Goal: Task Accomplishment & Management: Manage account settings

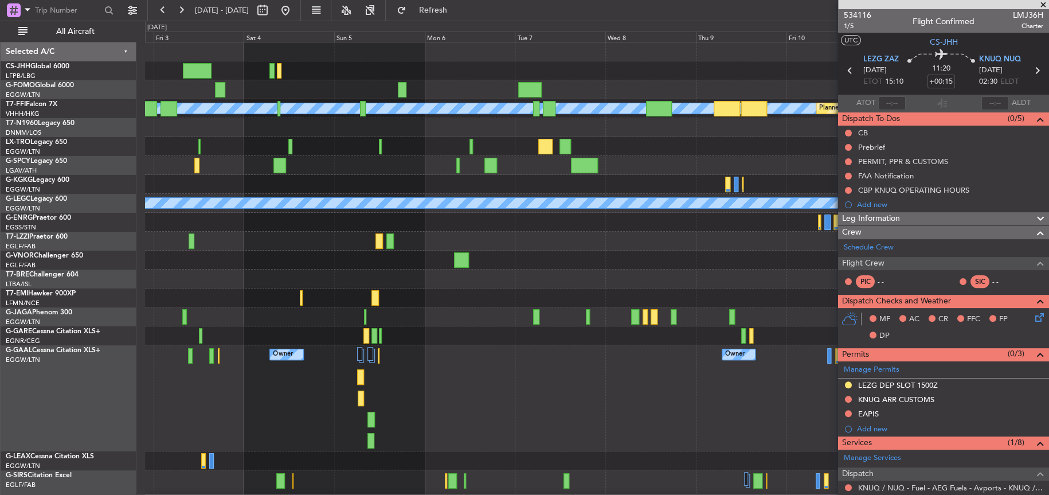
click at [130, 305] on div "[PERSON_NAME] [PERSON_NAME] Planned Maint Geneva ([GEOGRAPHIC_DATA]) Planned Ma…" at bounding box center [524, 258] width 1049 height 474
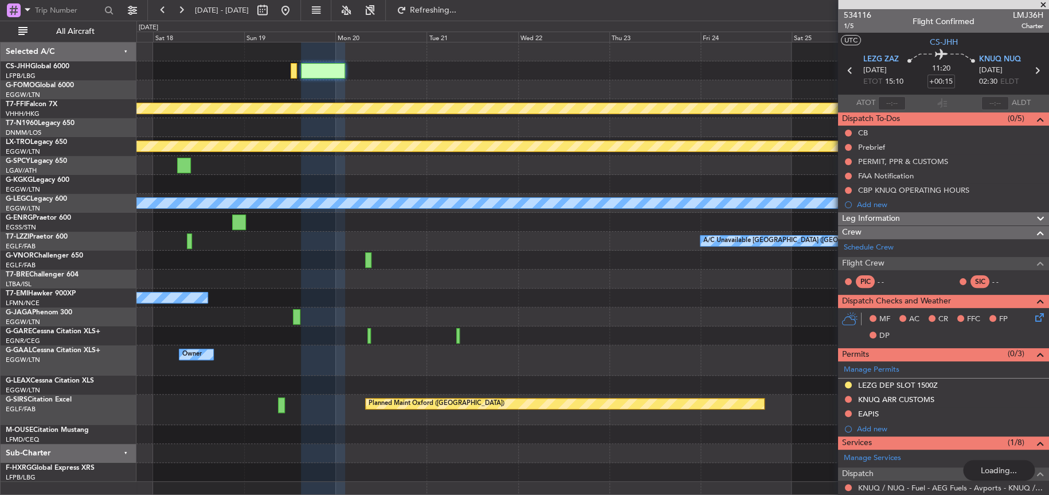
click at [170, 366] on div "Owner No Crew Owner Owner" at bounding box center [592, 360] width 912 height 30
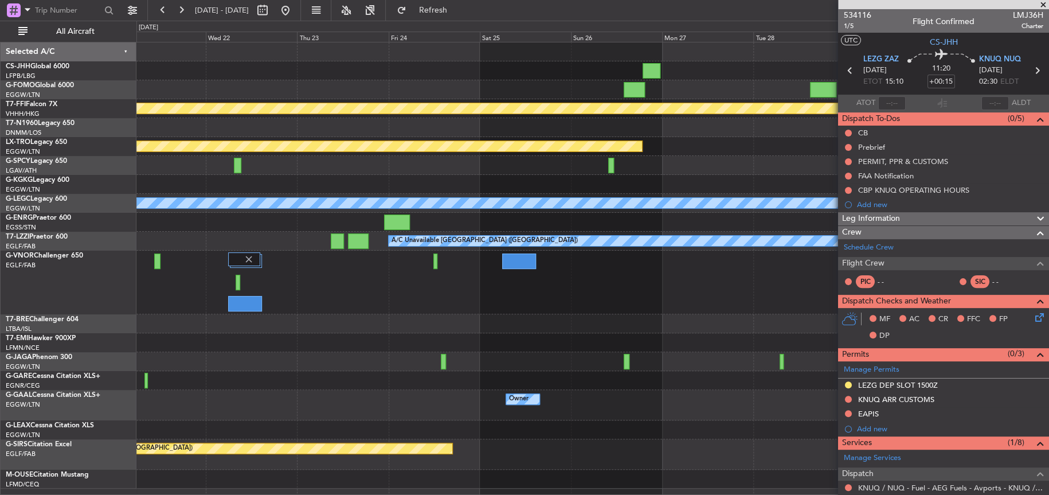
click at [197, 358] on div "[PERSON_NAME] [PERSON_NAME] Planned Maint Geneva ([GEOGRAPHIC_DATA]) Planned Ma…" at bounding box center [592, 265] width 912 height 446
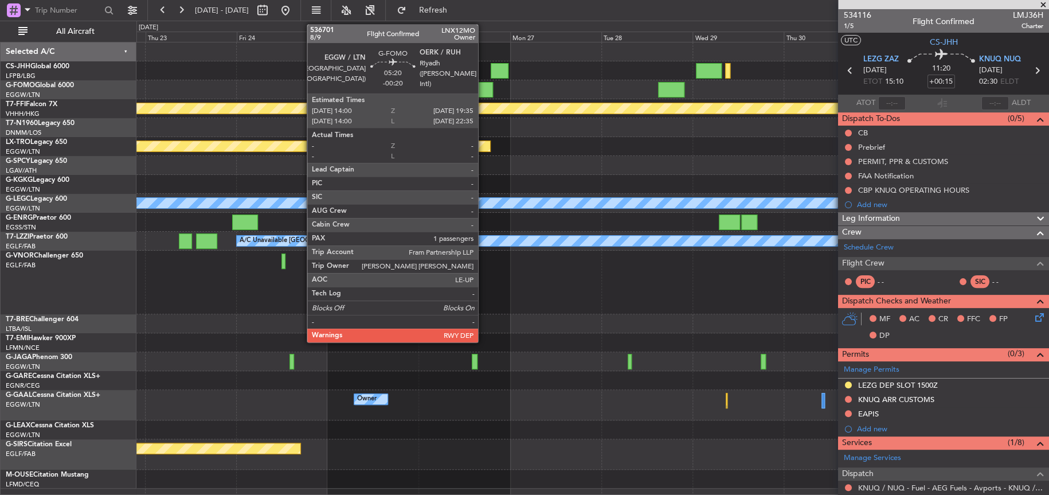
click at [483, 82] on div at bounding box center [483, 89] width 22 height 15
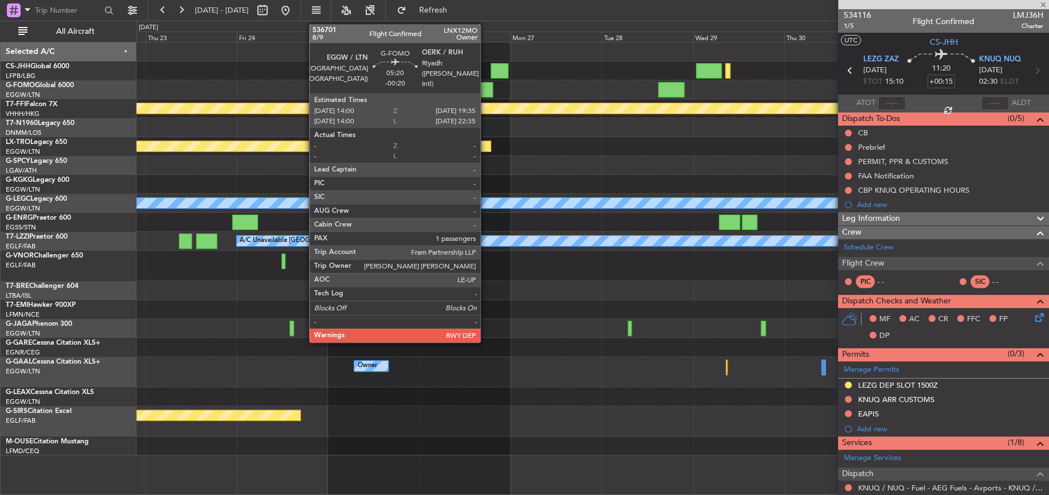
type input "-00:20"
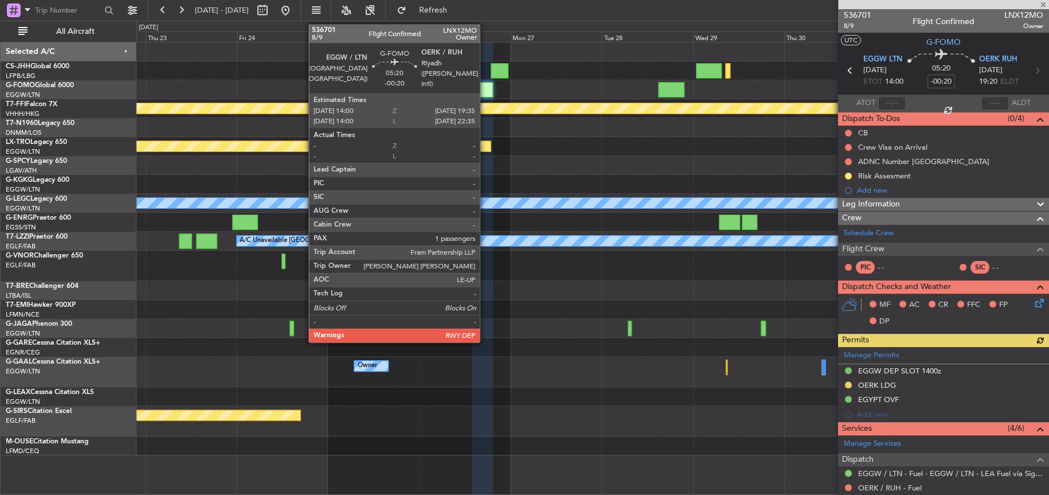
click at [485, 86] on div at bounding box center [483, 89] width 22 height 15
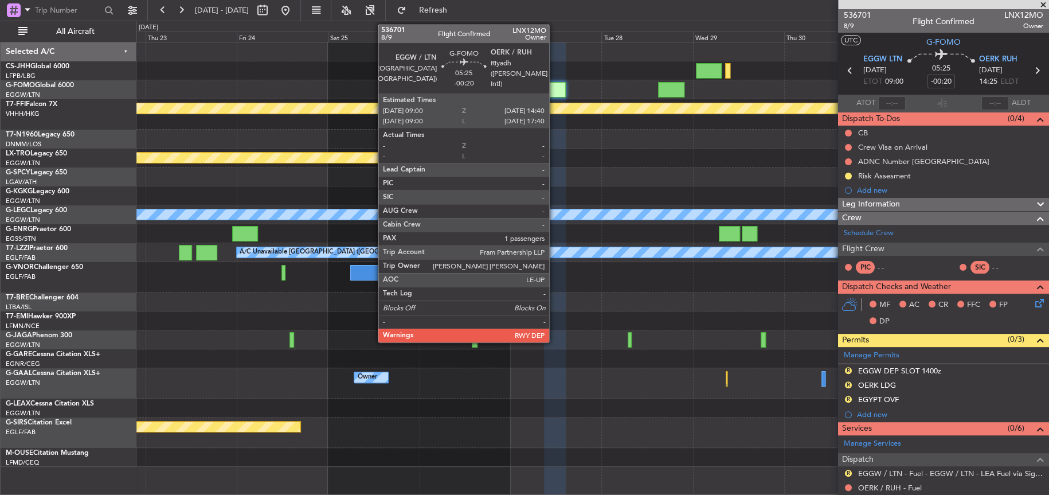
click at [555, 90] on div at bounding box center [555, 89] width 22 height 15
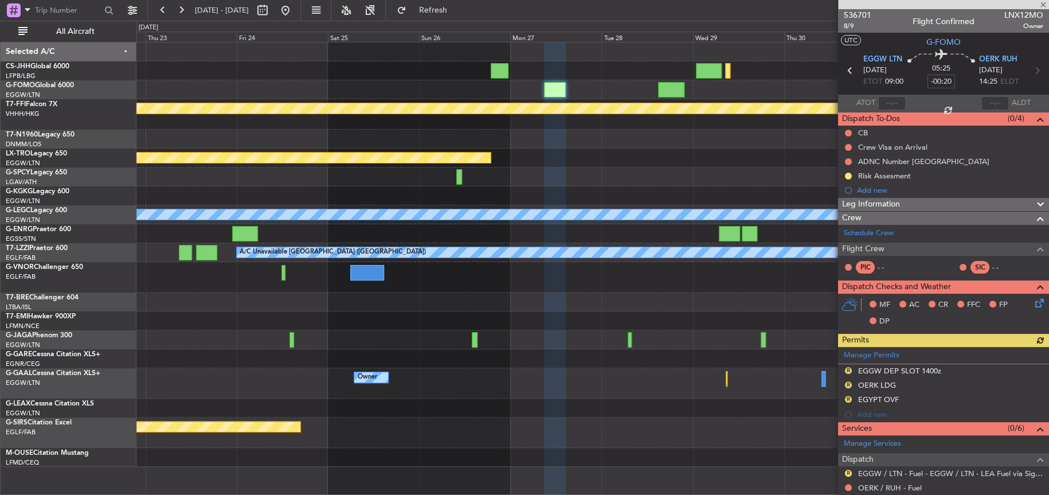
scroll to position [170, 0]
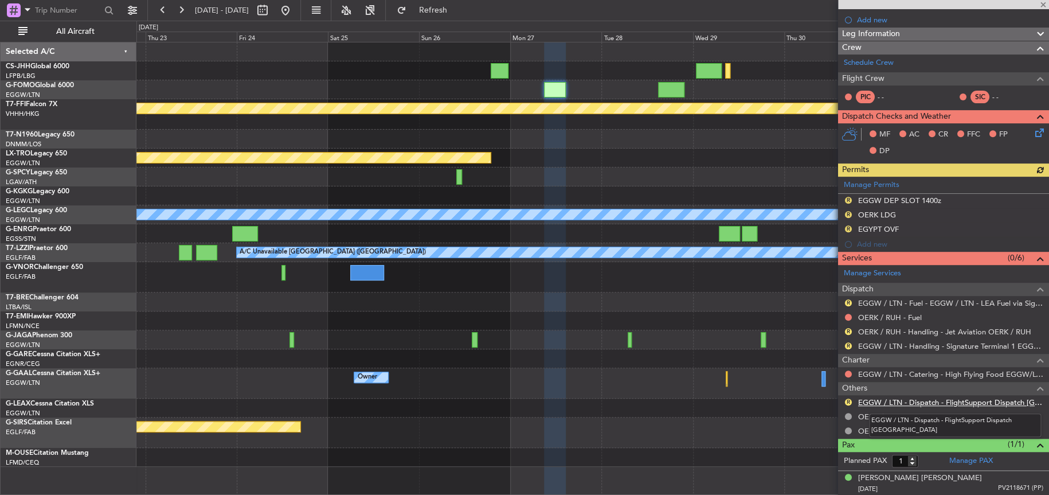
click at [927, 400] on link "EGGW / LTN - Dispatch - FlightSupport Dispatch [GEOGRAPHIC_DATA]" at bounding box center [950, 402] width 185 height 10
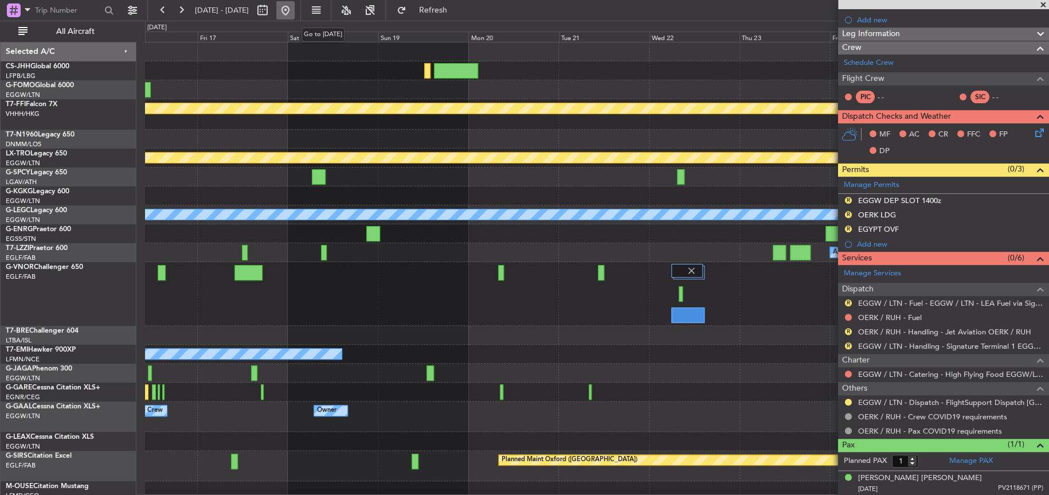
click at [295, 6] on button at bounding box center [285, 10] width 18 height 18
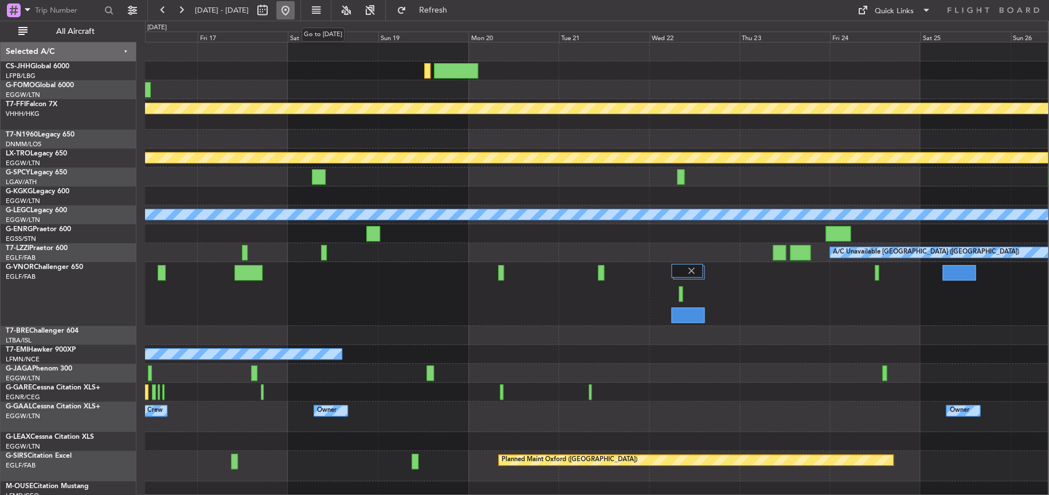
scroll to position [0, 0]
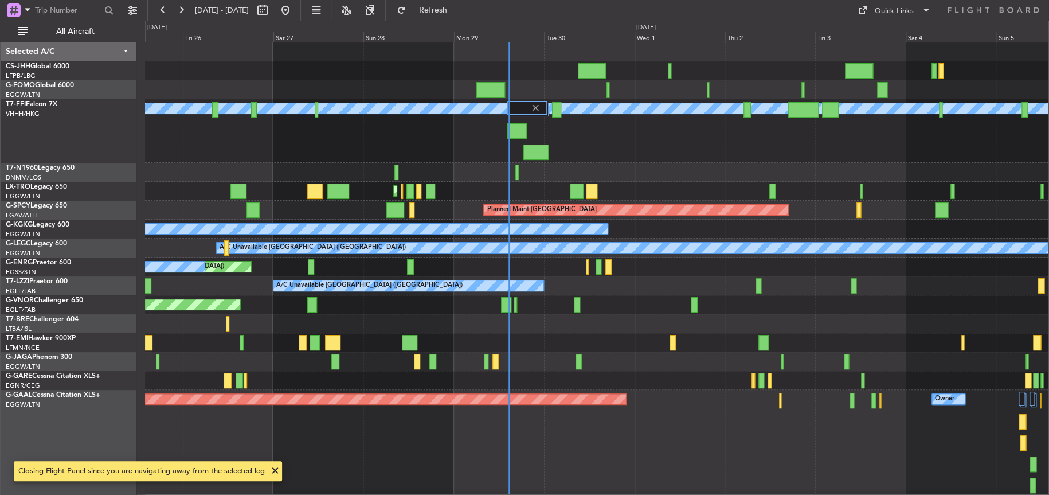
click at [492, 323] on div at bounding box center [596, 323] width 903 height 19
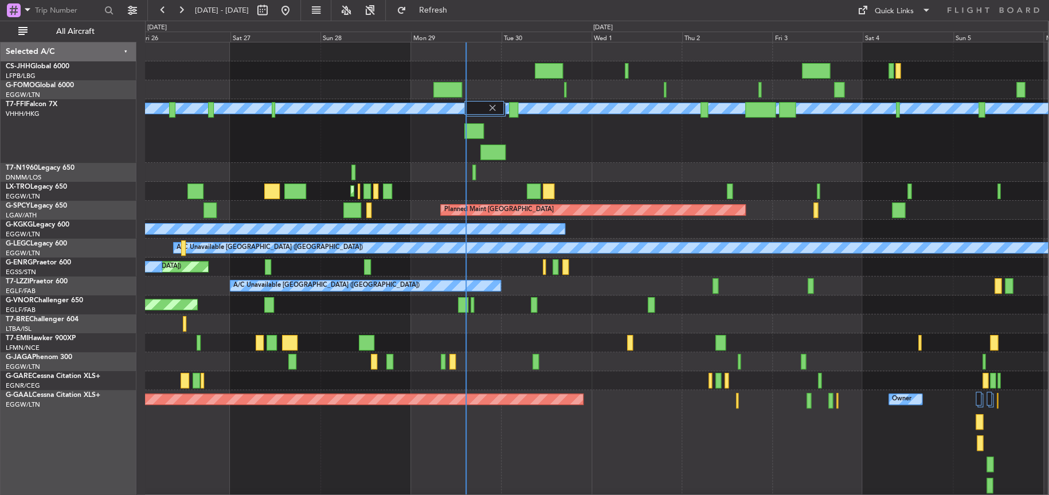
scroll to position [106, 0]
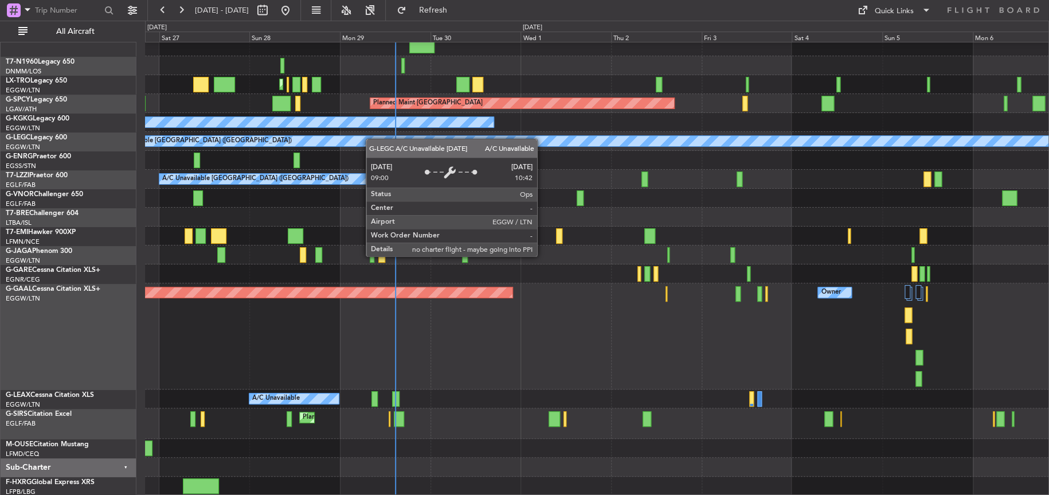
click at [369, 135] on div "Planned Maint [GEOGRAPHIC_DATA] ([GEOGRAPHIC_DATA]) [PERSON_NAME] [PERSON_NAME]…" at bounding box center [597, 216] width 904 height 560
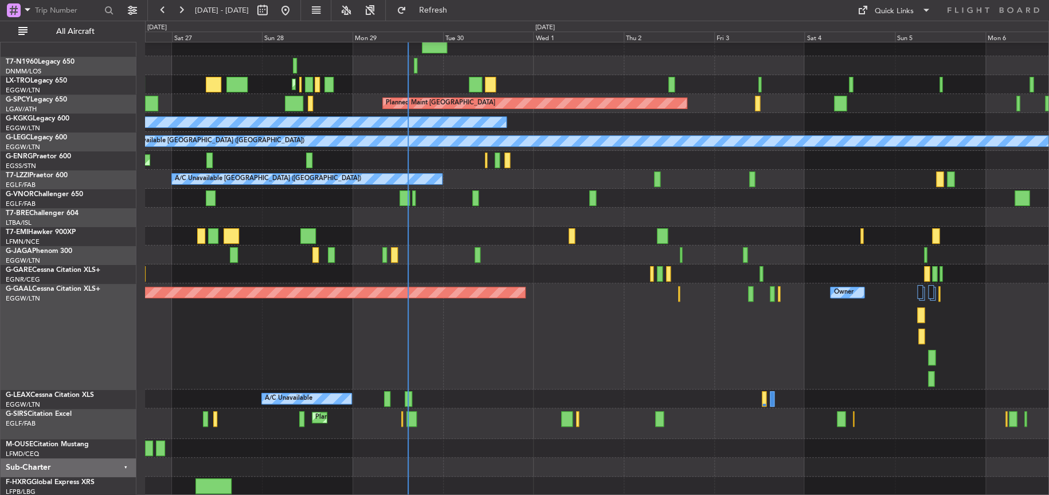
click at [459, 404] on div "Planned Maint [GEOGRAPHIC_DATA] ([GEOGRAPHIC_DATA]) [PERSON_NAME] [PERSON_NAME]…" at bounding box center [597, 216] width 904 height 560
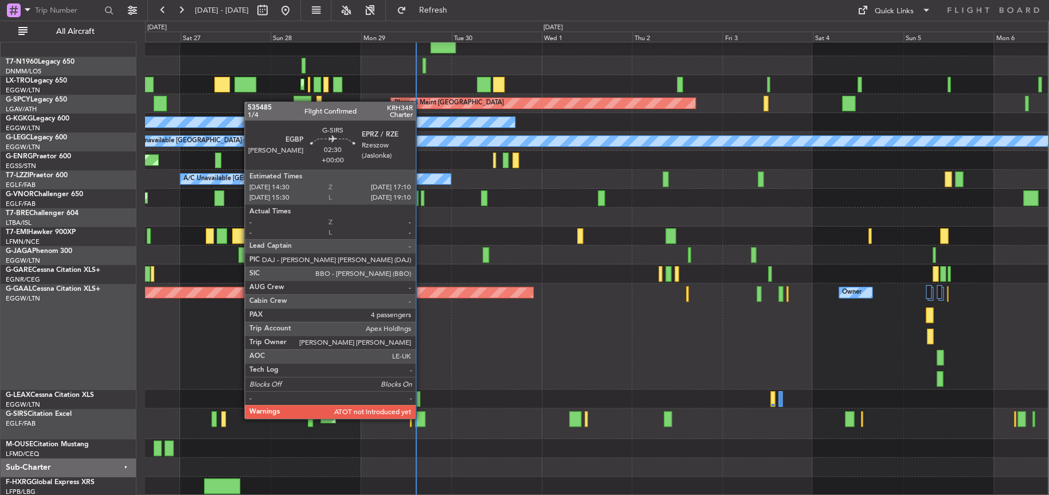
click at [421, 417] on div at bounding box center [420, 418] width 10 height 15
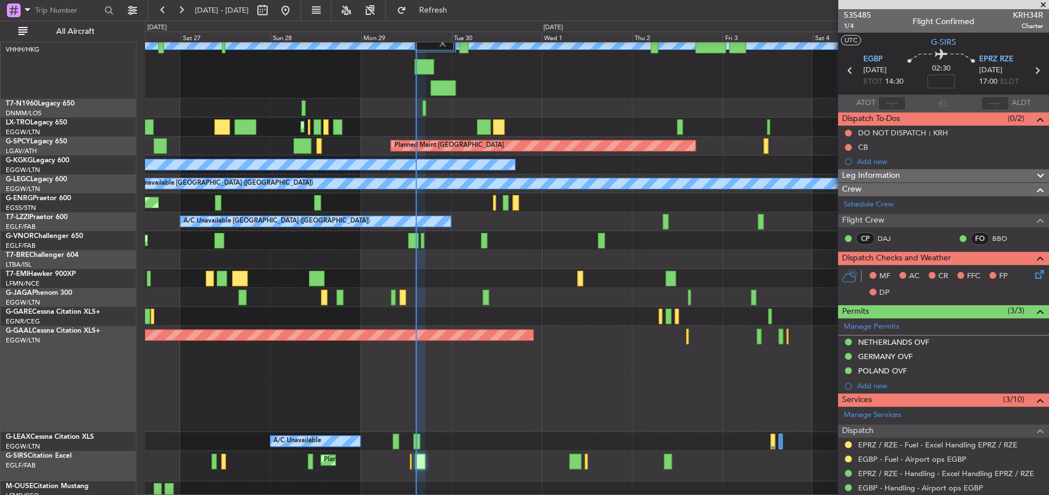
scroll to position [0, 0]
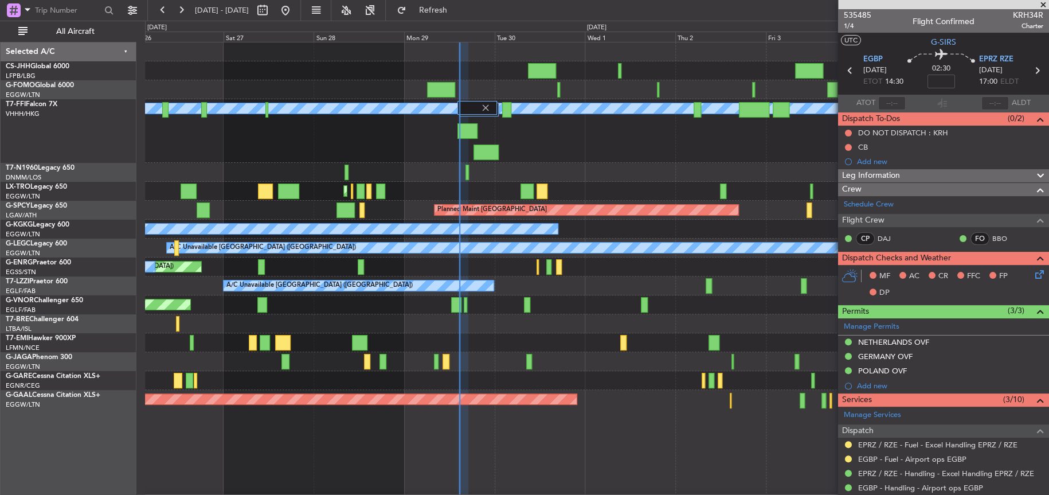
click at [549, 494] on html "[DATE] - [DATE] Refresh Quick Links All Aircraft Planned Maint [GEOGRAPHIC_DATA…" at bounding box center [524, 247] width 1049 height 495
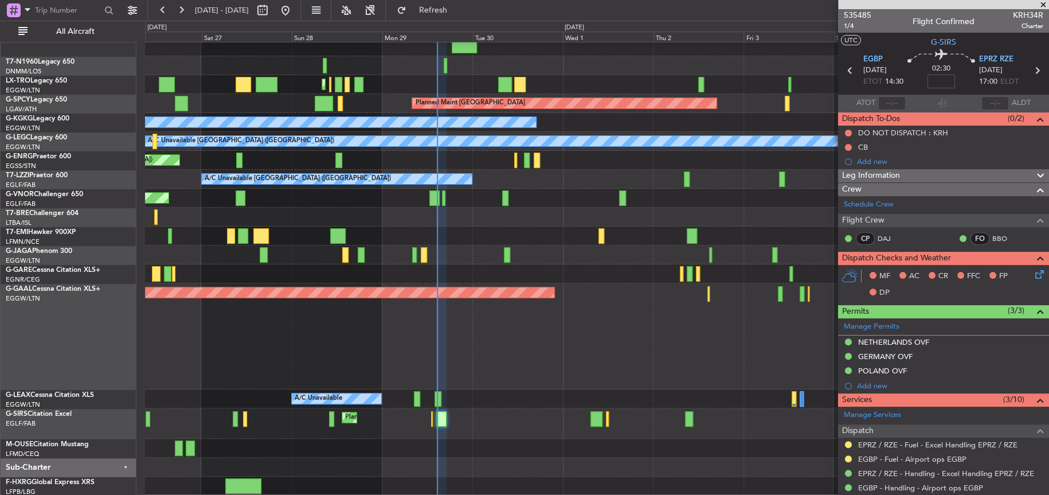
click at [438, 429] on div "Planned Maint [GEOGRAPHIC_DATA] ([GEOGRAPHIC_DATA])" at bounding box center [596, 423] width 903 height 30
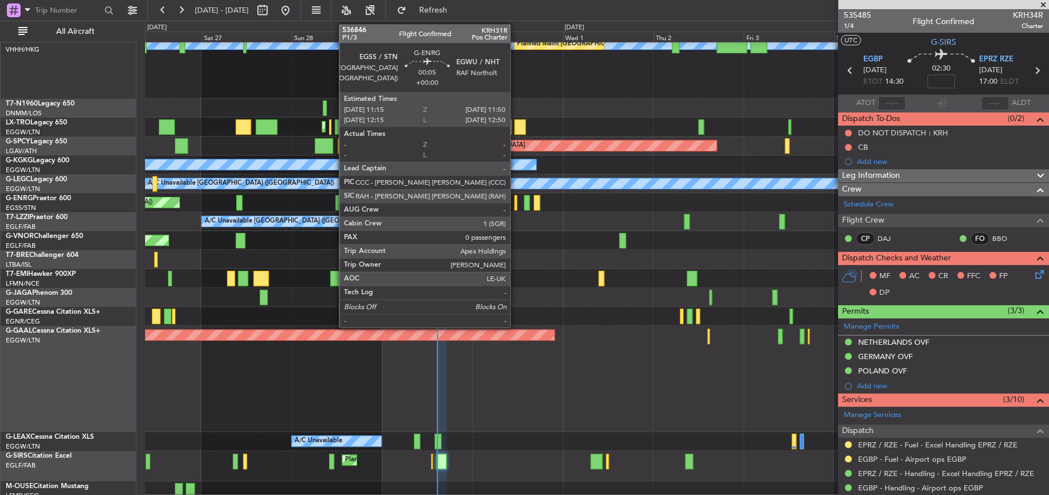
click at [515, 203] on div at bounding box center [515, 202] width 2 height 15
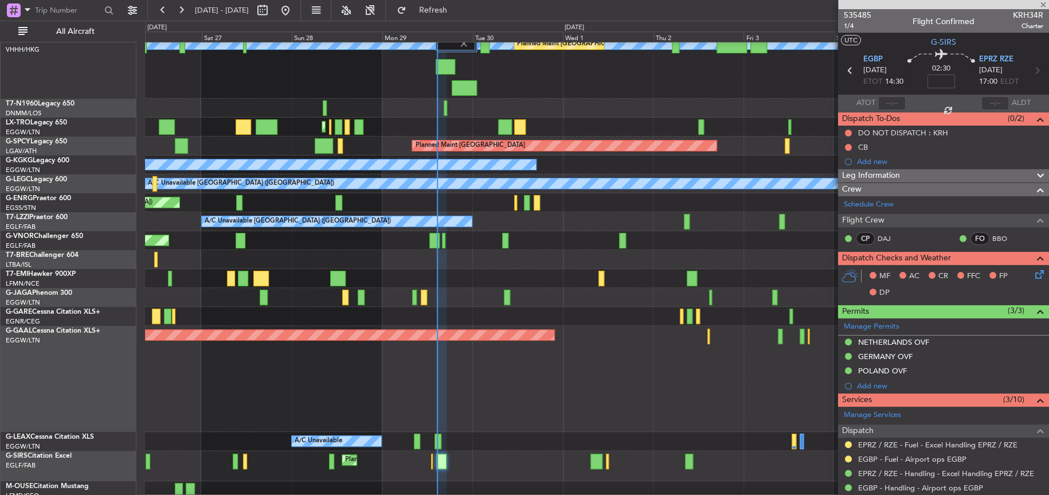
type input "0"
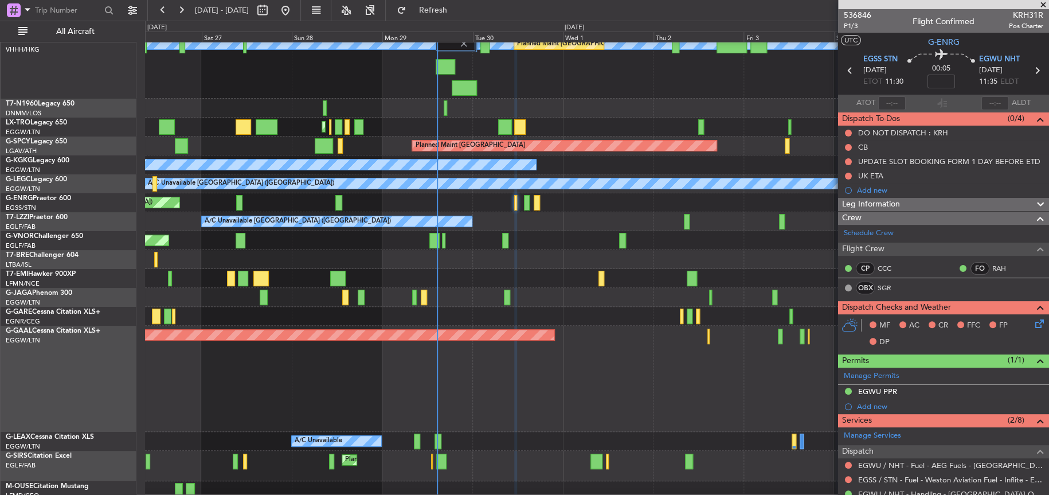
click at [1033, 322] on icon at bounding box center [1037, 321] width 9 height 9
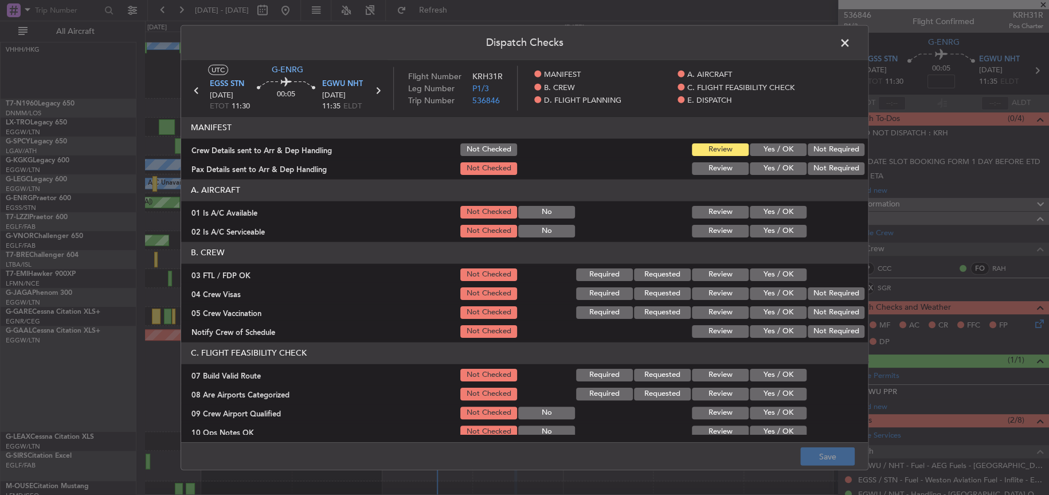
click at [779, 334] on button "Yes / OK" at bounding box center [778, 331] width 57 height 13
click at [835, 462] on button "Save" at bounding box center [827, 456] width 54 height 18
click at [378, 88] on icon at bounding box center [377, 90] width 15 height 15
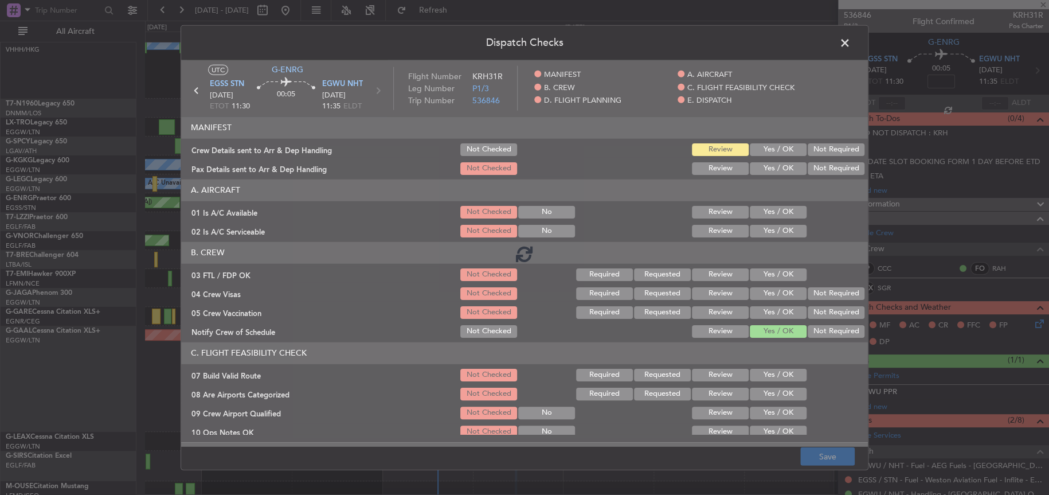
type input "-00:10"
type input "6"
type input "-00:10"
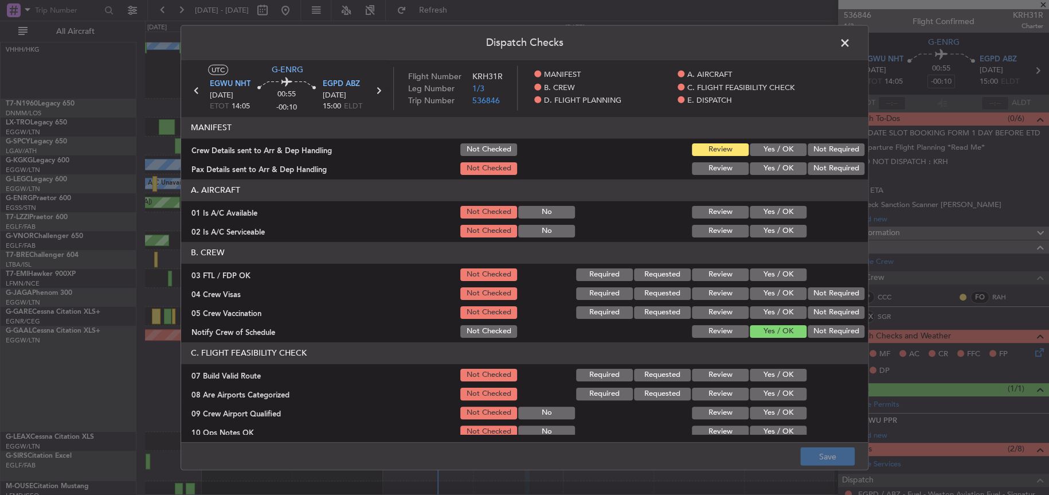
click at [379, 88] on icon at bounding box center [378, 90] width 15 height 15
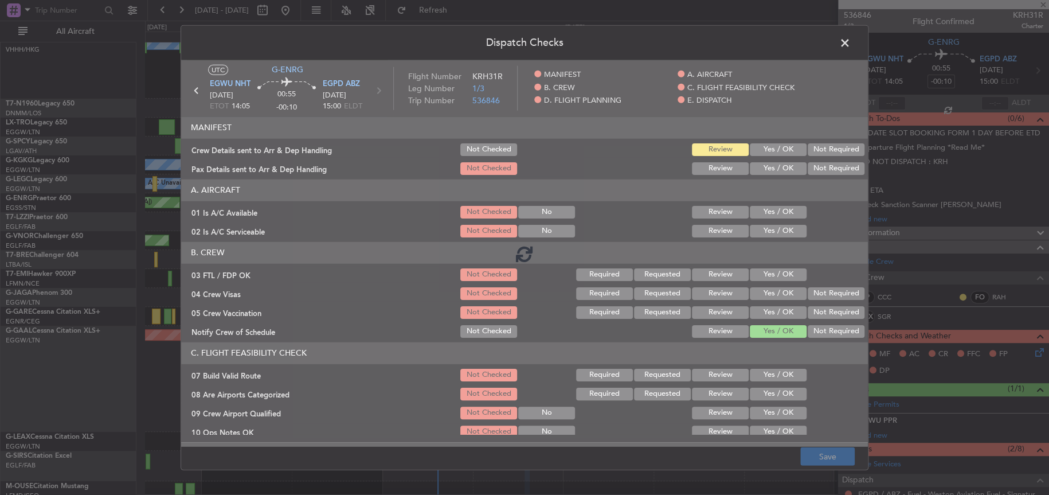
type input "0"
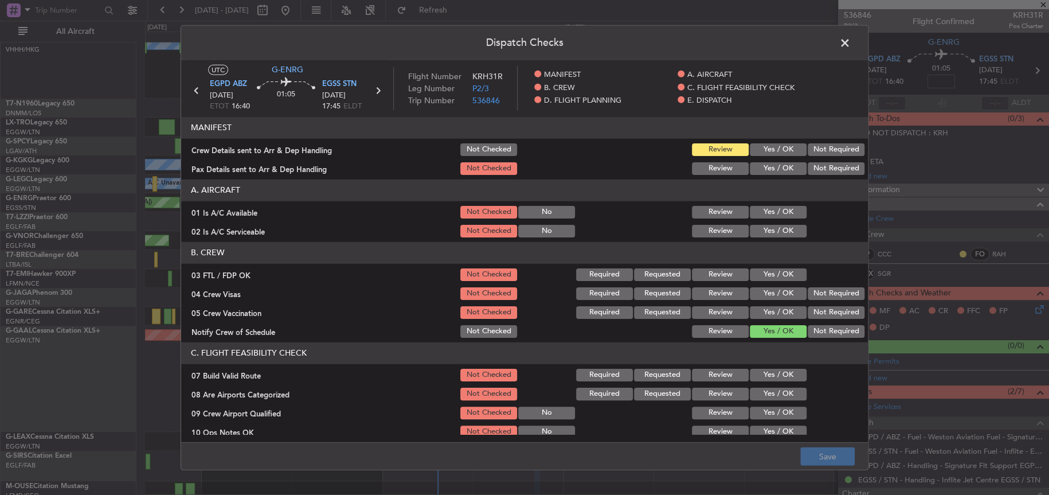
click at [851, 41] on span at bounding box center [851, 45] width 0 height 23
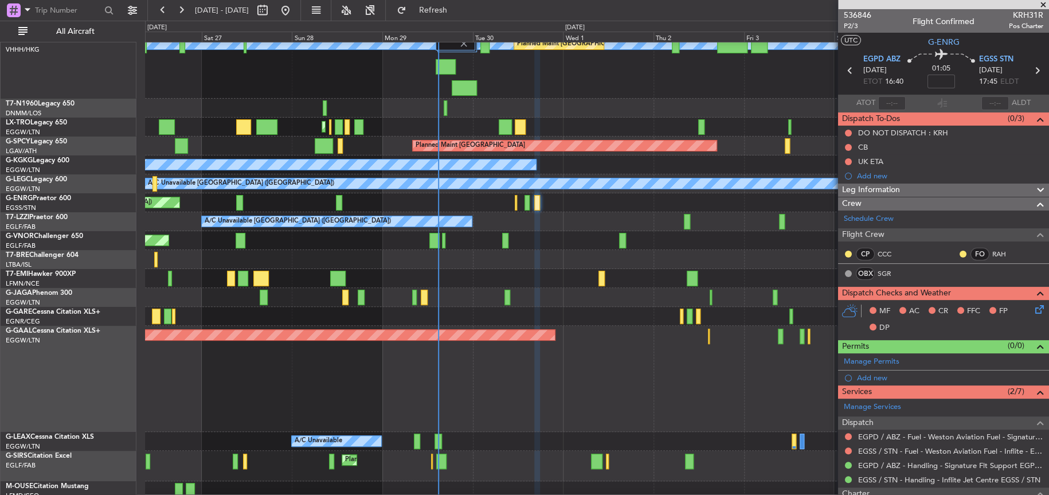
scroll to position [106, 0]
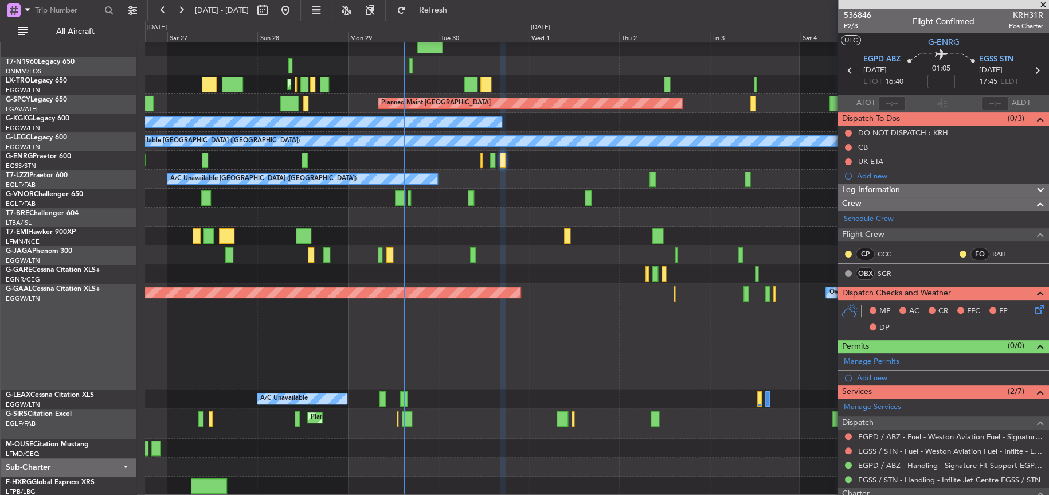
click at [470, 356] on div "Planned Maint Dusseldorf Owner" at bounding box center [597, 336] width 904 height 106
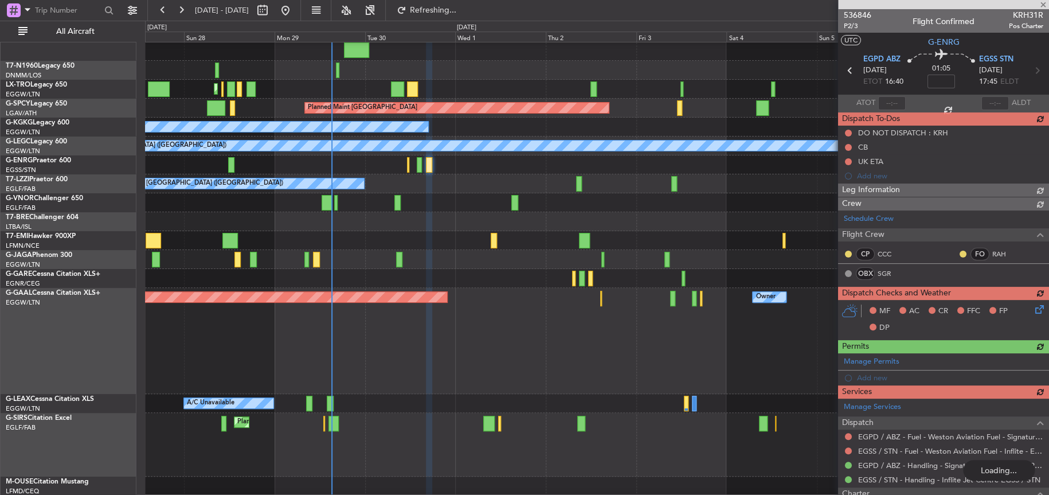
scroll to position [64, 0]
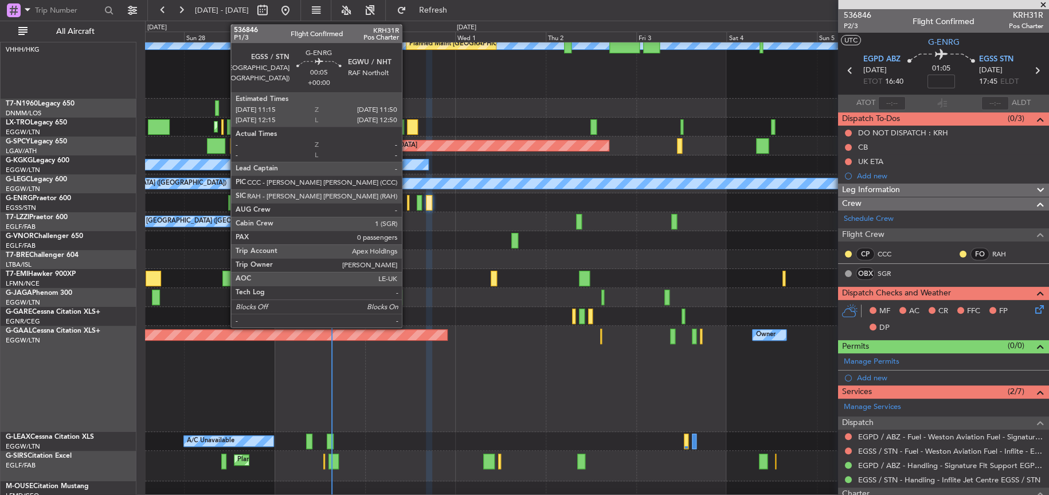
click at [407, 200] on div at bounding box center [408, 202] width 2 height 15
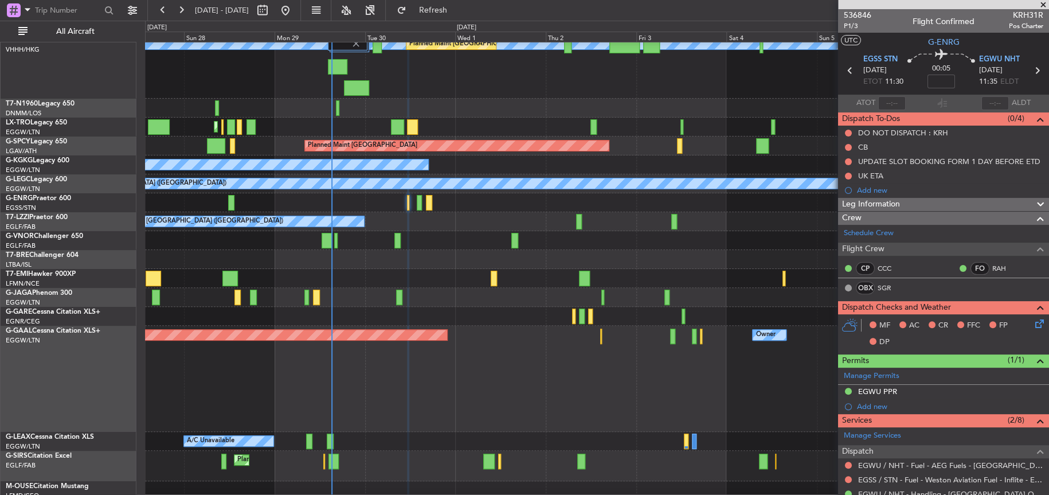
click at [912, 202] on div "Leg Information" at bounding box center [943, 204] width 211 height 13
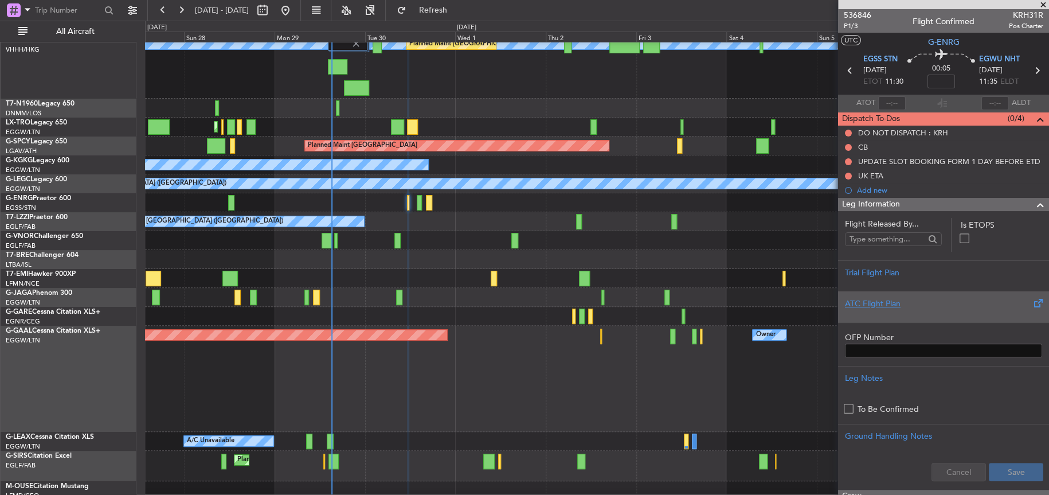
click at [877, 307] on div "ATC Flight Plan" at bounding box center [943, 304] width 197 height 12
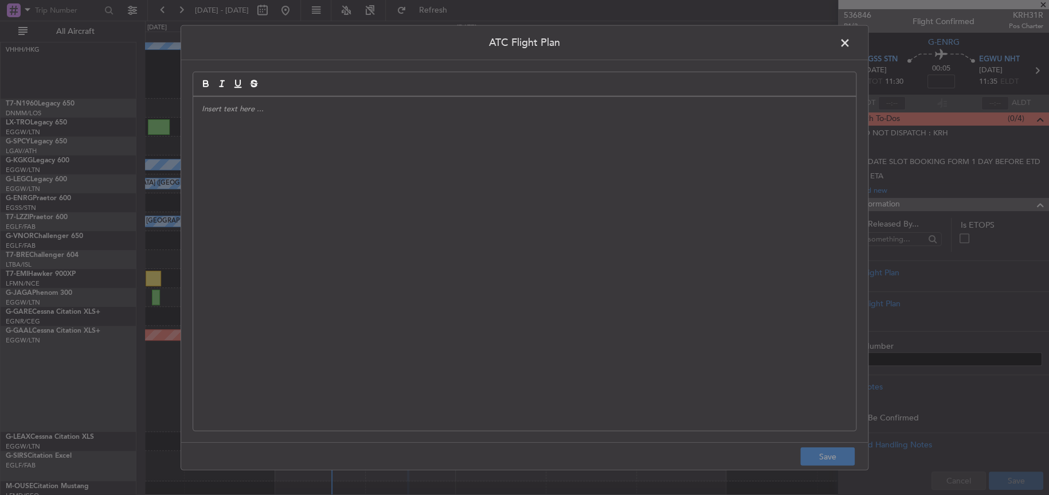
click at [607, 205] on div at bounding box center [524, 263] width 663 height 334
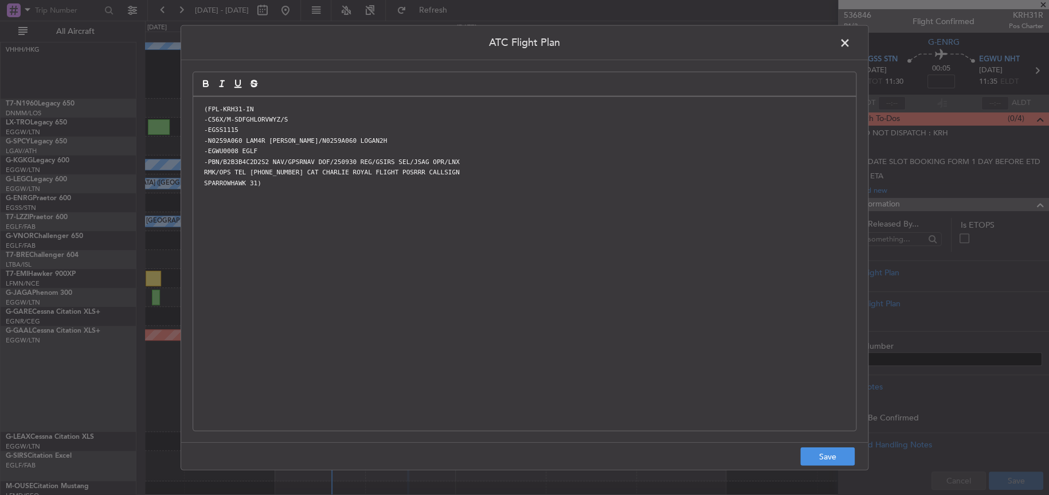
scroll to position [0, 0]
click at [833, 455] on button "Save" at bounding box center [827, 456] width 54 height 18
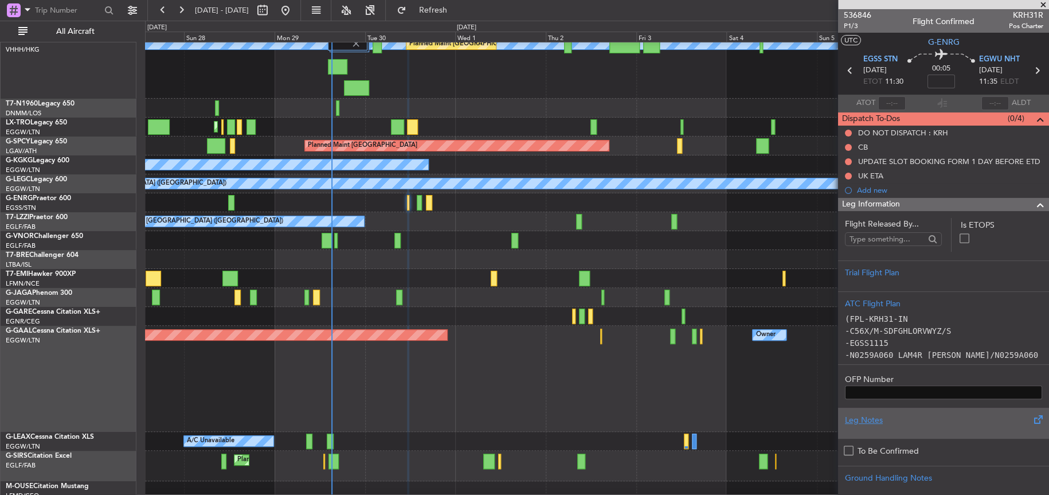
scroll to position [57, 0]
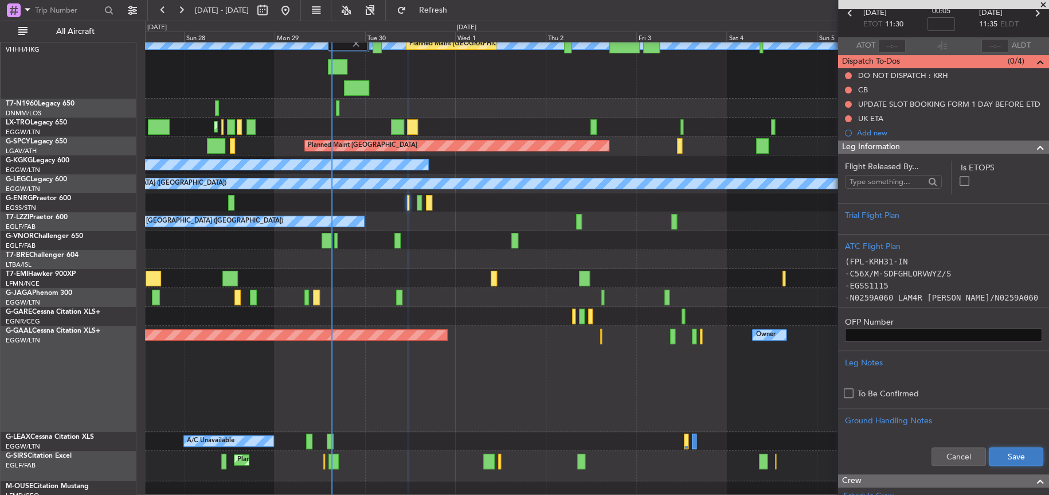
click at [1006, 458] on button "Save" at bounding box center [1016, 456] width 54 height 18
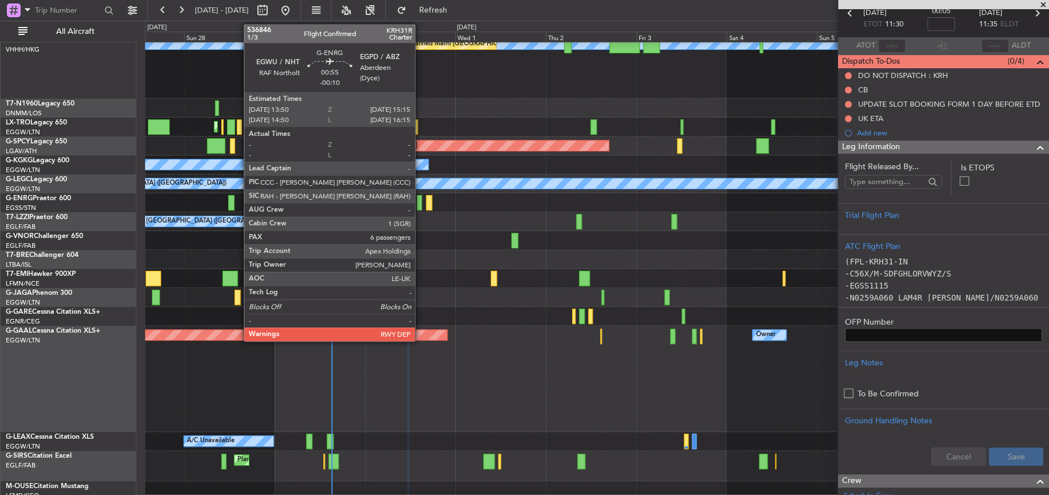
click at [420, 206] on div at bounding box center [420, 202] width 6 height 15
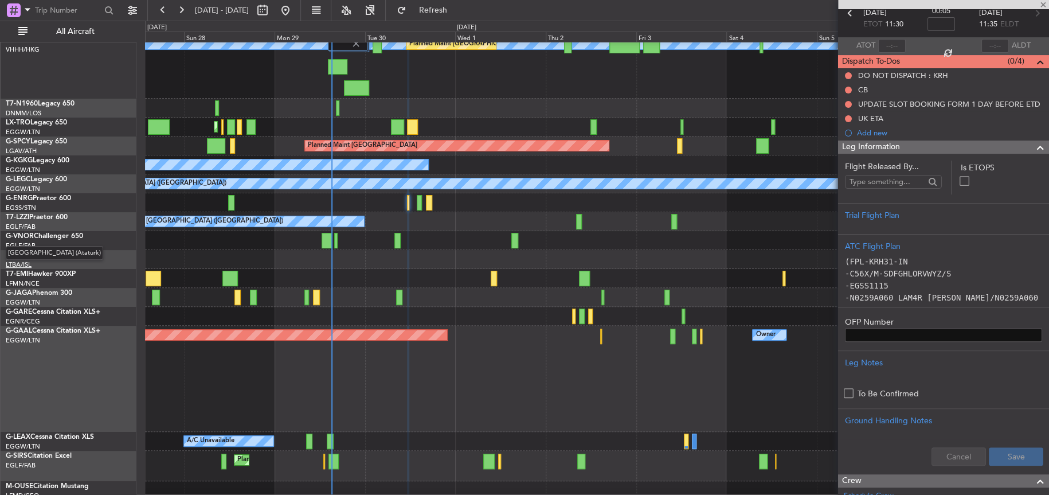
type input "-00:10"
type input "6"
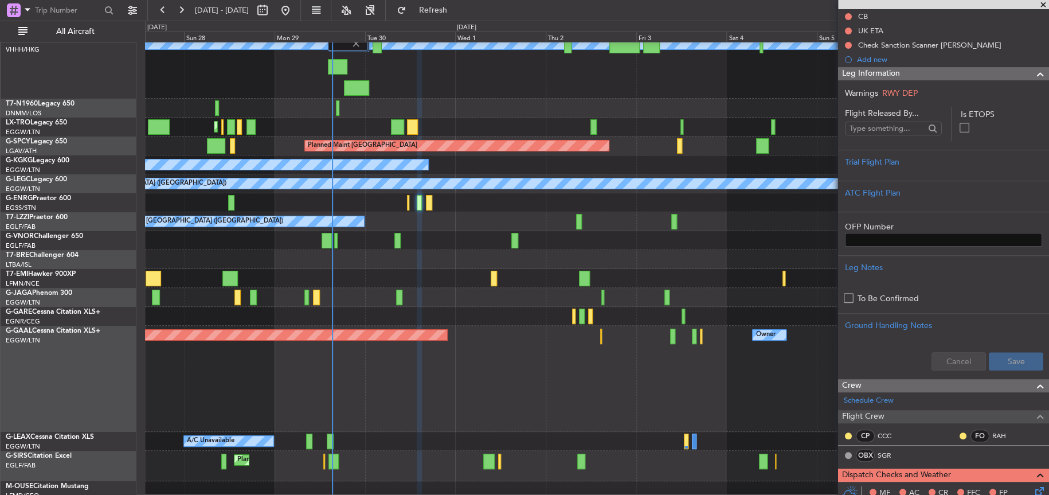
scroll to position [0, 0]
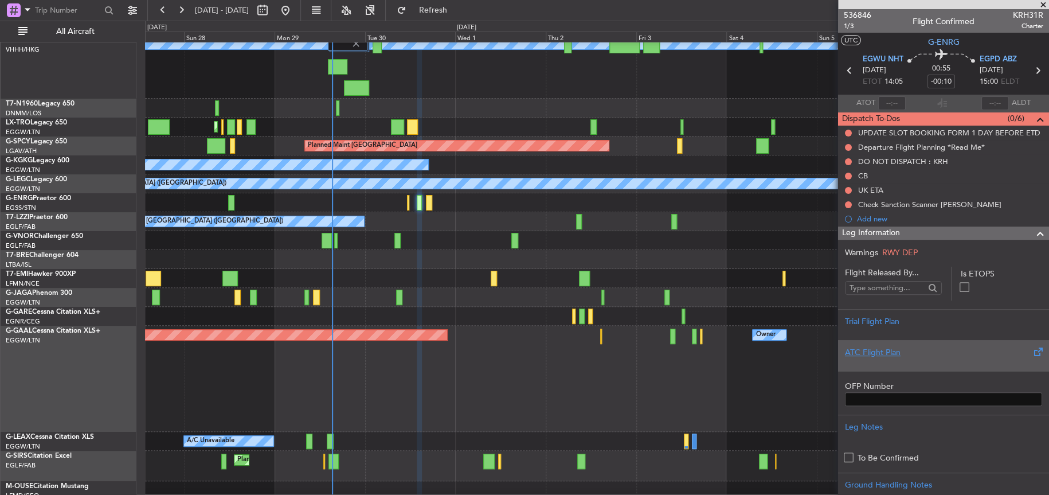
click at [886, 358] on div at bounding box center [943, 361] width 197 height 7
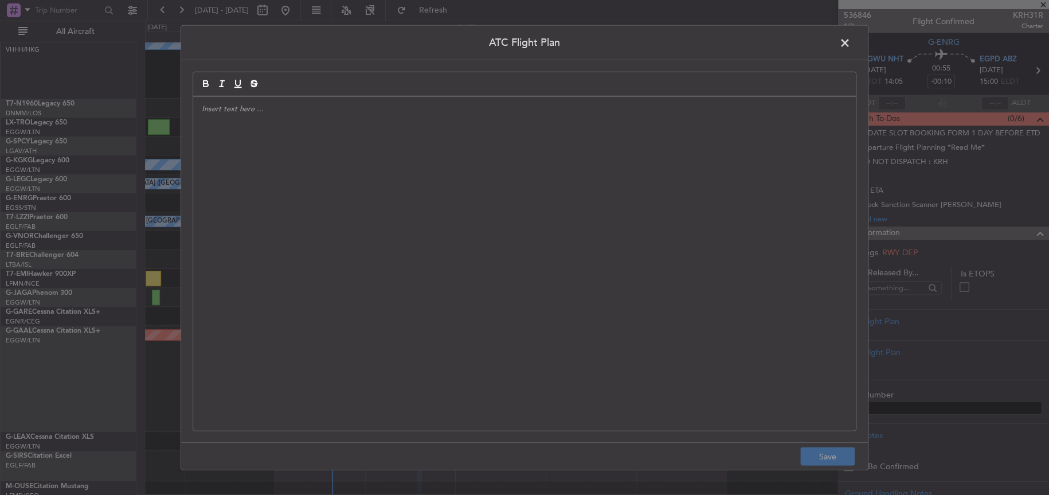
click at [694, 305] on div at bounding box center [524, 263] width 663 height 334
paste div
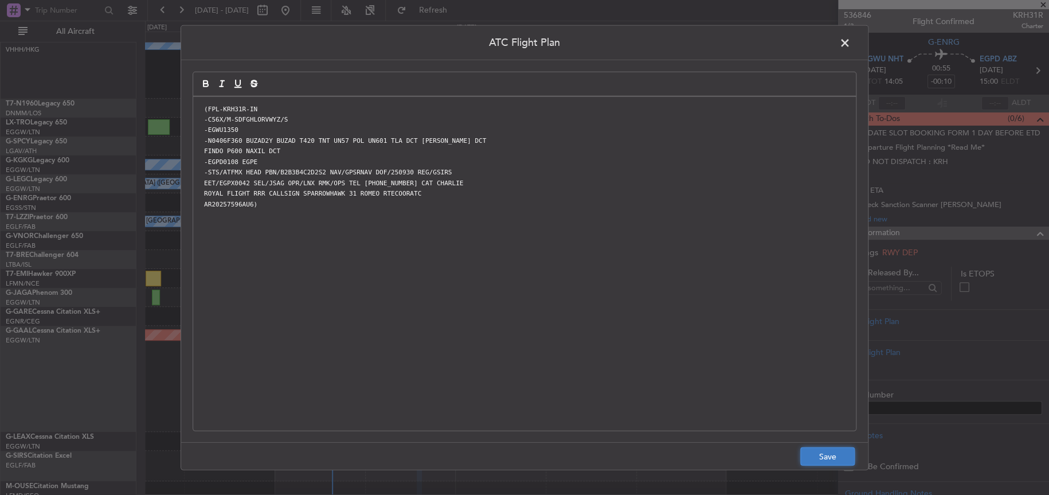
click at [837, 463] on button "Save" at bounding box center [827, 456] width 54 height 18
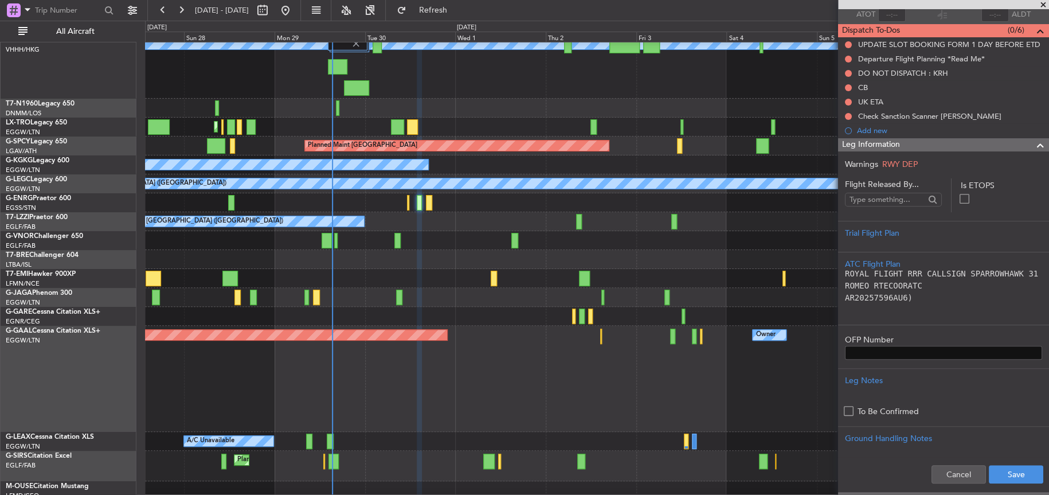
scroll to position [229, 0]
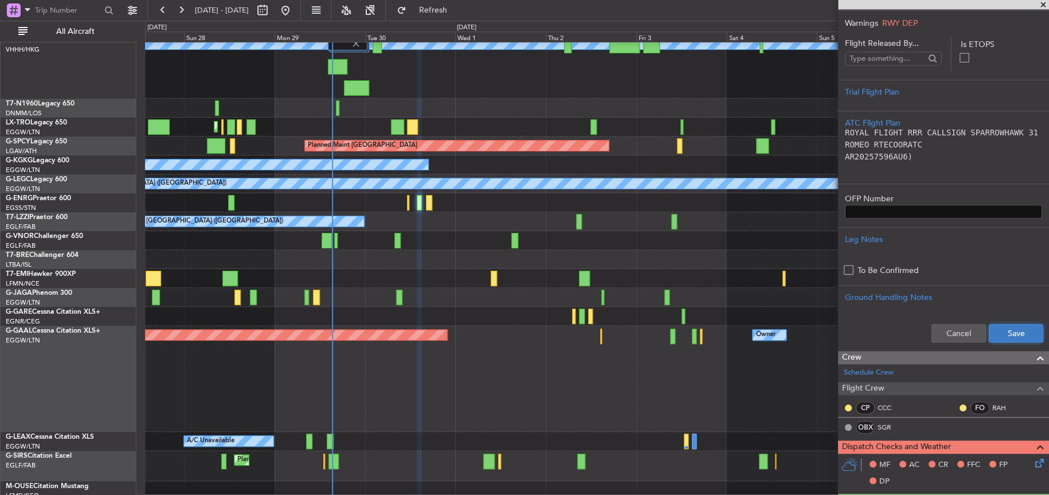
click at [1009, 337] on button "Save" at bounding box center [1016, 333] width 54 height 18
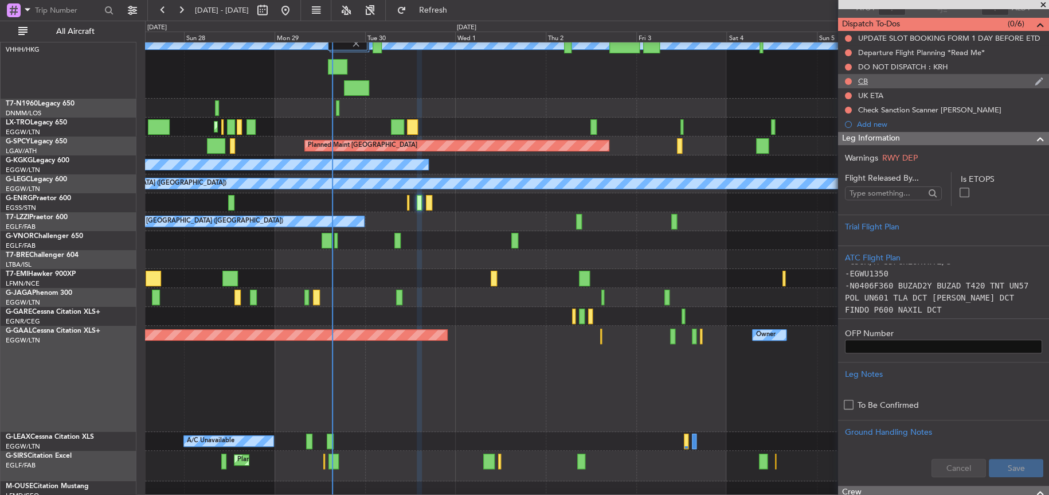
scroll to position [0, 0]
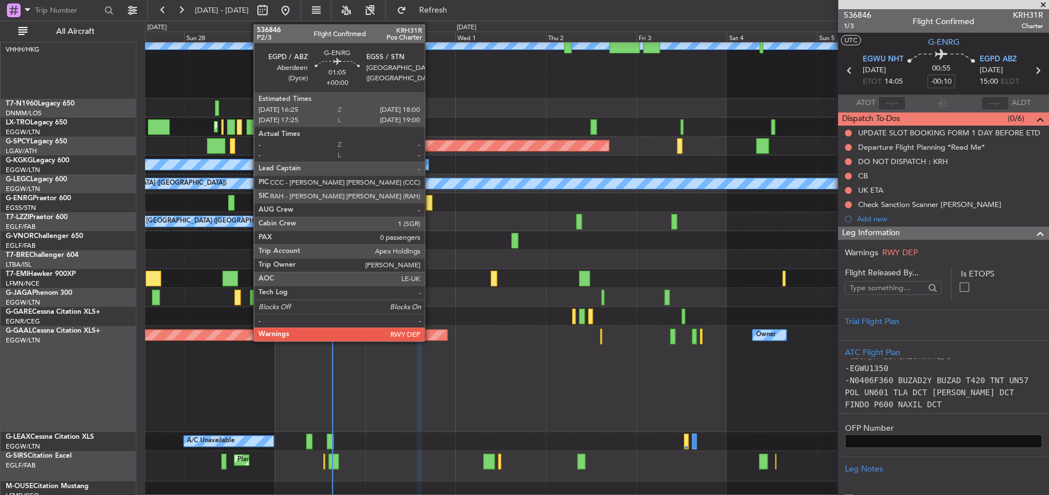
click at [429, 200] on div at bounding box center [429, 202] width 6 height 15
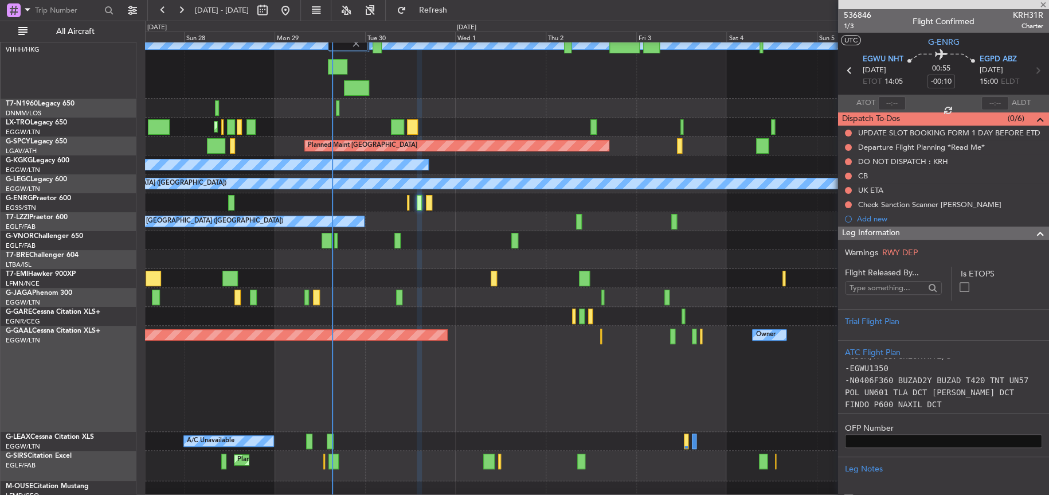
type input "0"
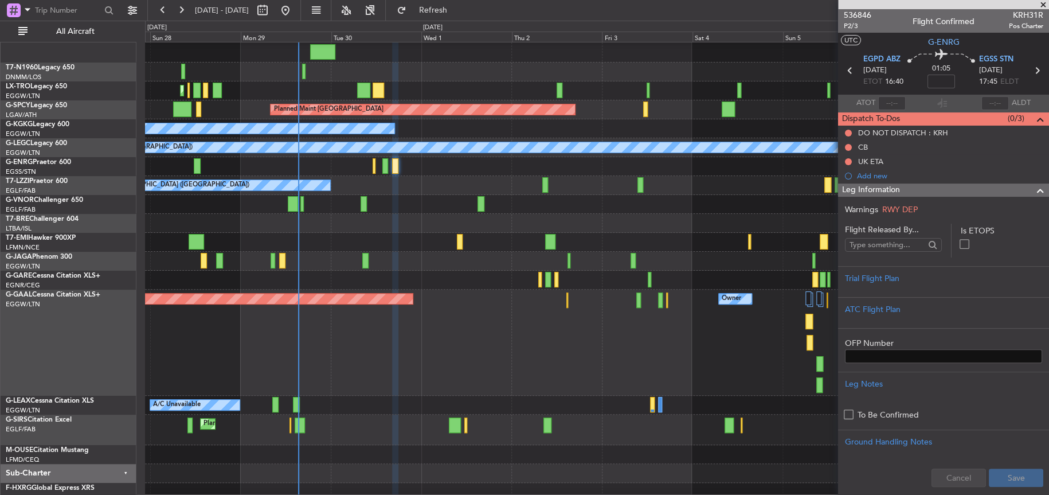
scroll to position [106, 0]
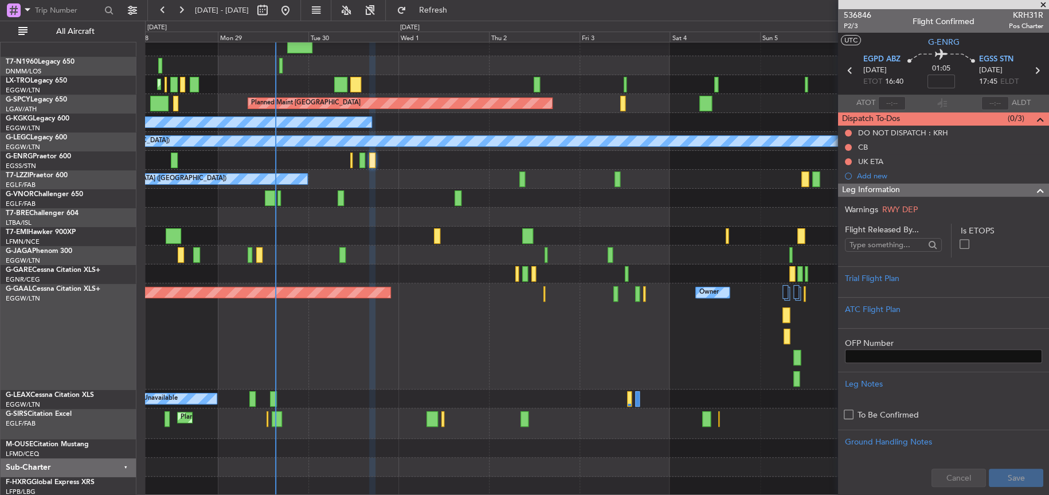
click at [431, 325] on div "Planned Maint Dusseldorf Owner Owner" at bounding box center [597, 336] width 904 height 106
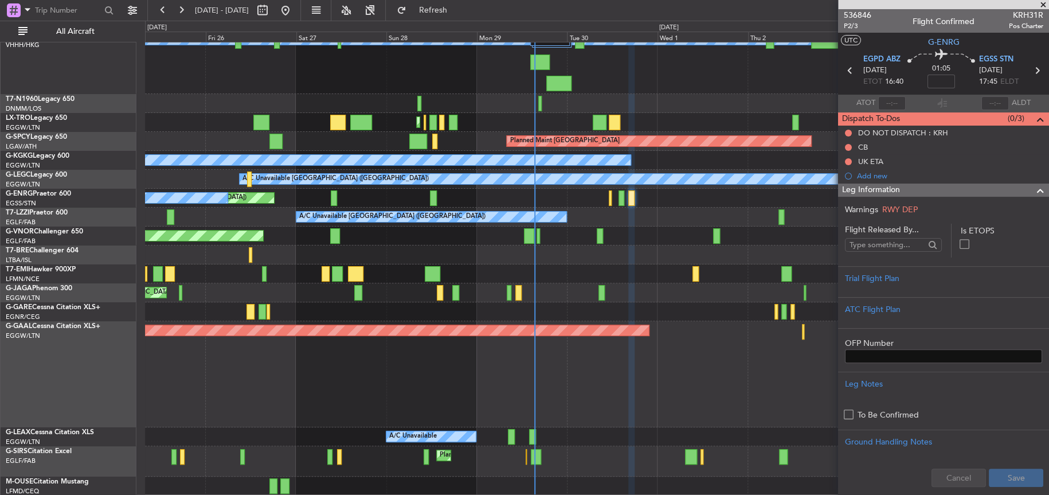
click at [526, 304] on div "Planned Maint [GEOGRAPHIC_DATA] ([GEOGRAPHIC_DATA]) Planned Maint [GEOGRAPHIC_D…" at bounding box center [596, 235] width 903 height 522
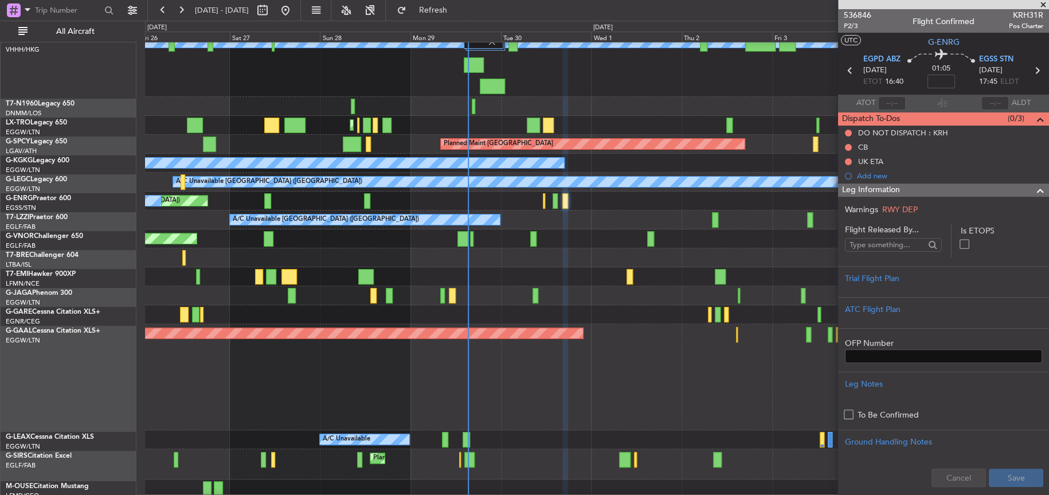
scroll to position [66, 0]
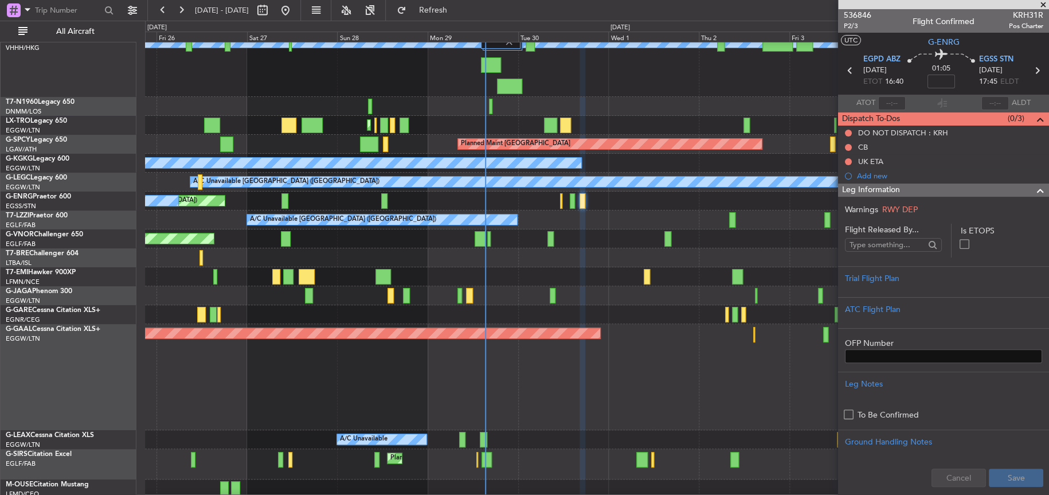
click at [481, 375] on div "Planned Maint Dusseldorf Owner" at bounding box center [597, 377] width 904 height 106
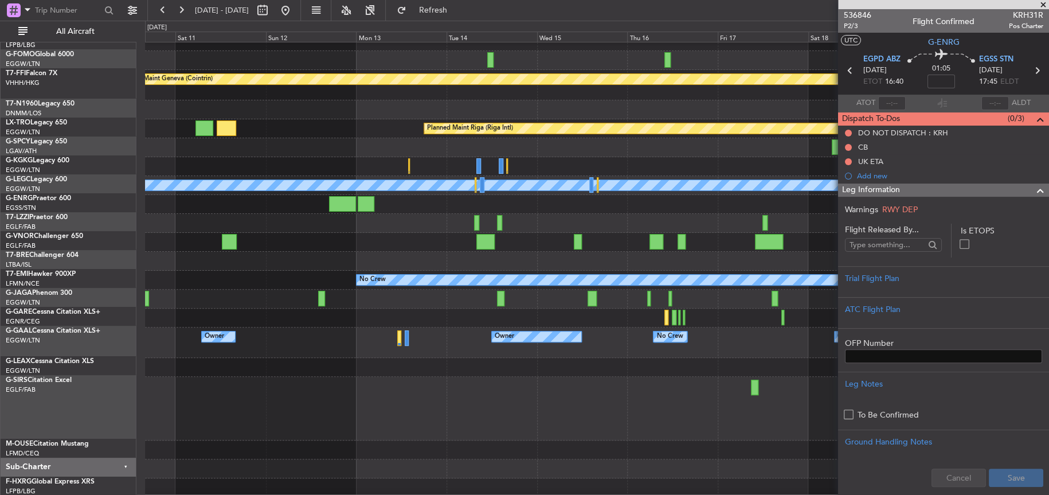
scroll to position [31, 0]
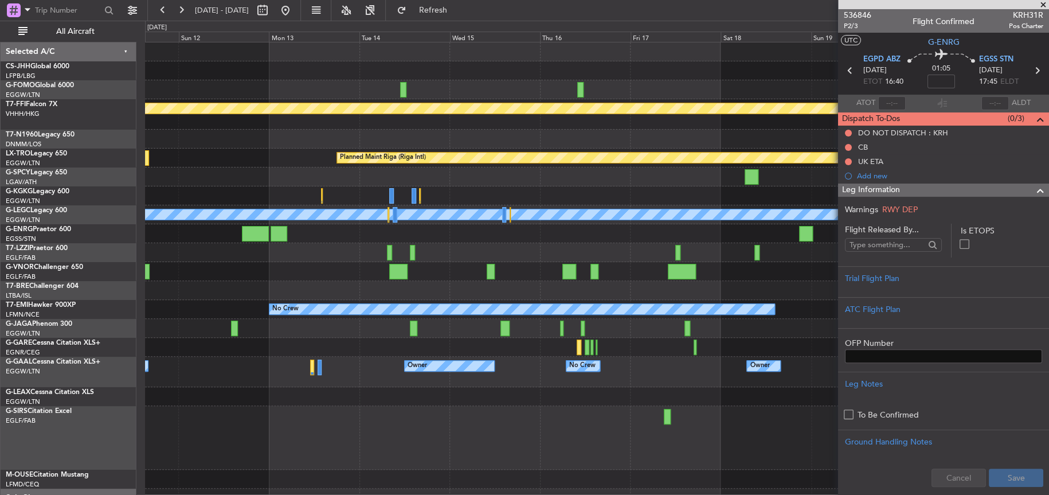
click at [259, 456] on div "[PERSON_NAME] [PERSON_NAME] Planned Maint Geneva ([GEOGRAPHIC_DATA]) Planned Ma…" at bounding box center [596, 284] width 903 height 484
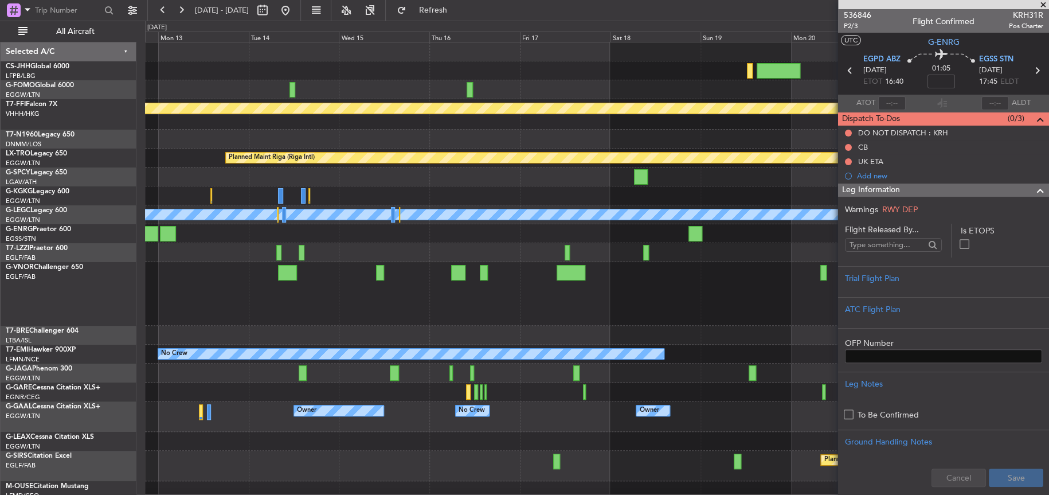
scroll to position [4, 0]
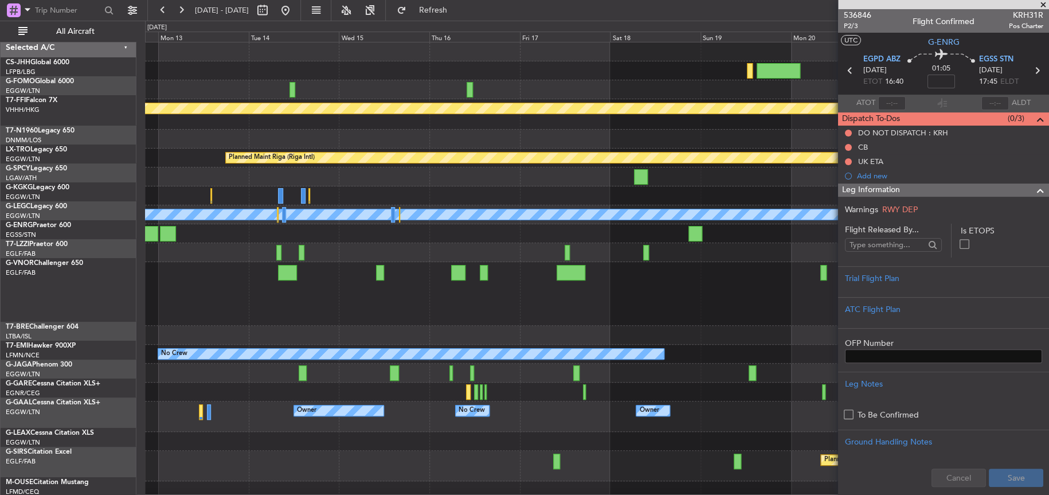
click at [622, 262] on div at bounding box center [597, 294] width 904 height 64
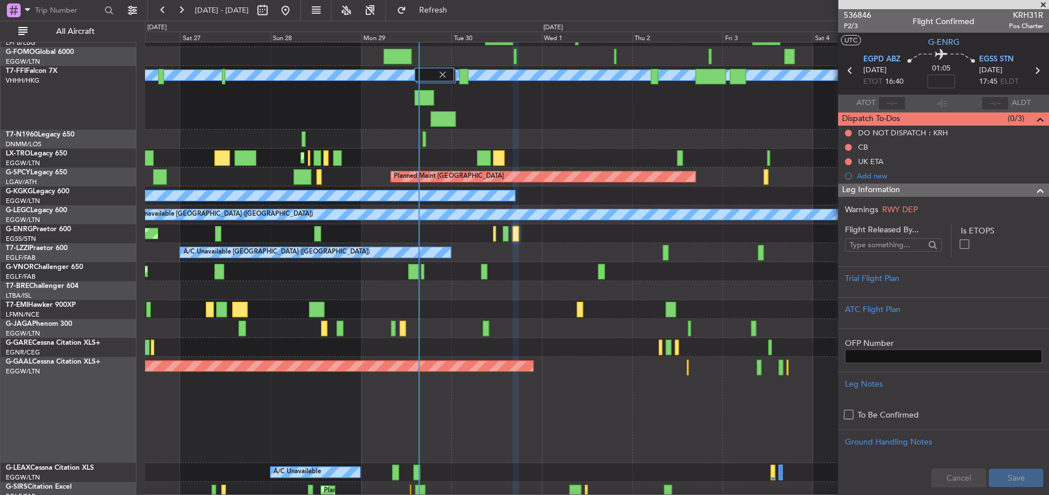
scroll to position [34, 0]
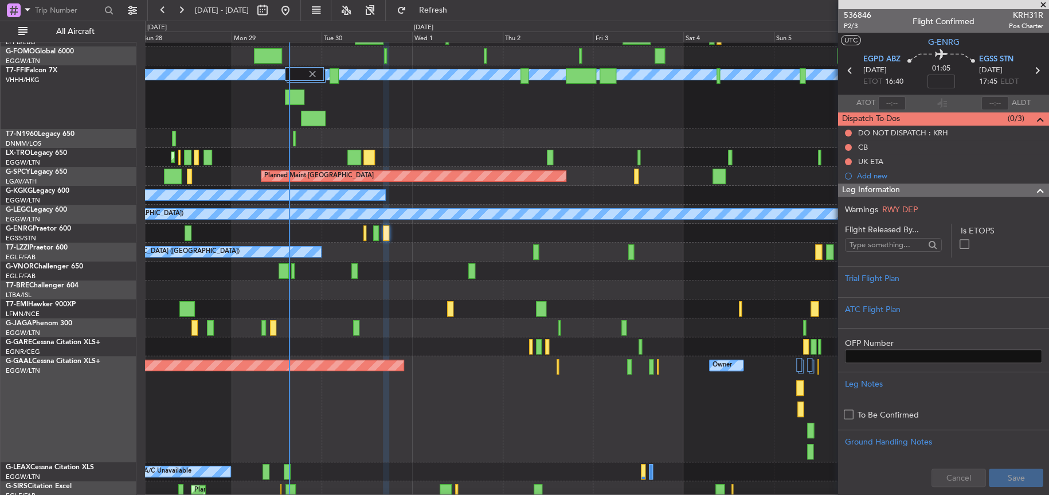
click at [458, 249] on div "A/C Unavailable [GEOGRAPHIC_DATA] ([GEOGRAPHIC_DATA])" at bounding box center [597, 252] width 904 height 19
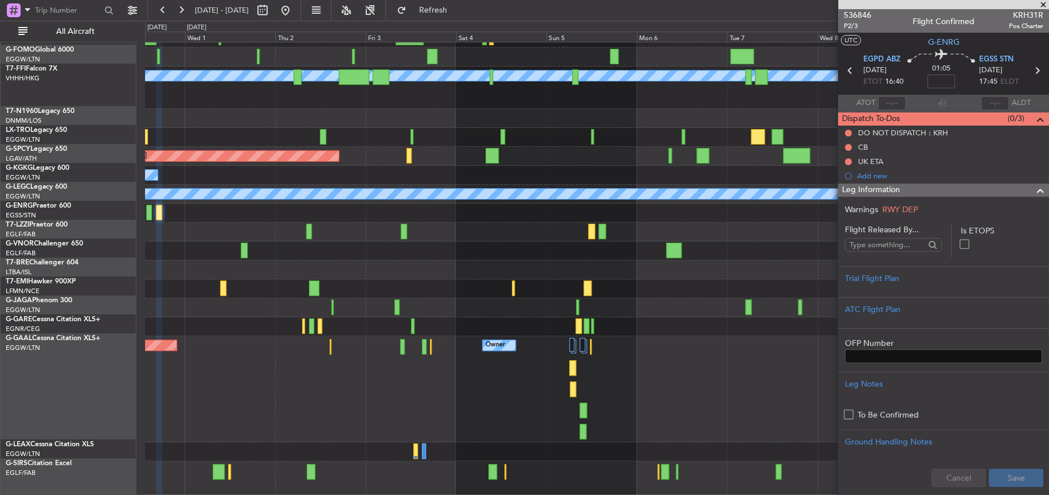
scroll to position [0, 0]
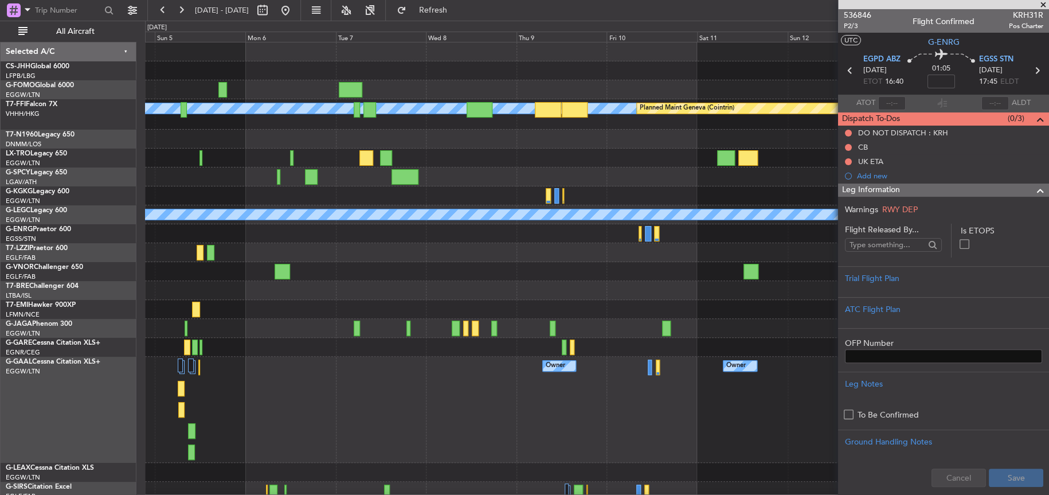
click at [470, 253] on div at bounding box center [597, 252] width 904 height 19
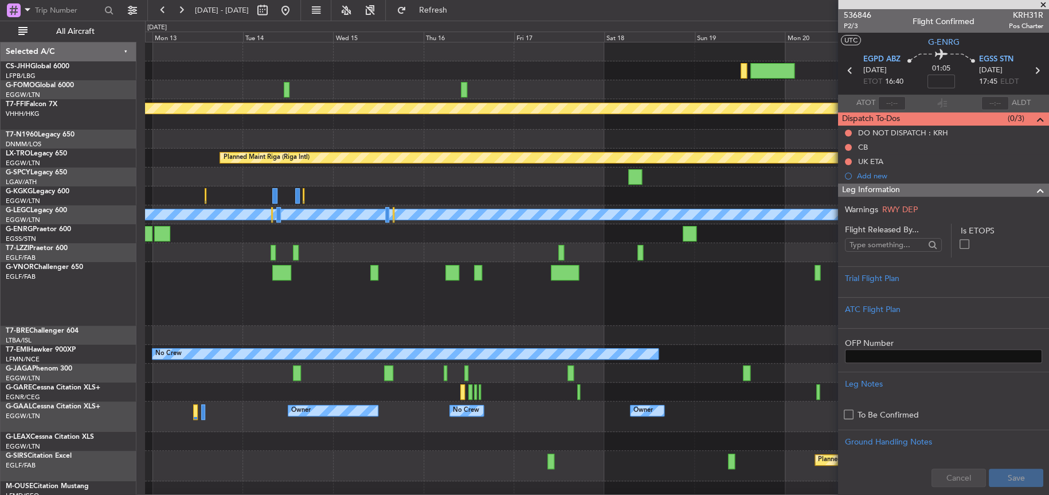
click at [499, 246] on div "A/C Unavailable [GEOGRAPHIC_DATA] ([GEOGRAPHIC_DATA])" at bounding box center [596, 252] width 903 height 19
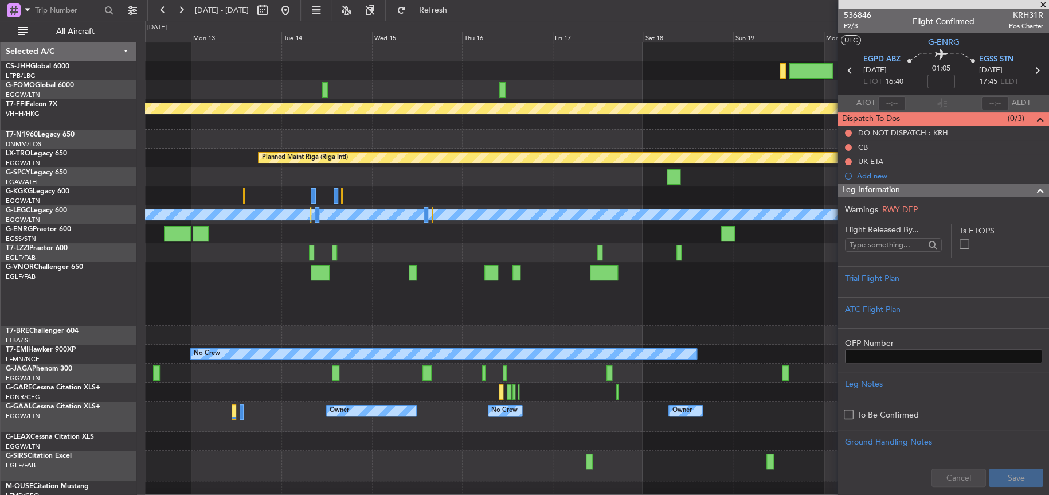
click at [521, 238] on div at bounding box center [597, 233] width 904 height 19
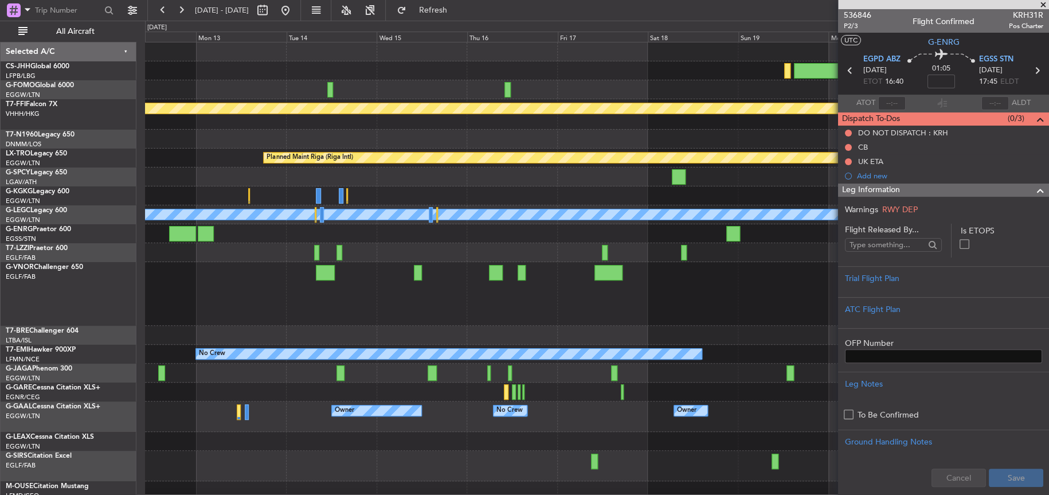
click at [527, 289] on div at bounding box center [596, 294] width 903 height 64
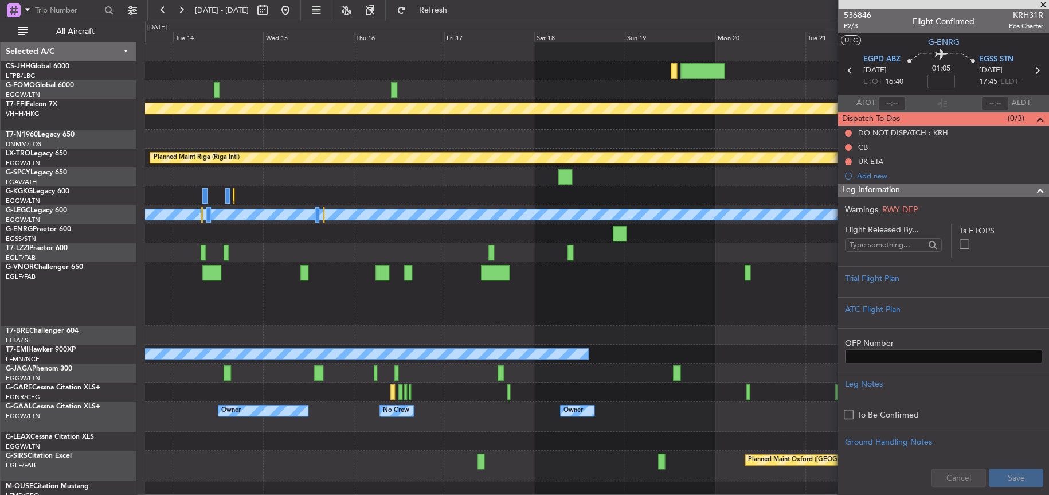
click at [333, 79] on div at bounding box center [596, 70] width 903 height 19
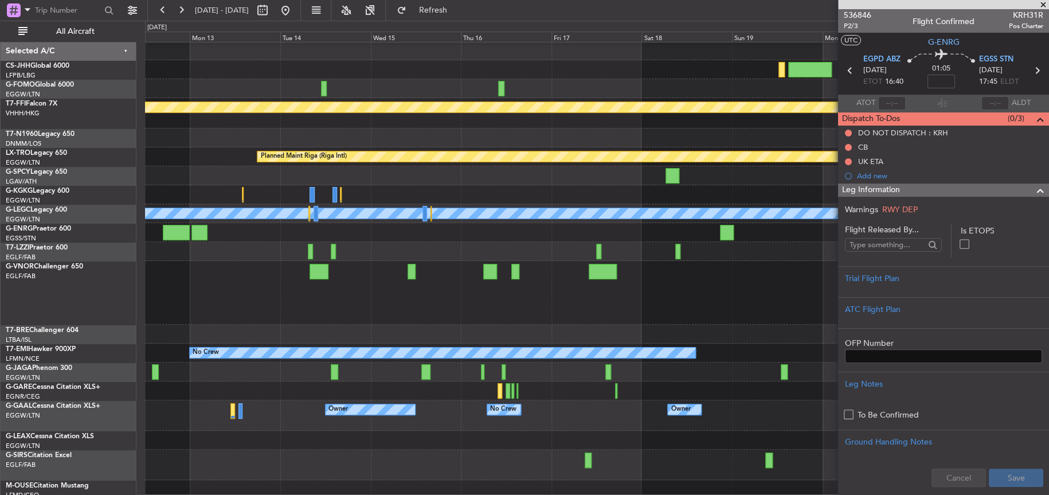
scroll to position [1, 0]
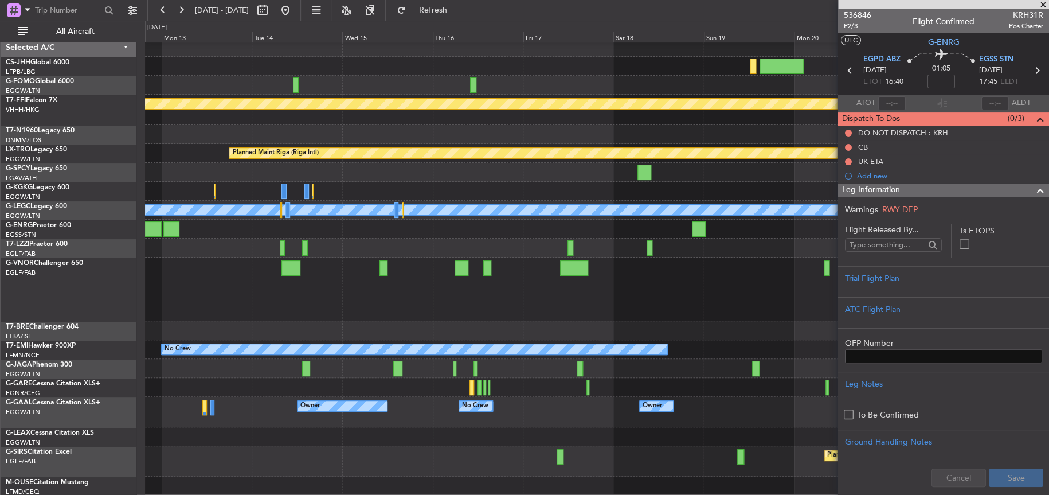
click at [467, 137] on div "[PERSON_NAME] [PERSON_NAME] Planned Maint Geneva ([GEOGRAPHIC_DATA]) Planned Ma…" at bounding box center [596, 267] width 903 height 458
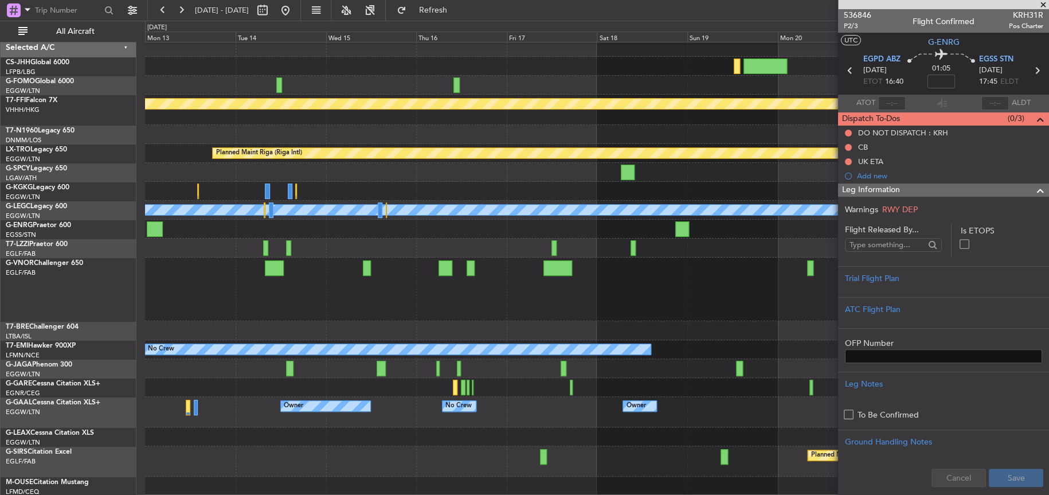
scroll to position [4, 0]
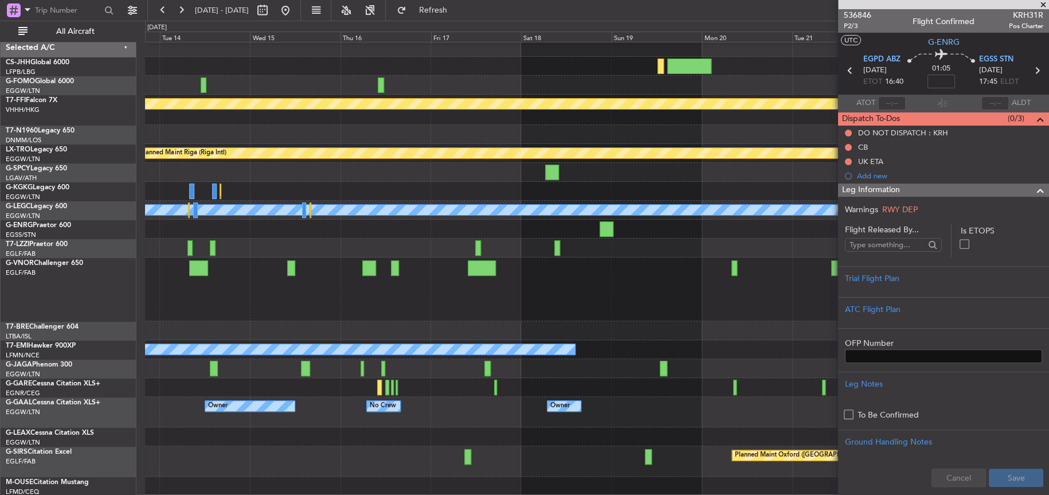
click at [420, 275] on div at bounding box center [596, 289] width 903 height 64
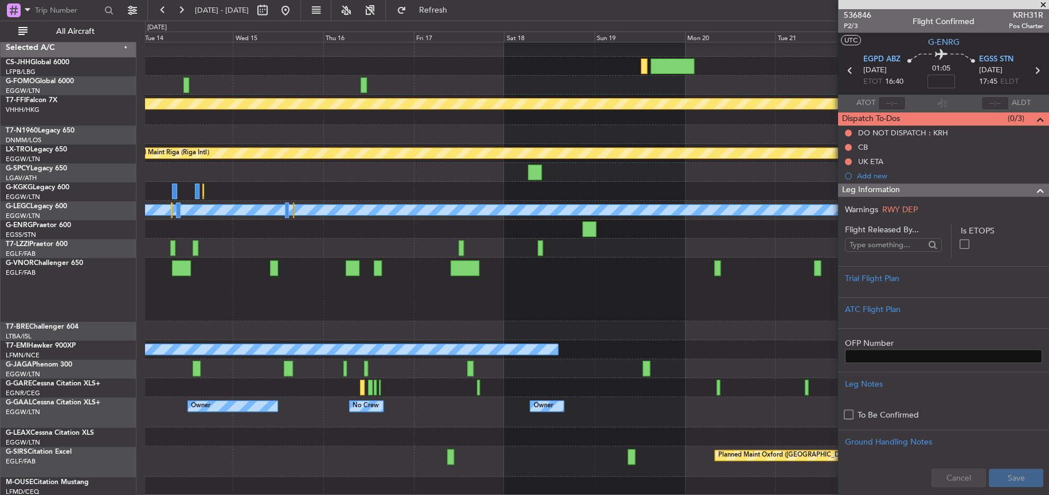
click at [493, 305] on div at bounding box center [597, 289] width 904 height 64
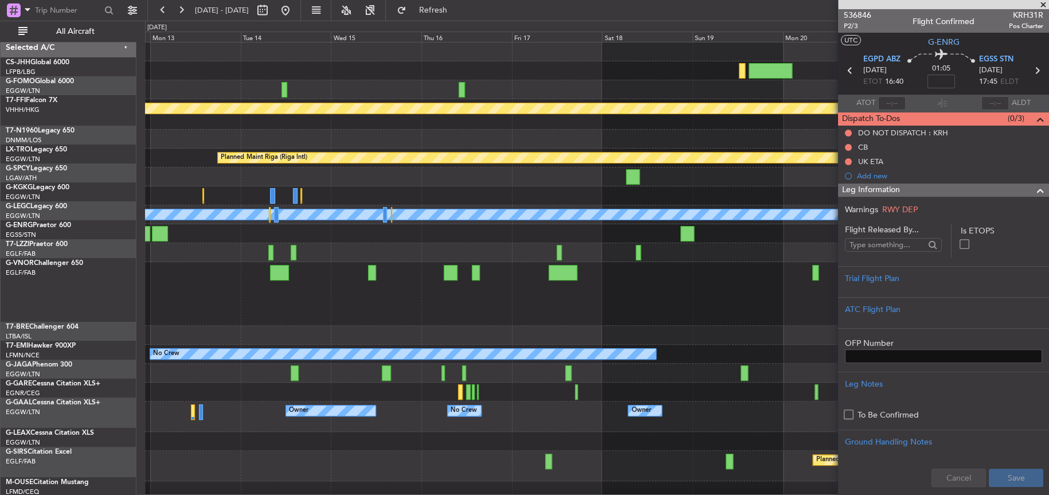
scroll to position [0, 0]
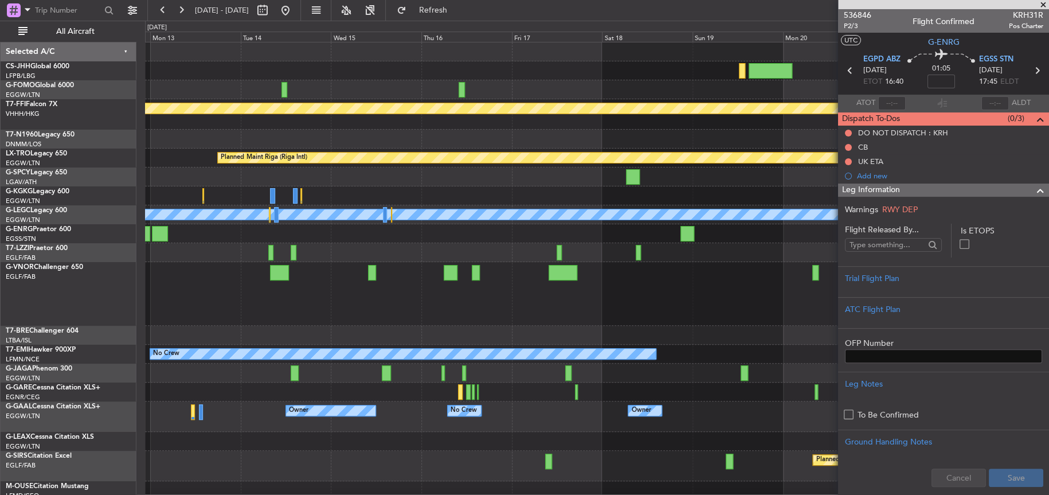
click at [431, 285] on div at bounding box center [597, 294] width 904 height 64
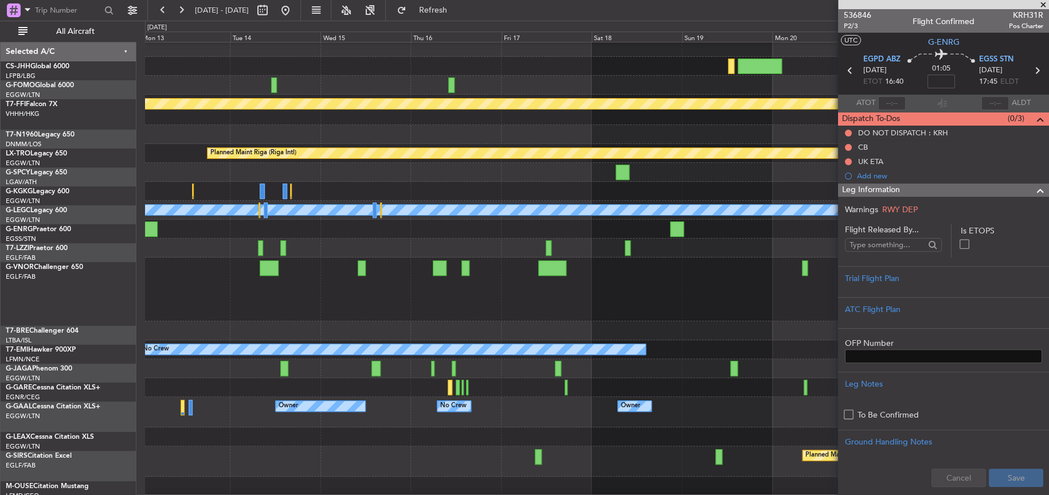
scroll to position [4, 0]
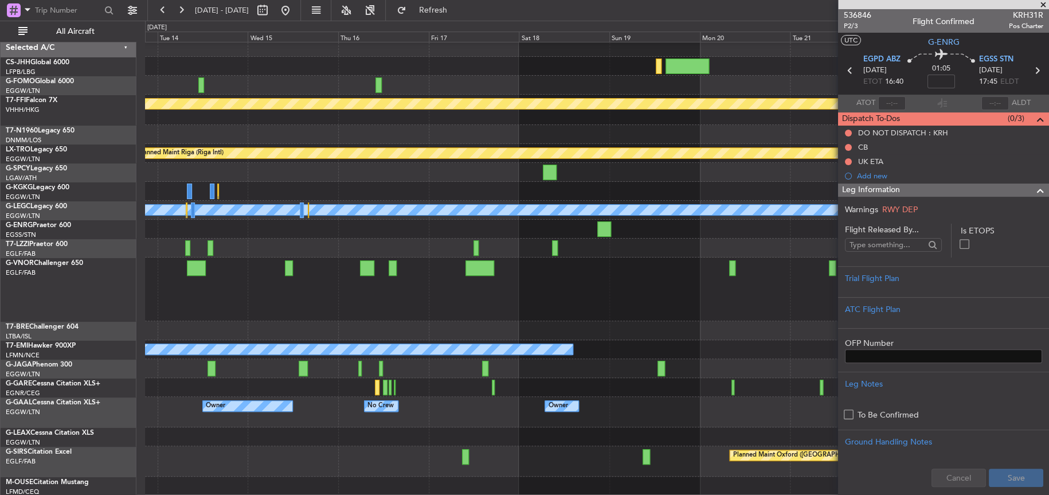
click at [362, 296] on div at bounding box center [597, 289] width 904 height 64
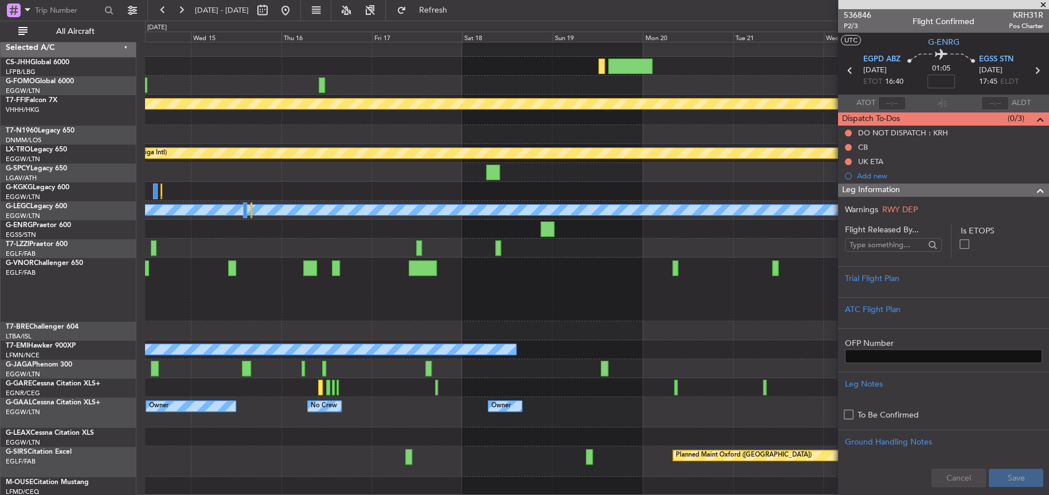
click at [415, 286] on div at bounding box center [596, 289] width 903 height 64
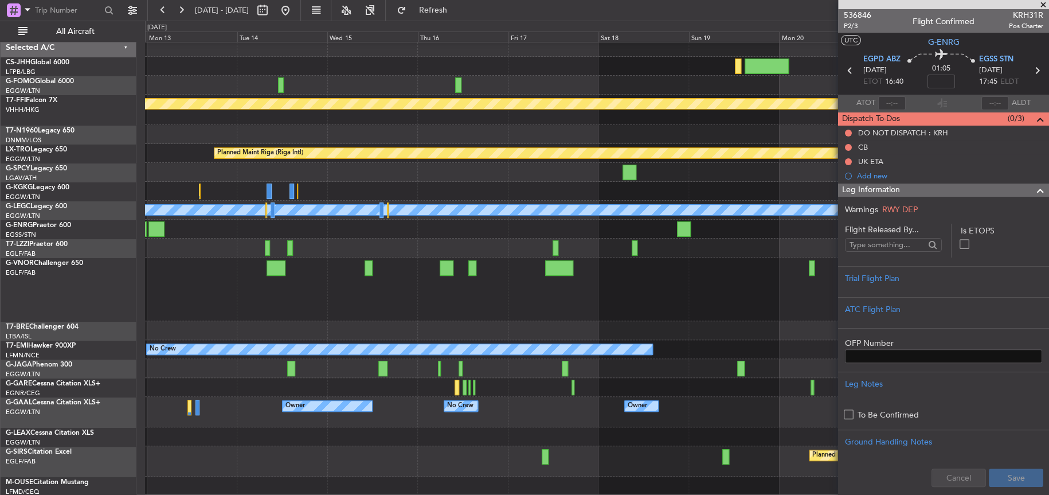
click at [464, 313] on div at bounding box center [596, 289] width 903 height 64
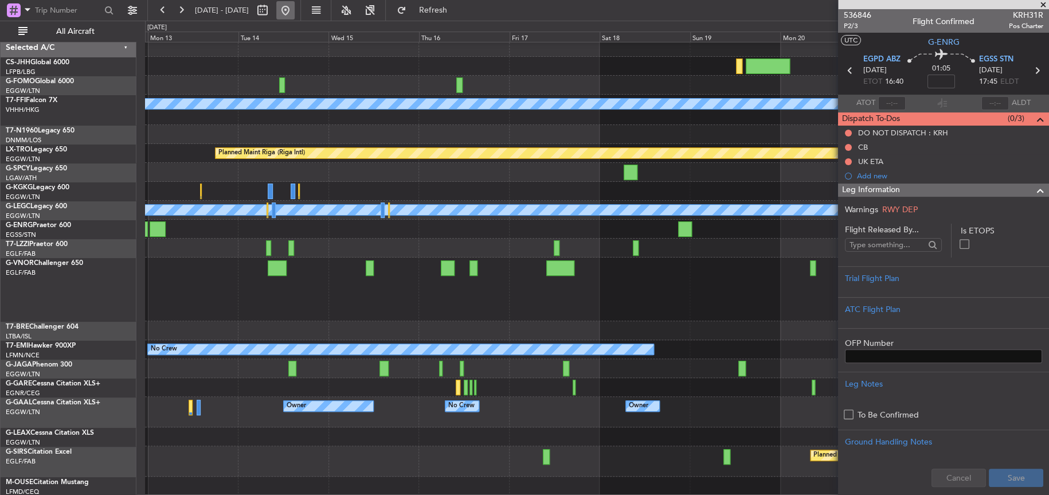
click at [295, 11] on button at bounding box center [285, 10] width 18 height 18
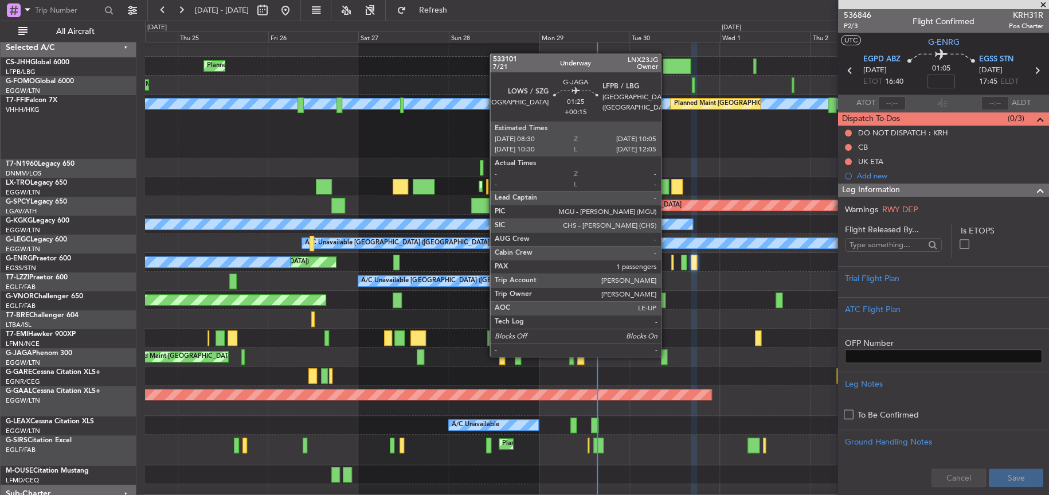
scroll to position [6, 0]
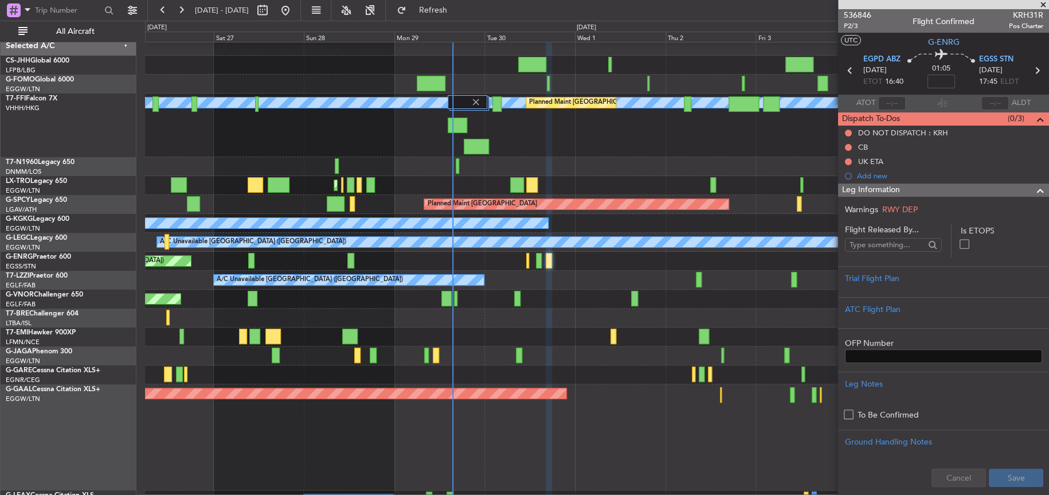
click at [462, 350] on div "Planned Maint [GEOGRAPHIC_DATA] ([GEOGRAPHIC_DATA])" at bounding box center [597, 355] width 904 height 19
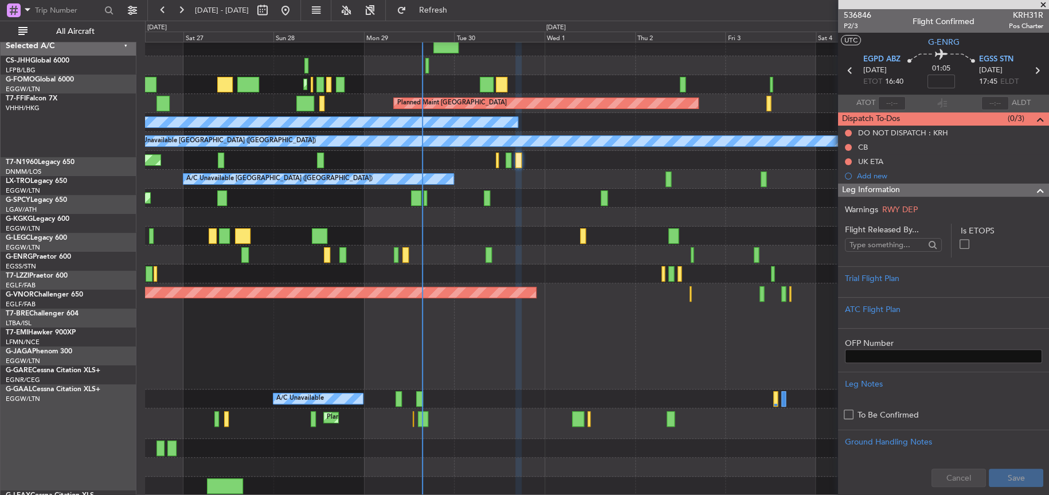
scroll to position [106, 0]
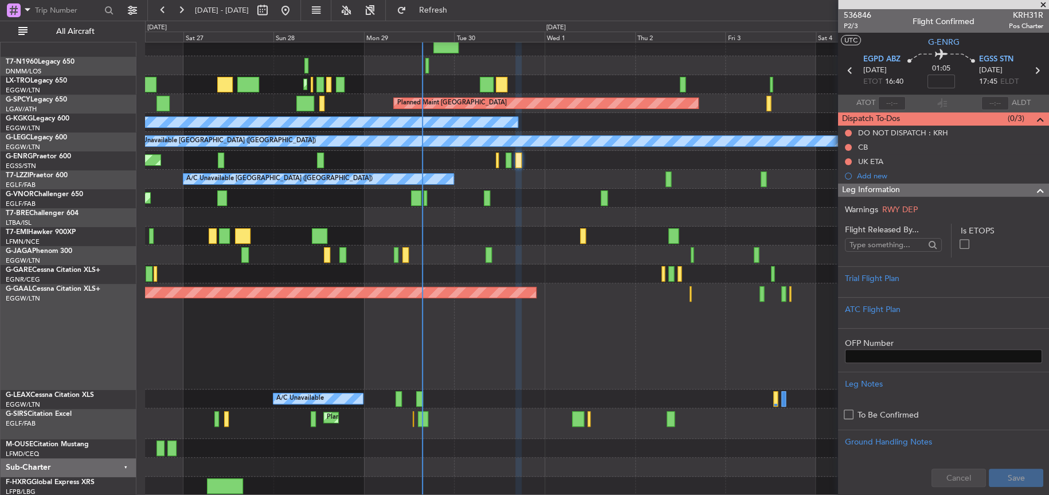
click at [411, 250] on div "[PERSON_NAME] [PERSON_NAME] Planned Maint [GEOGRAPHIC_DATA] ([GEOGRAPHIC_DATA])…" at bounding box center [597, 216] width 904 height 560
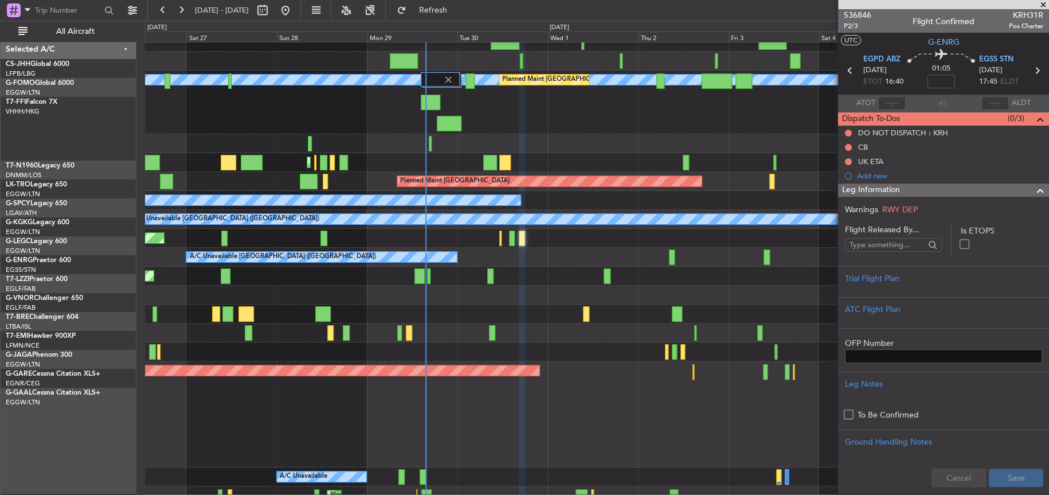
click at [431, 467] on div "Owner Planned [GEOGRAPHIC_DATA]" at bounding box center [596, 414] width 903 height 106
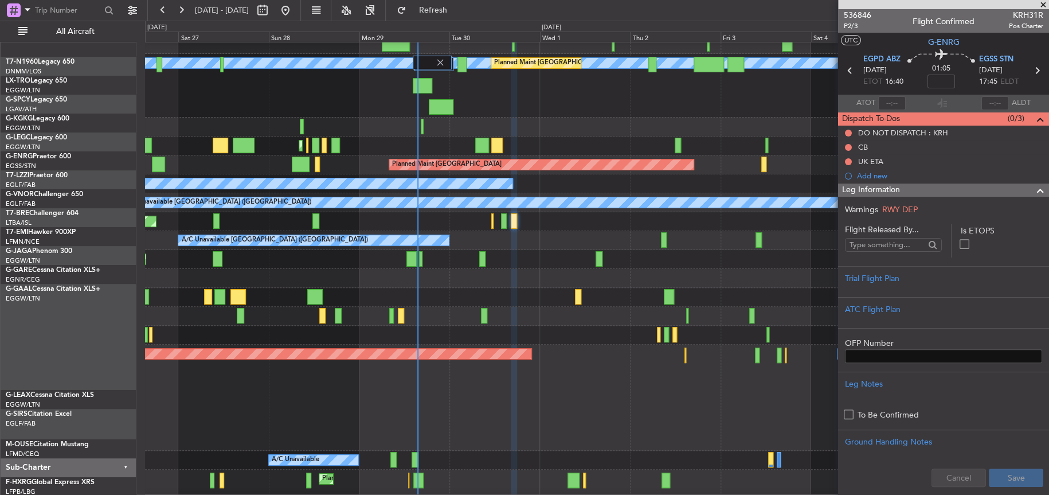
click at [415, 345] on div "Owner Planned [GEOGRAPHIC_DATA]" at bounding box center [596, 398] width 903 height 106
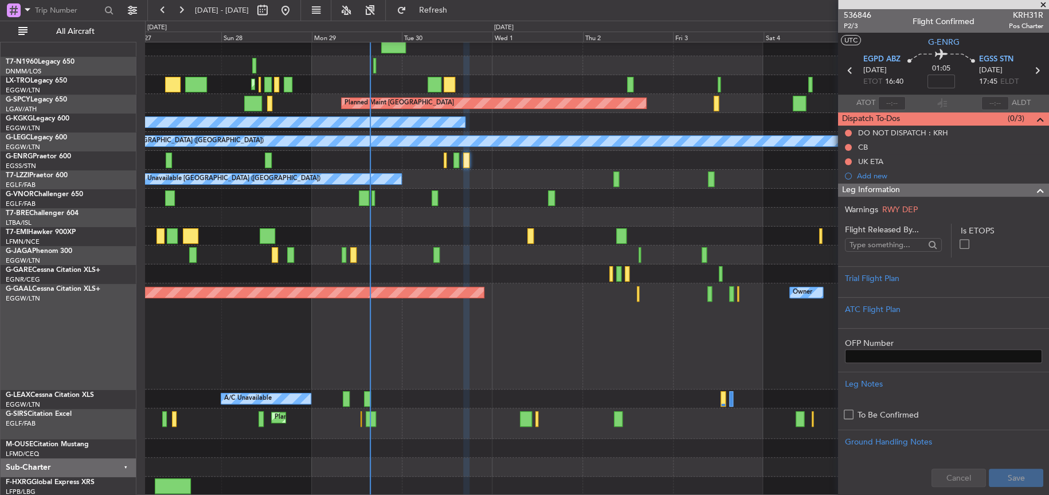
click at [432, 343] on div "[PERSON_NAME] [PERSON_NAME] Planned Maint [GEOGRAPHIC_DATA] ([GEOGRAPHIC_DATA])…" at bounding box center [596, 216] width 903 height 560
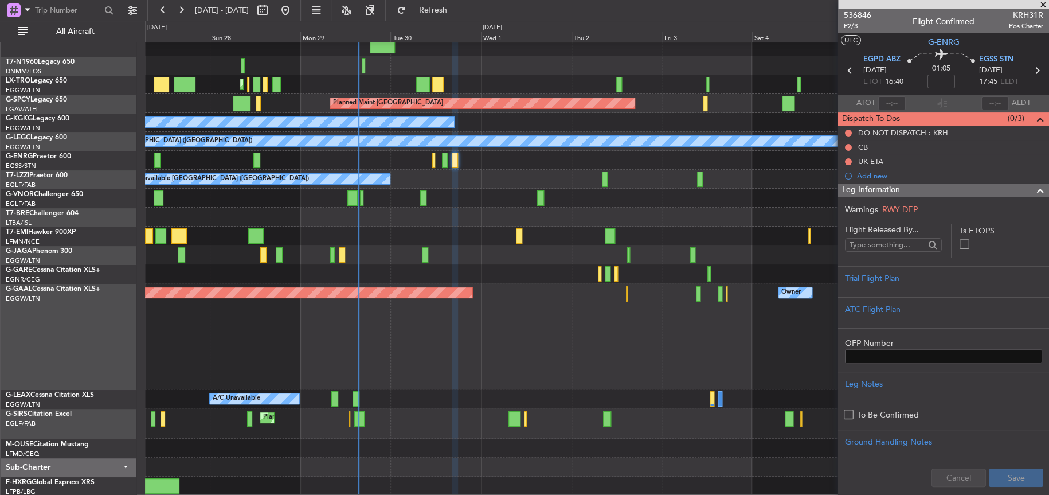
click at [397, 250] on div "Planned Maint [GEOGRAPHIC_DATA] ([GEOGRAPHIC_DATA])" at bounding box center [597, 254] width 904 height 19
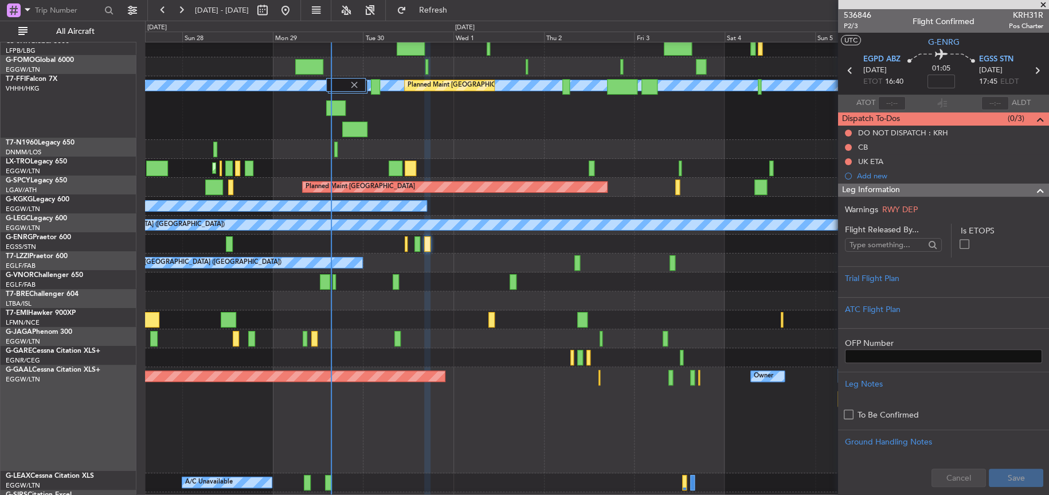
click at [403, 342] on div "Planned Maint [GEOGRAPHIC_DATA] ([GEOGRAPHIC_DATA])" at bounding box center [597, 338] width 904 height 19
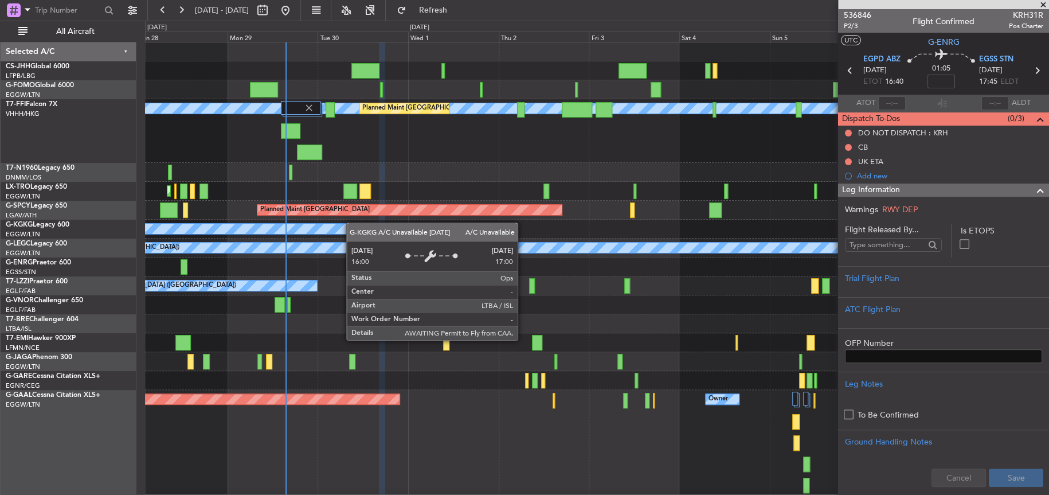
click at [346, 233] on div "[PERSON_NAME] [PERSON_NAME] Planned Maint [GEOGRAPHIC_DATA] ([GEOGRAPHIC_DATA])…" at bounding box center [597, 322] width 904 height 560
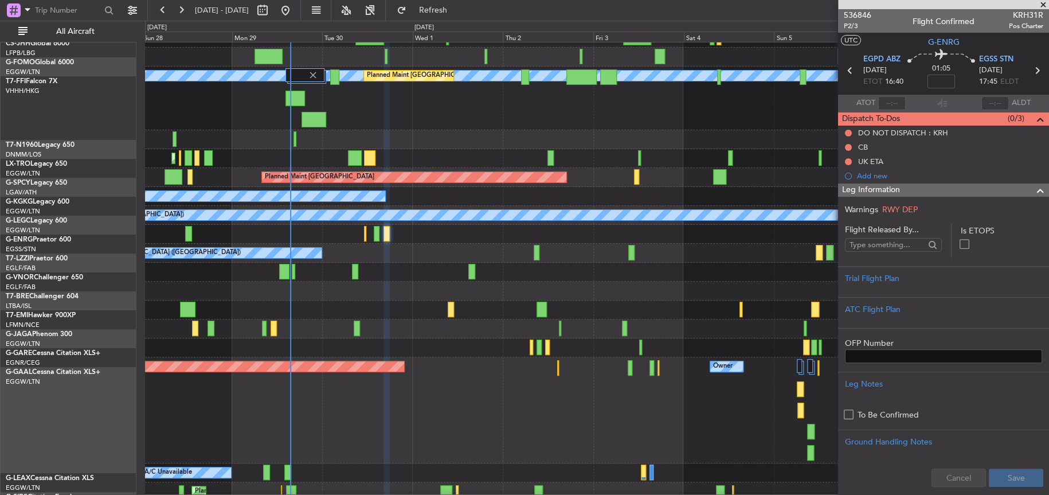
scroll to position [33, 0]
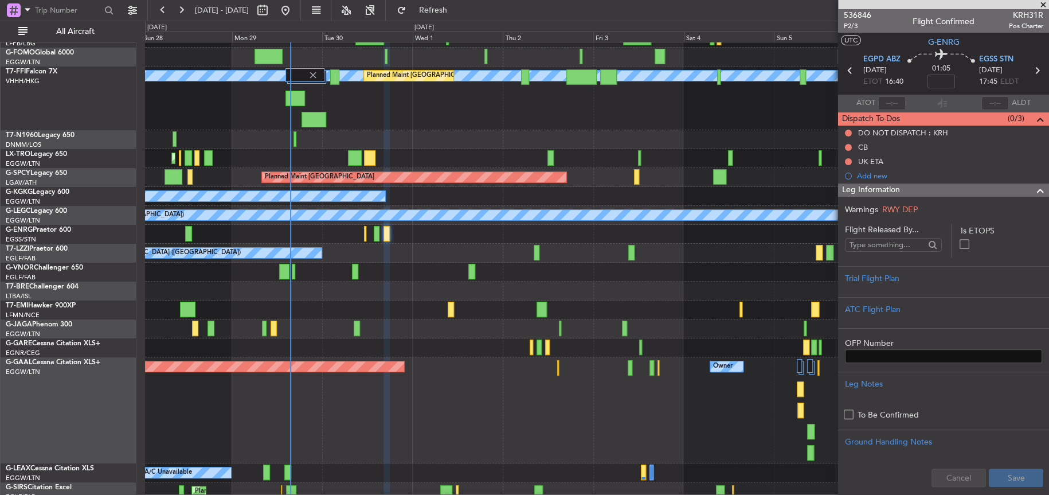
click at [373, 133] on div at bounding box center [596, 139] width 903 height 19
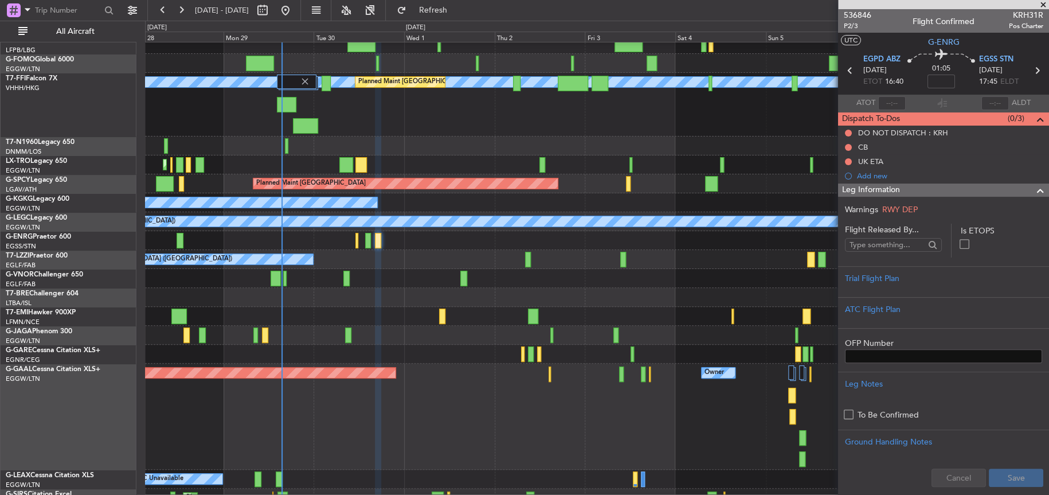
scroll to position [25, 0]
click at [435, 270] on div "Planned Maint [GEOGRAPHIC_DATA] ([GEOGRAPHIC_DATA])" at bounding box center [597, 278] width 904 height 19
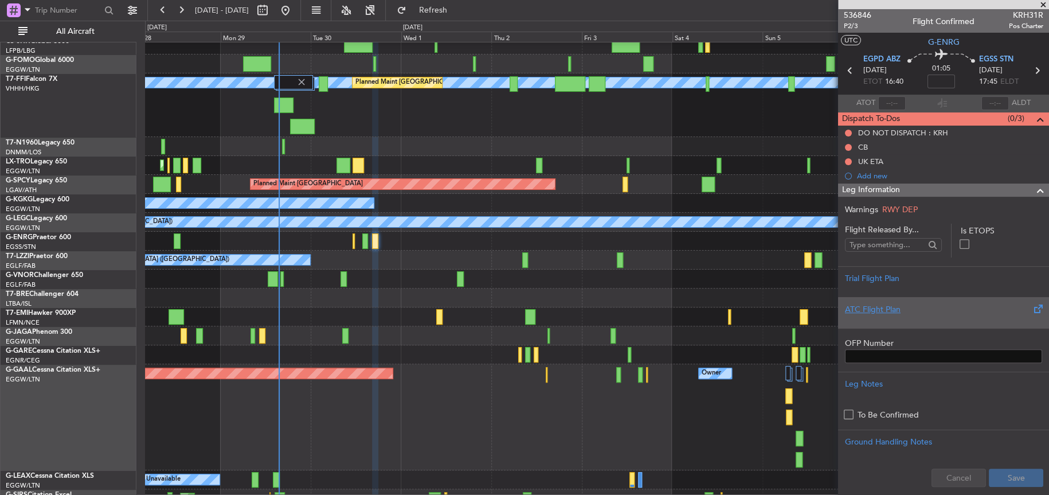
click at [869, 309] on div "ATC Flight Plan" at bounding box center [943, 309] width 197 height 12
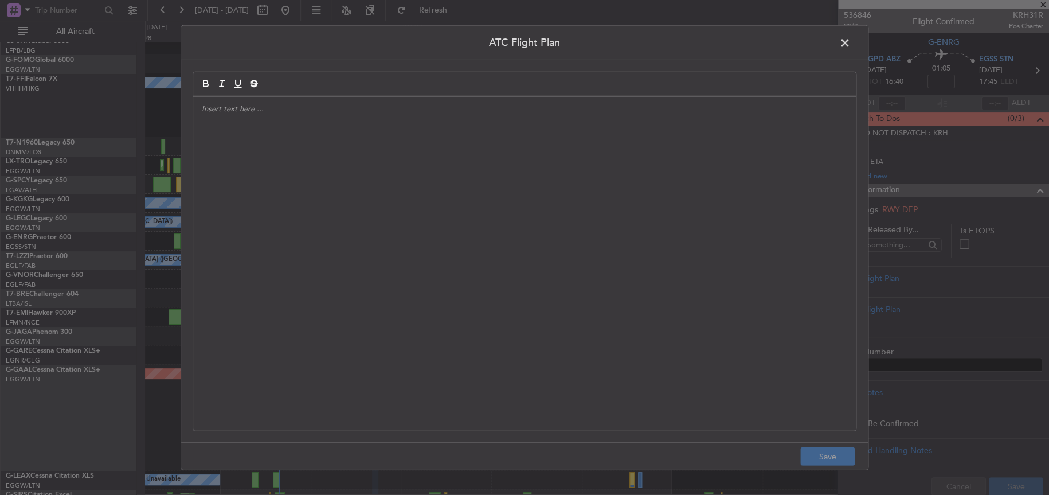
click at [427, 192] on div at bounding box center [524, 263] width 663 height 334
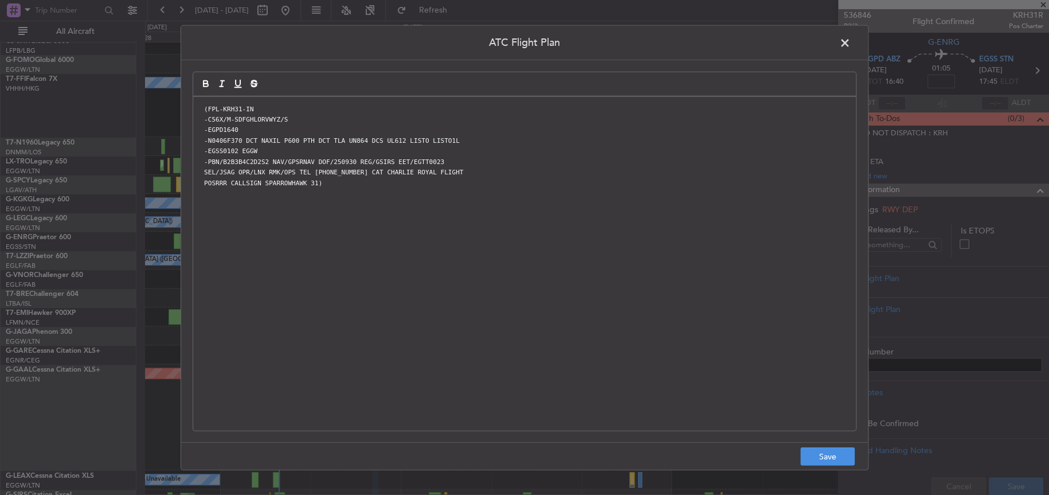
scroll to position [0, 0]
click at [834, 456] on button "Save" at bounding box center [827, 456] width 54 height 18
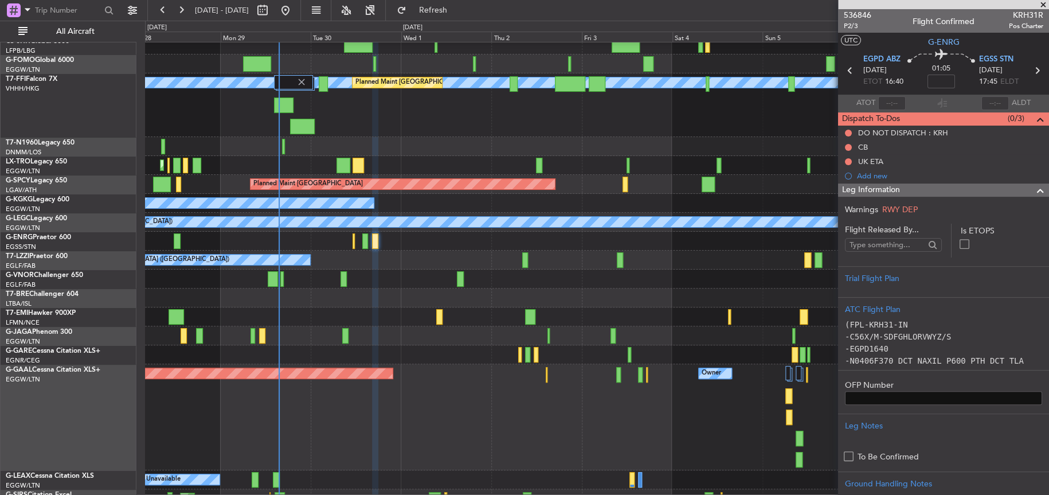
scroll to position [287, 0]
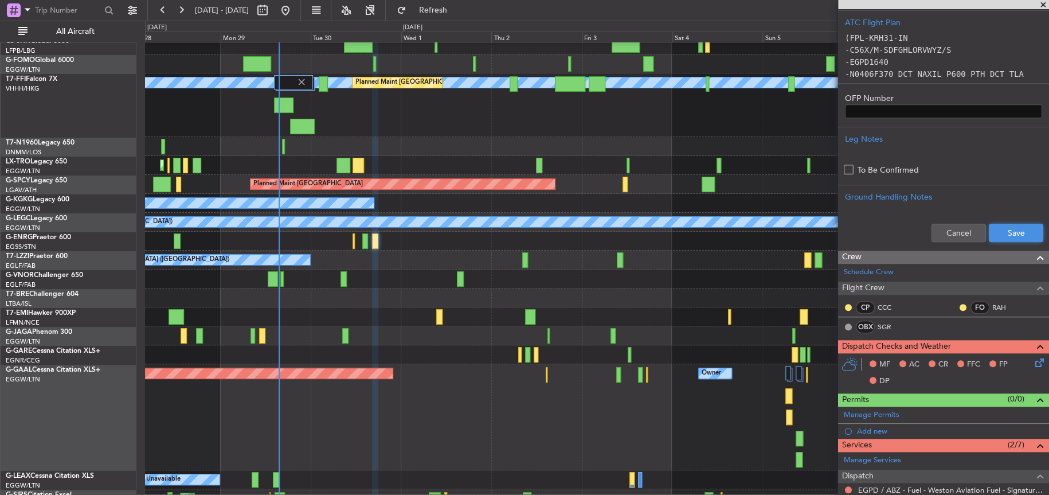
drag, startPoint x: 1011, startPoint y: 232, endPoint x: 827, endPoint y: 242, distance: 183.8
click at [1010, 232] on button "Save" at bounding box center [1016, 233] width 54 height 18
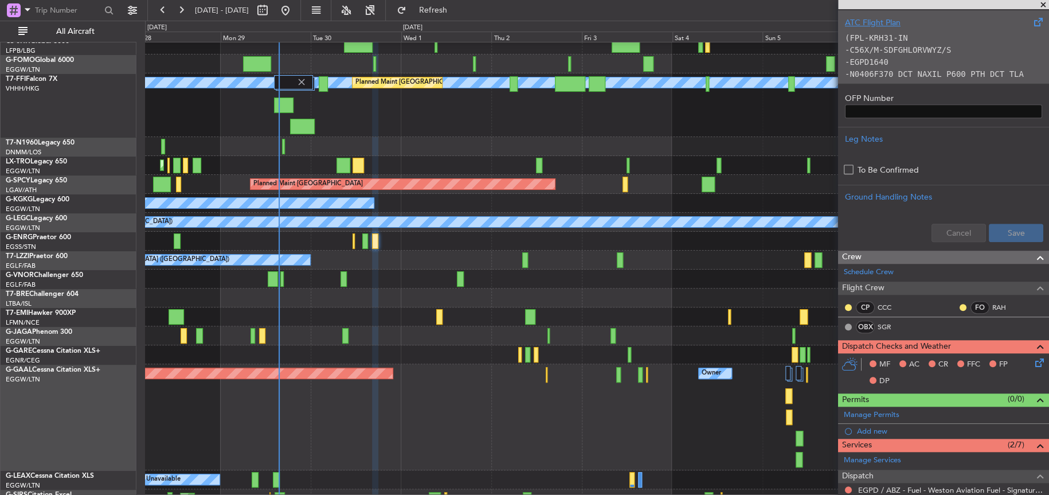
scroll to position [0, 0]
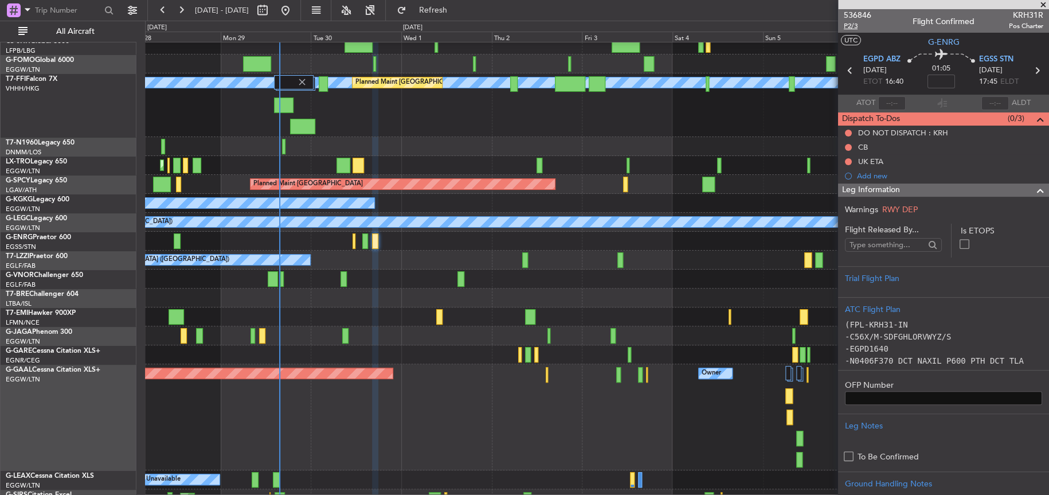
click at [847, 26] on span "P2/3" at bounding box center [858, 26] width 28 height 10
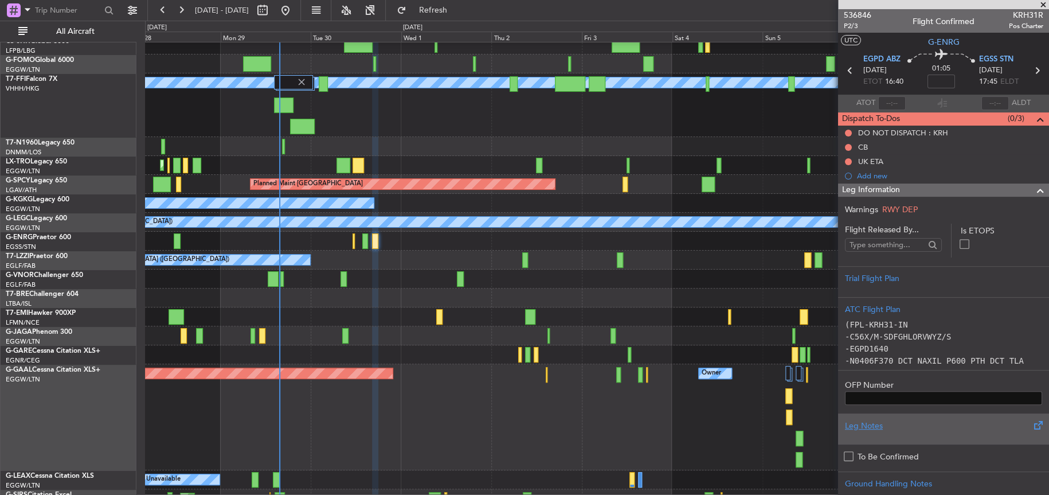
scroll to position [401, 0]
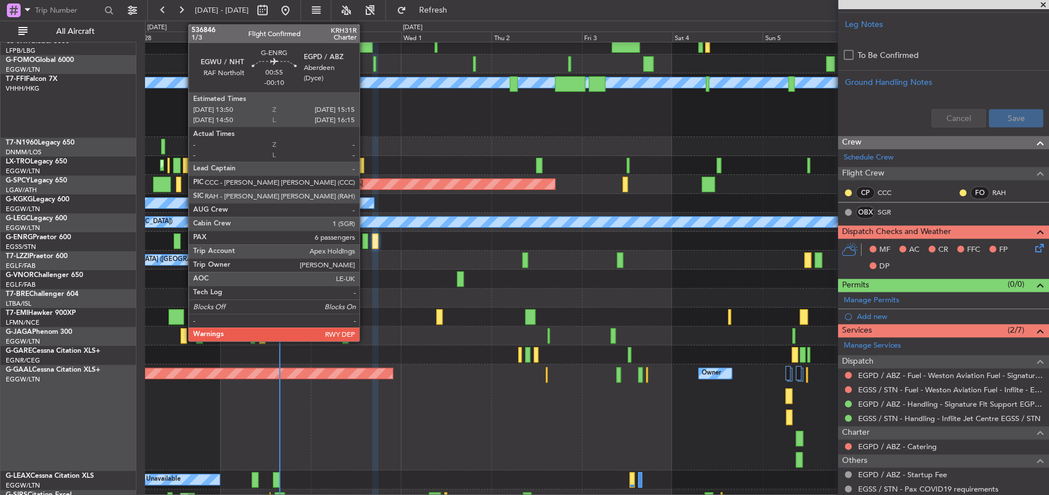
click at [365, 243] on div at bounding box center [365, 240] width 6 height 15
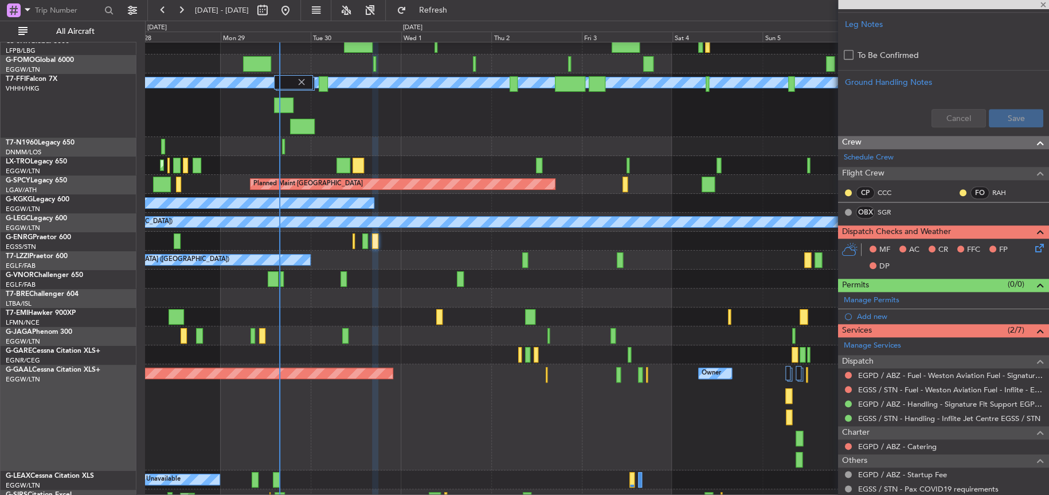
type input "-00:10"
type input "6"
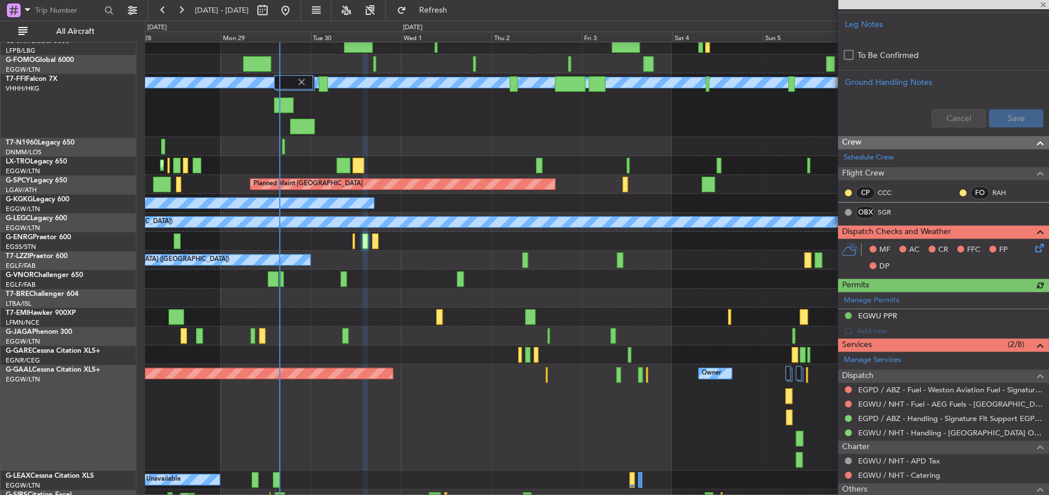
scroll to position [678, 0]
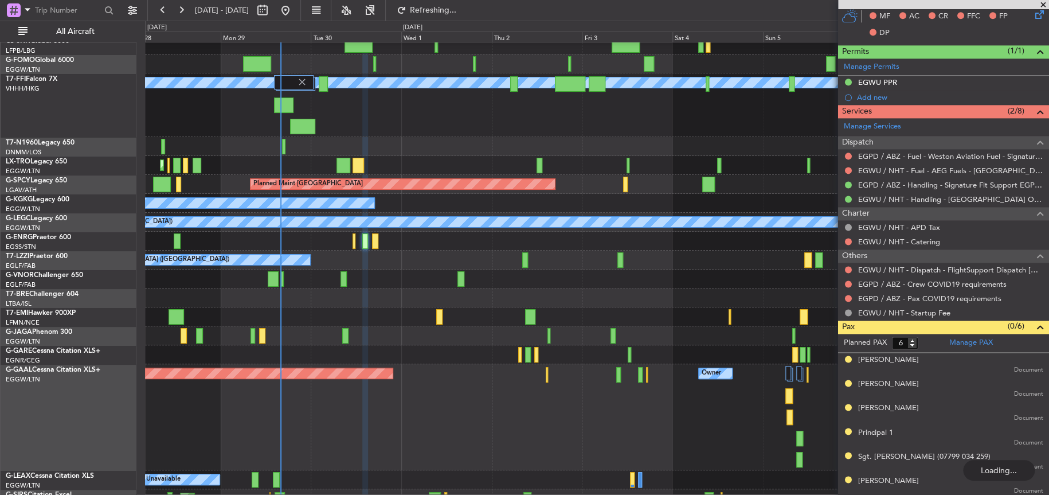
click at [469, 119] on div "Planned Maint Beijing (Beijing Capital) MEL MEL Planned Maint Geneva (Cointrin)" at bounding box center [597, 105] width 904 height 64
click at [425, 127] on div "MEL MEL Planned Maint Beijing (Beijing Capital) Planned Maint Geneva (Cointrin)" at bounding box center [596, 105] width 903 height 64
click at [444, 115] on div "MEL MEL Planned Maint Beijing (Beijing Capital) Planned Maint Geneva (Cointrin)" at bounding box center [596, 105] width 903 height 64
click at [471, 148] on div at bounding box center [596, 146] width 903 height 19
click at [441, 121] on div "MEL MEL Planned Maint Beijing (Beijing Capital) Planned Maint Geneva (Cointrin)" at bounding box center [596, 105] width 903 height 64
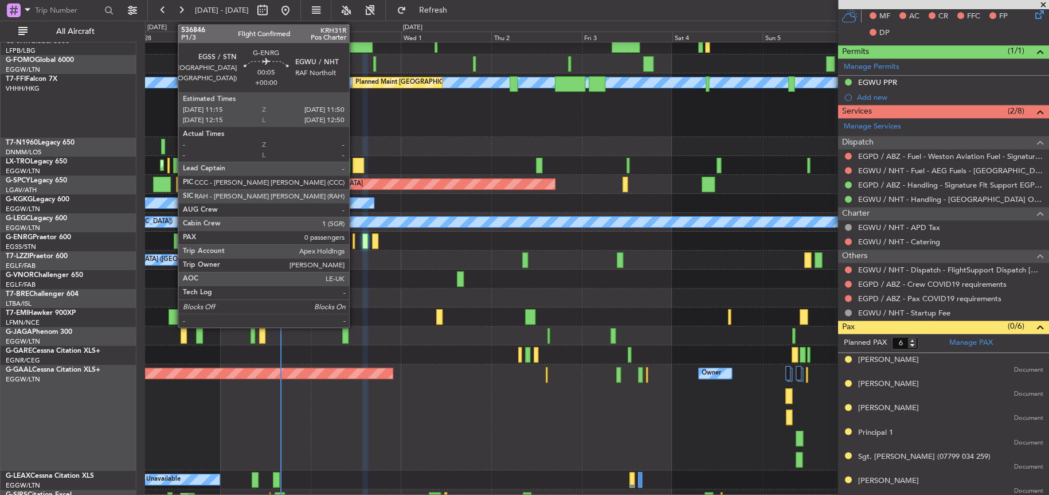
click at [354, 237] on div at bounding box center [354, 240] width 2 height 15
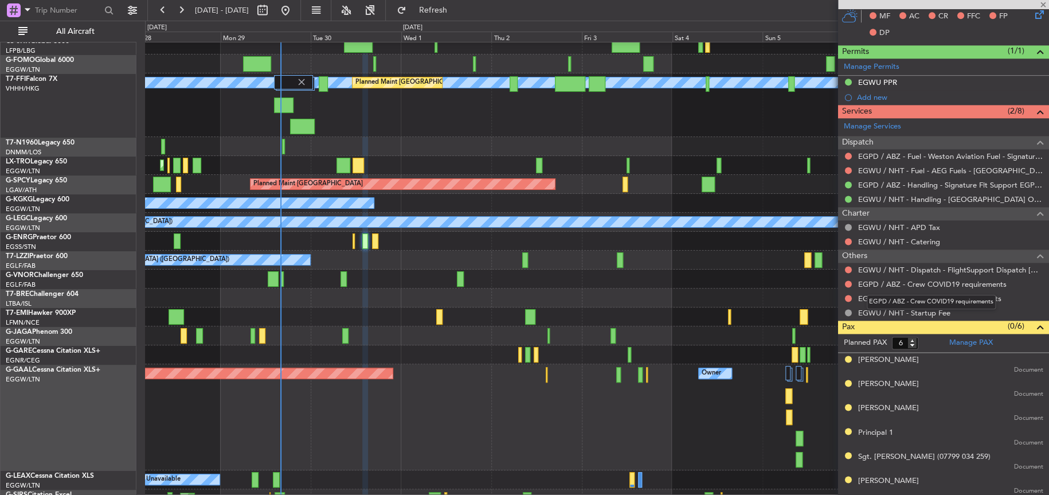
type input "0"
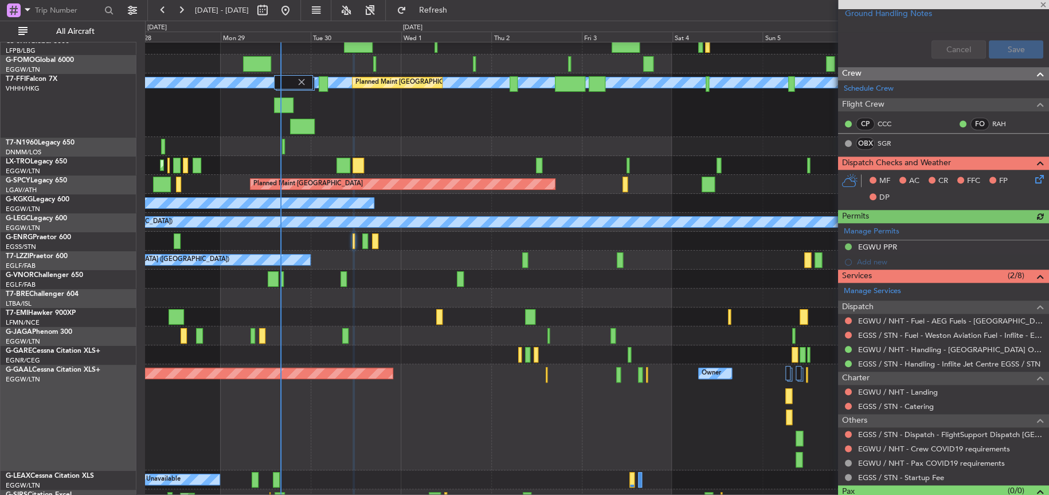
scroll to position [484, 0]
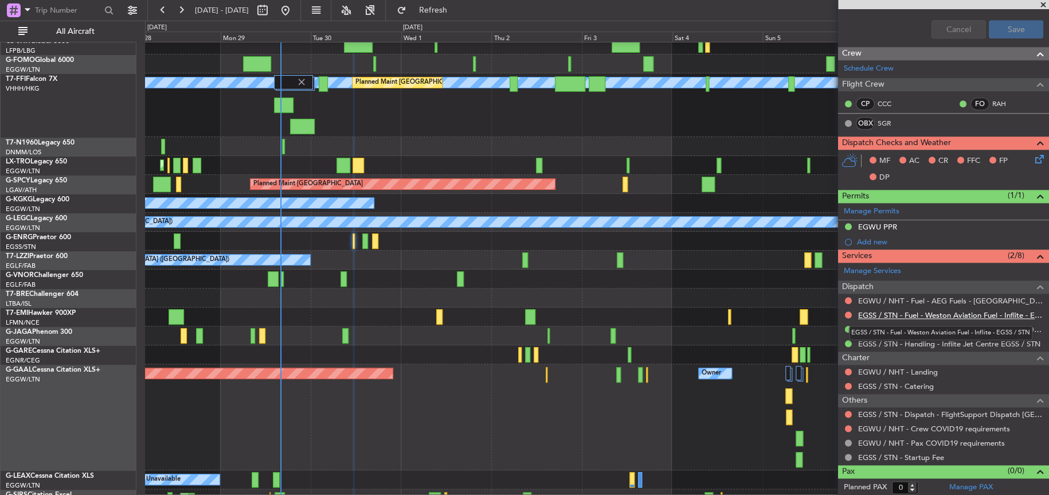
click at [869, 315] on link "EGSS / STN - Fuel - Weston Aviation Fuel - Inflite - EGSS / STN" at bounding box center [950, 315] width 185 height 10
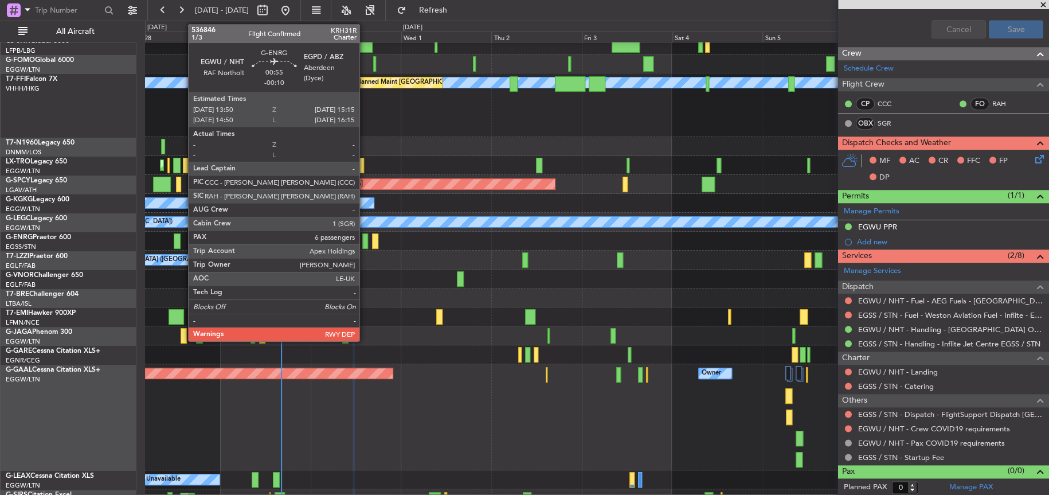
click at [366, 245] on div at bounding box center [365, 240] width 6 height 15
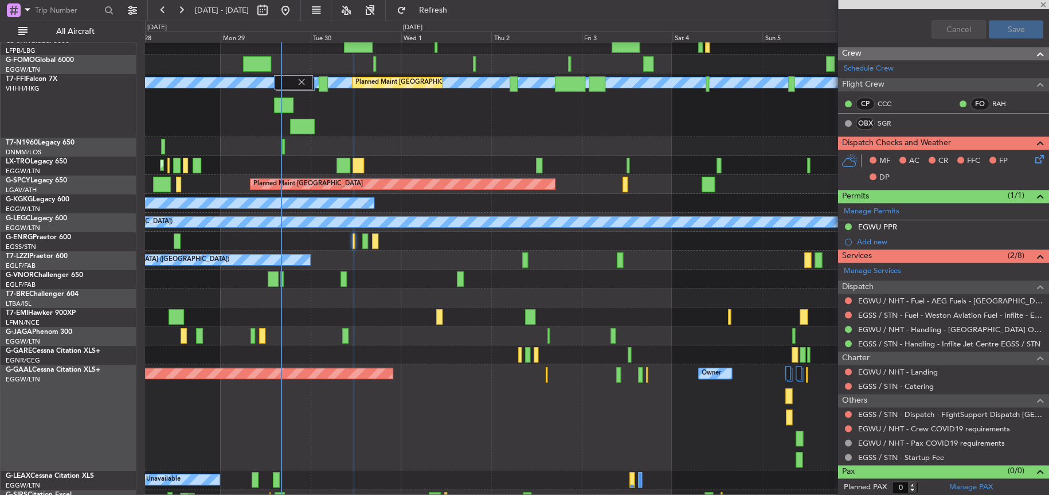
click at [367, 245] on div at bounding box center [365, 240] width 6 height 15
click at [369, 240] on div "Unplanned Maint London (Stansted) A/C Unavailable" at bounding box center [596, 241] width 903 height 19
type input "-00:10"
type input "6"
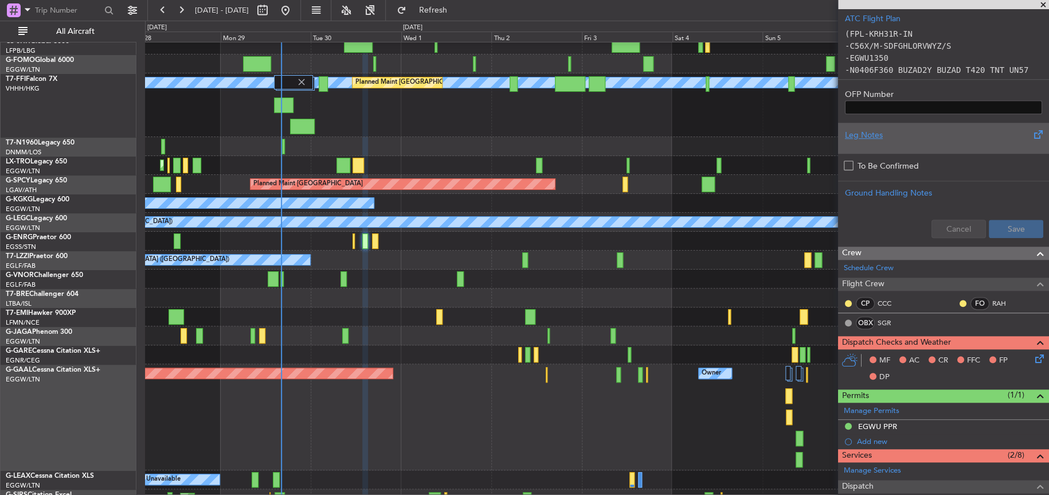
scroll to position [47, 0]
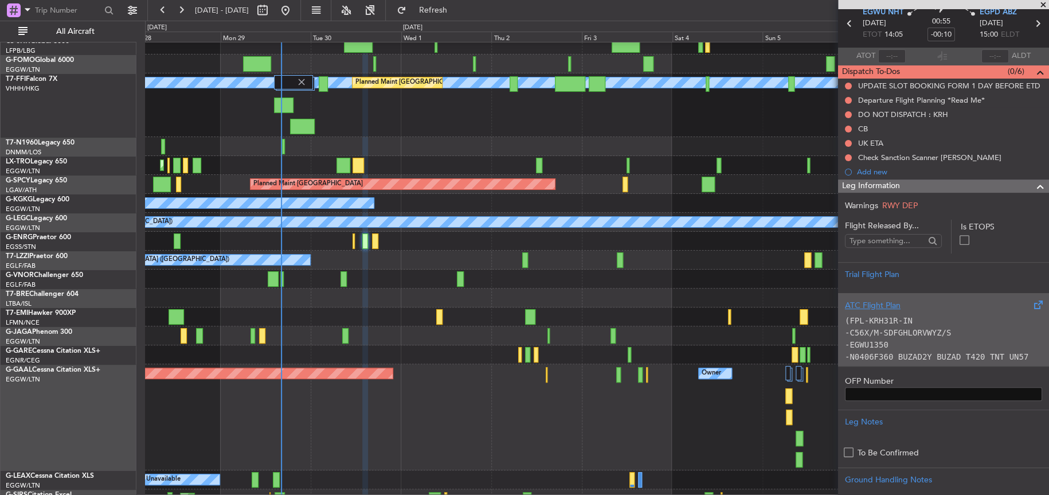
click at [895, 346] on p "-EGWU1350" at bounding box center [943, 345] width 197 height 12
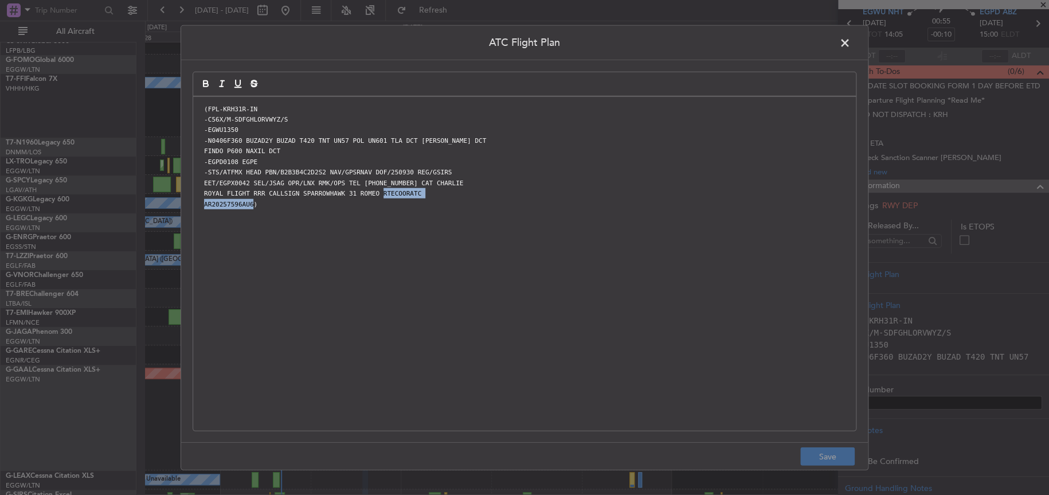
drag, startPoint x: 249, startPoint y: 203, endPoint x: 367, endPoint y: 194, distance: 117.9
click at [367, 194] on div "(FPL-KRH31R-IN -C56X/M-SDFGHLORVWYZ/S -EGWU1350 -N0406F360 BUZAD2Y BUZAD T420 T…" at bounding box center [524, 263] width 663 height 334
copy div "RTECOORATC AR20257596AU6"
click at [835, 42] on header "ATC Flight Plan" at bounding box center [524, 42] width 687 height 34
click at [851, 42] on span at bounding box center [851, 45] width 0 height 23
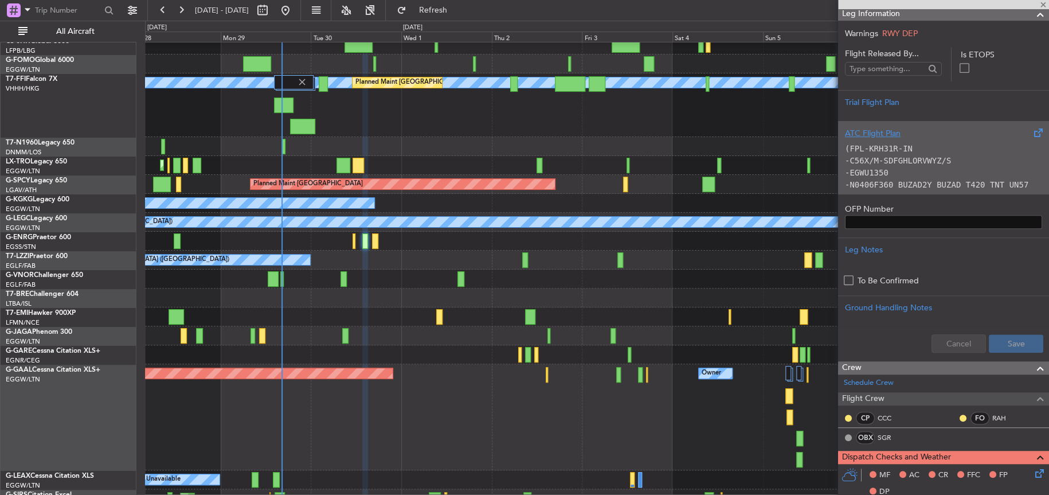
scroll to position [162, 0]
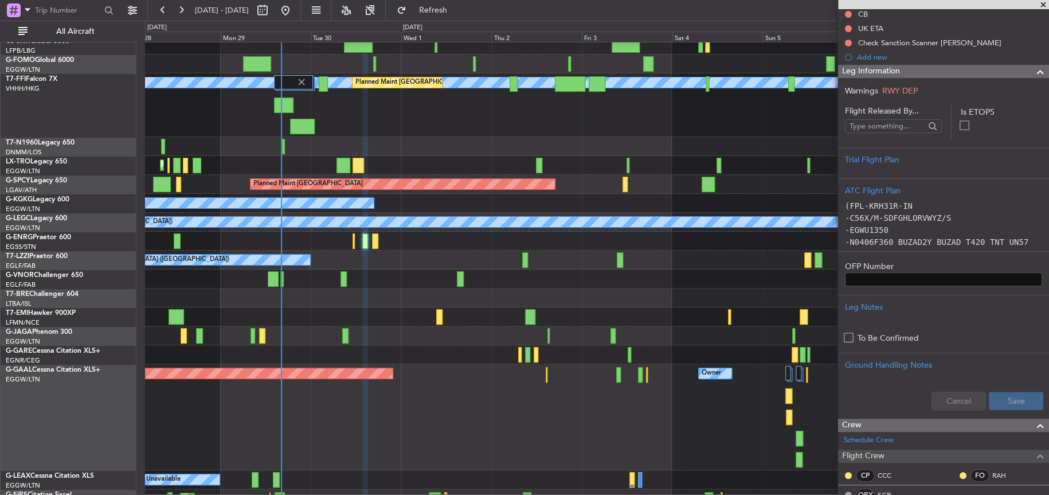
click at [968, 70] on div "Leg Information" at bounding box center [943, 71] width 211 height 13
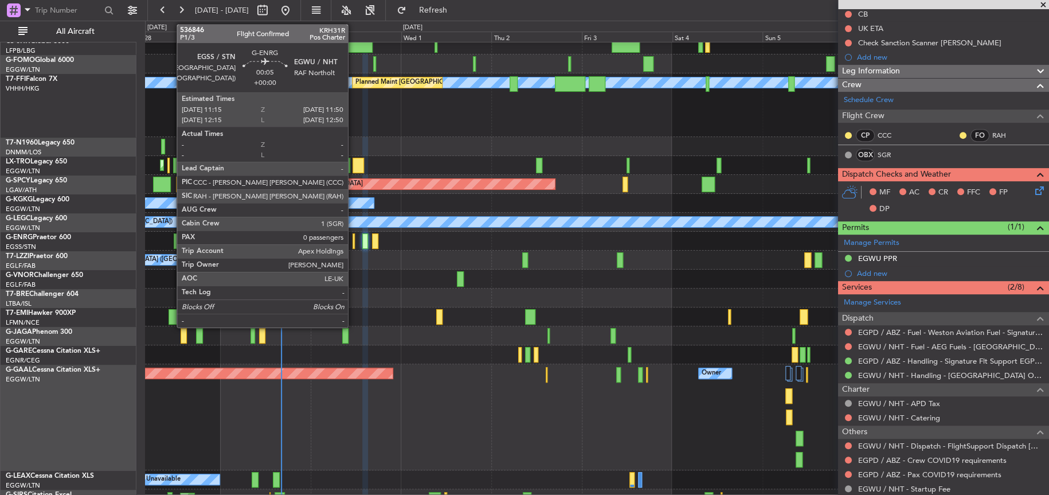
click at [353, 244] on div at bounding box center [354, 240] width 2 height 15
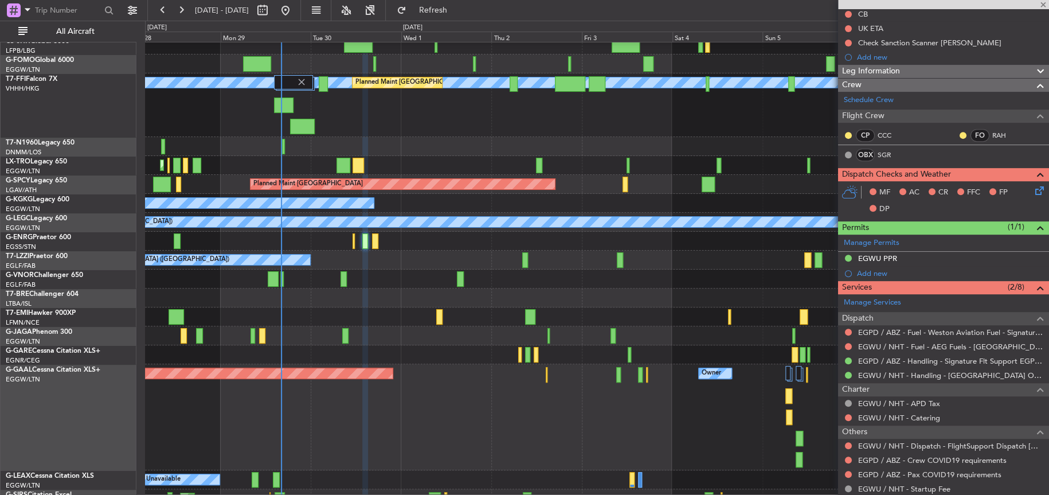
type input "0"
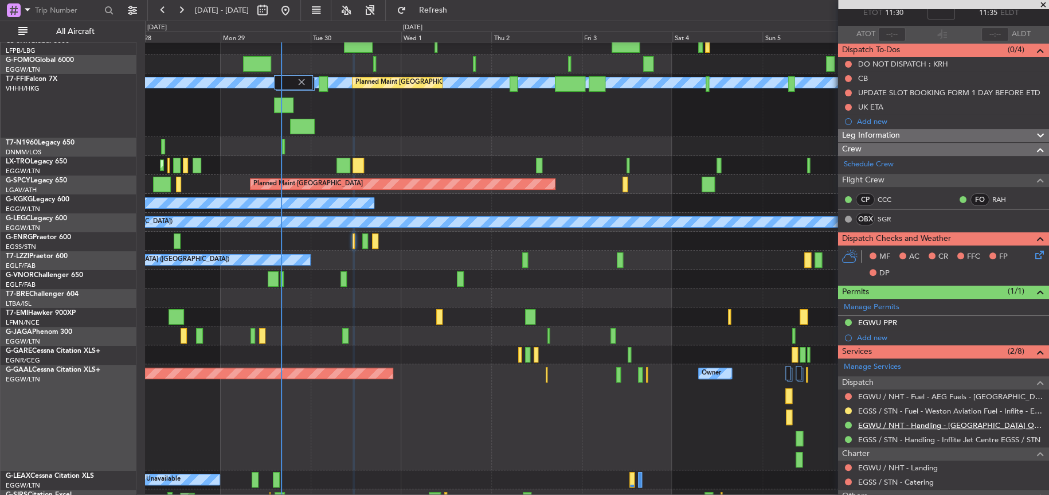
scroll to position [165, 0]
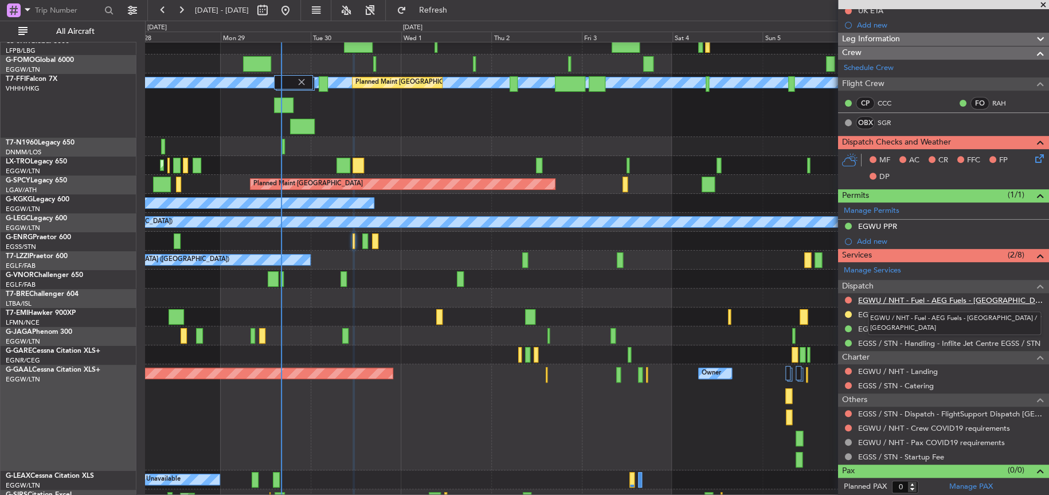
click at [916, 296] on link "EGWU / NHT - Fuel - AEG Fuels - [GEOGRAPHIC_DATA] / [GEOGRAPHIC_DATA]" at bounding box center [950, 300] width 185 height 10
click at [368, 241] on div "Unplanned Maint London (Stansted) A/C Unavailable" at bounding box center [596, 241] width 903 height 19
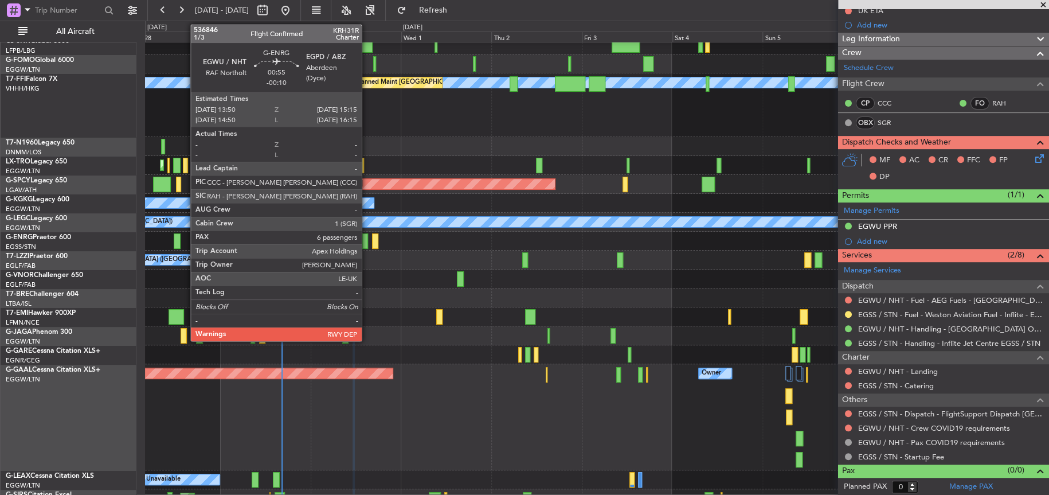
click at [366, 240] on div at bounding box center [365, 240] width 6 height 15
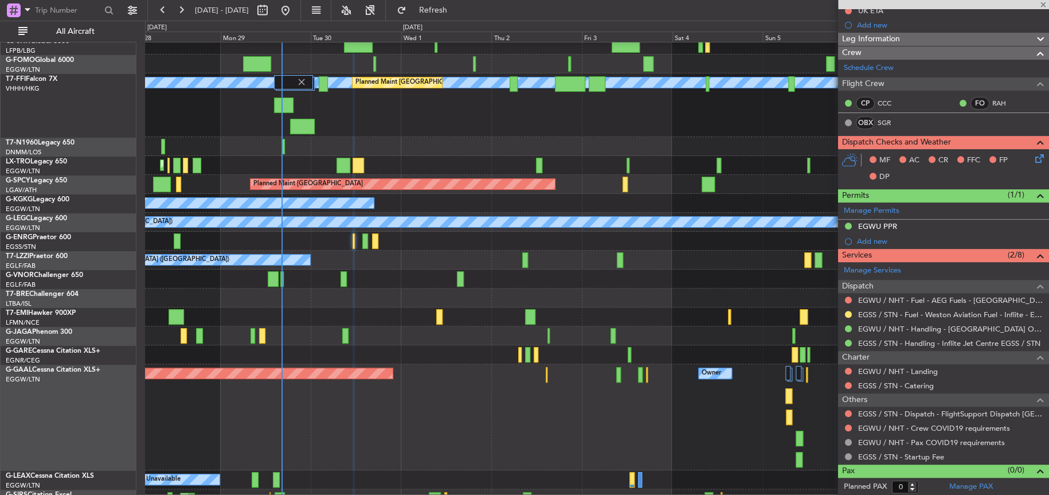
type input "-00:10"
type input "6"
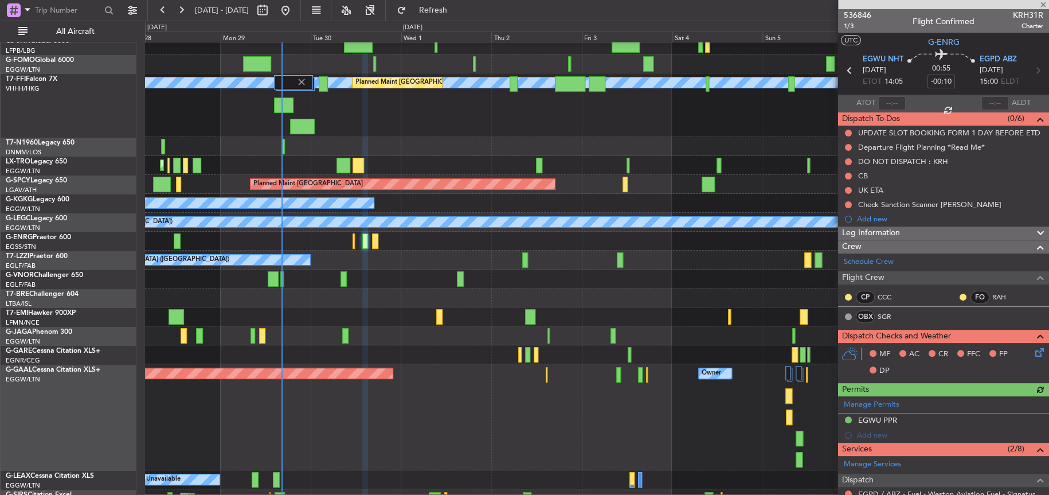
scroll to position [229, 0]
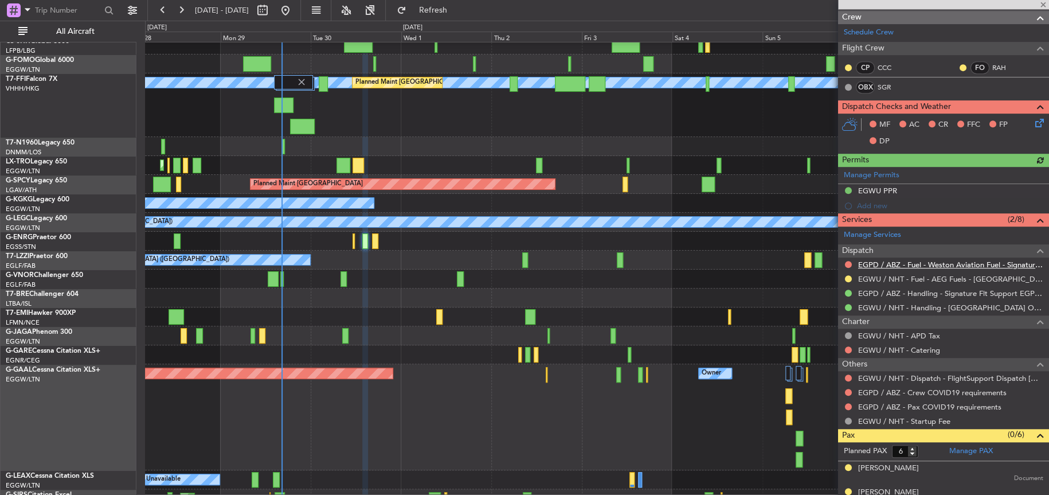
click at [916, 263] on link "EGPD / ABZ - Fuel - Weston Aviation Fuel - Signature - EGPD / ABZ" at bounding box center [950, 265] width 185 height 10
click at [460, 3] on button "Refresh" at bounding box center [426, 10] width 69 height 18
click at [842, 344] on div "EGWU / NHT - Catering" at bounding box center [943, 350] width 211 height 14
click at [850, 347] on button at bounding box center [848, 349] width 7 height 7
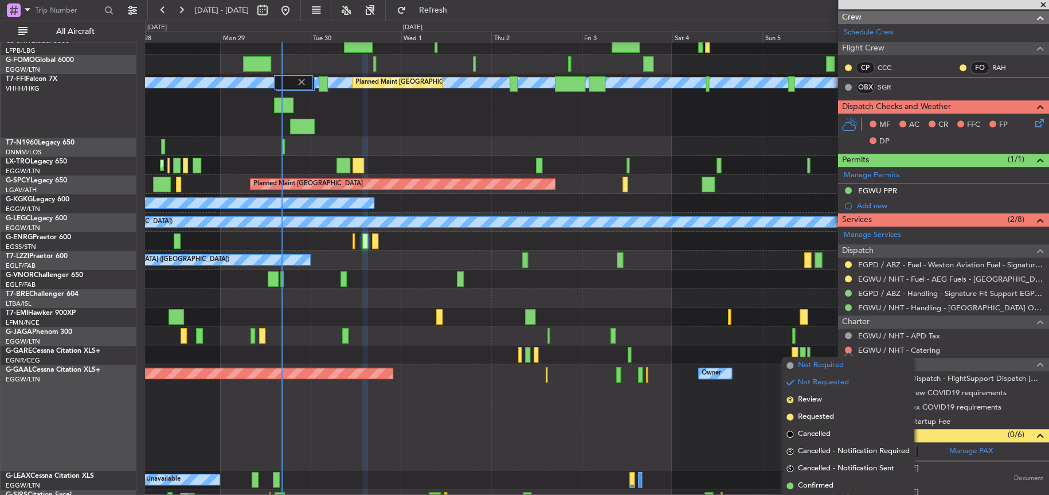
click at [821, 366] on span "Not Required" at bounding box center [821, 364] width 46 height 11
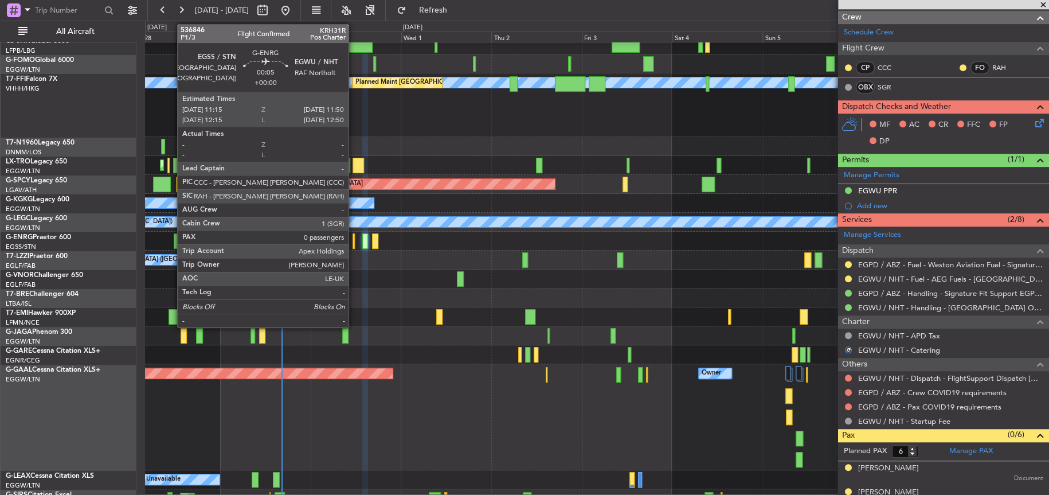
click at [354, 244] on div at bounding box center [354, 240] width 2 height 15
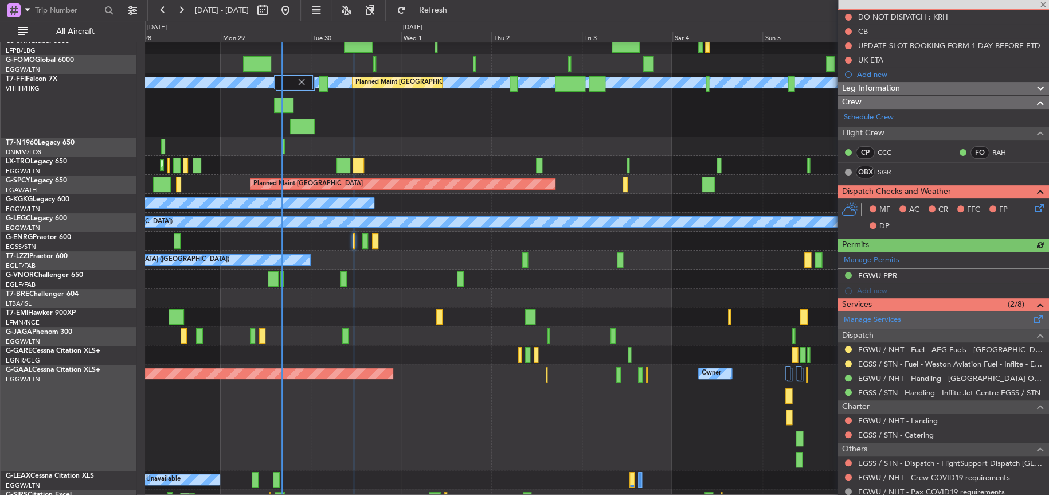
scroll to position [165, 0]
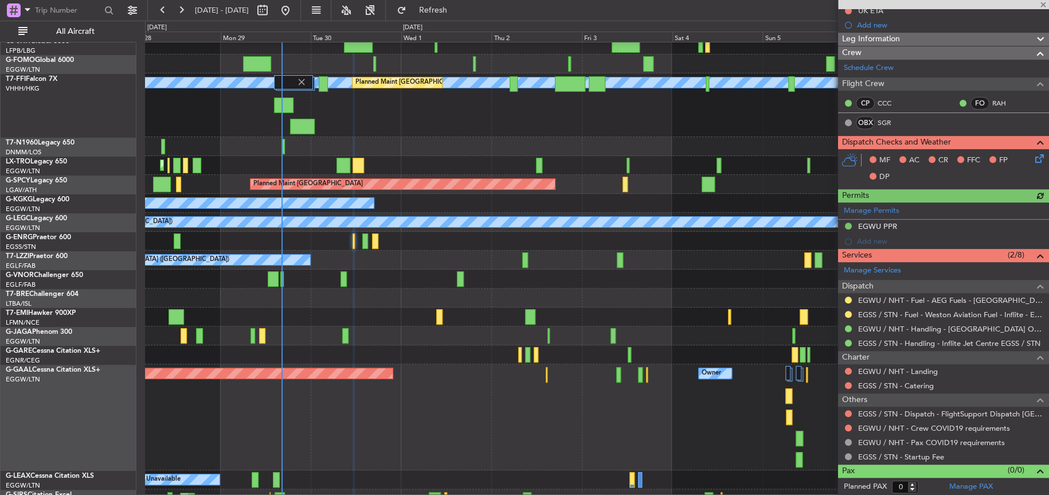
click at [846, 388] on div at bounding box center [848, 385] width 9 height 9
click at [849, 383] on button at bounding box center [848, 385] width 7 height 7
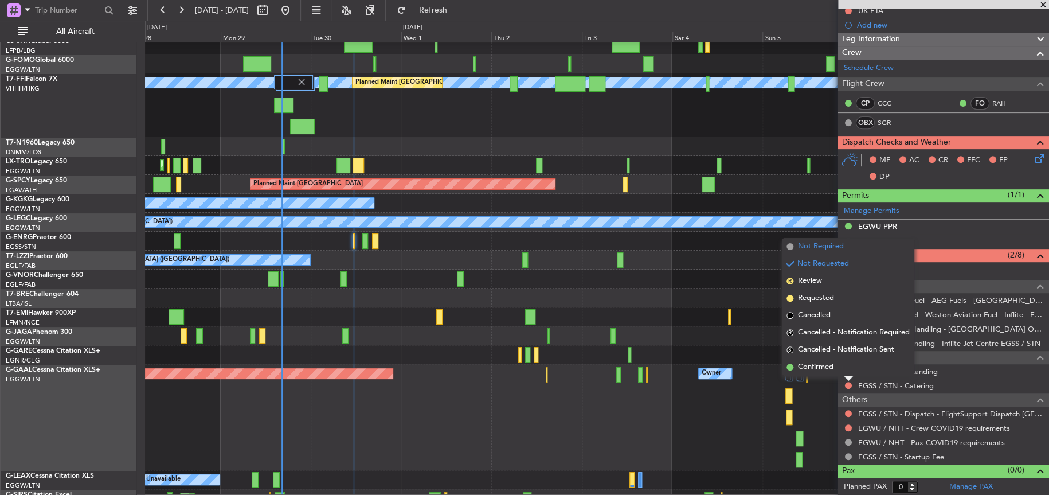
click at [814, 247] on span "Not Required" at bounding box center [821, 246] width 46 height 11
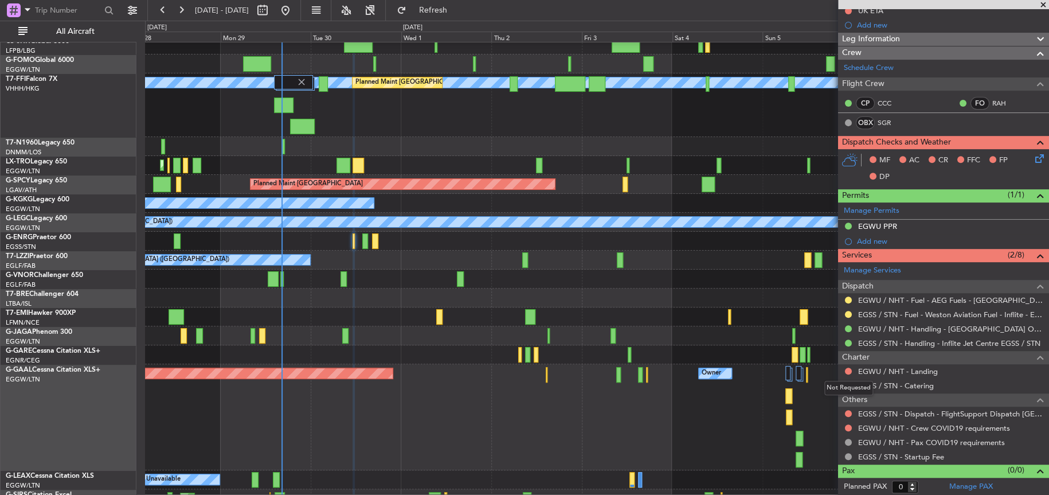
click at [851, 373] on mat-tooltip-component "Not Requested" at bounding box center [848, 388] width 65 height 30
click at [849, 368] on button at bounding box center [848, 371] width 7 height 7
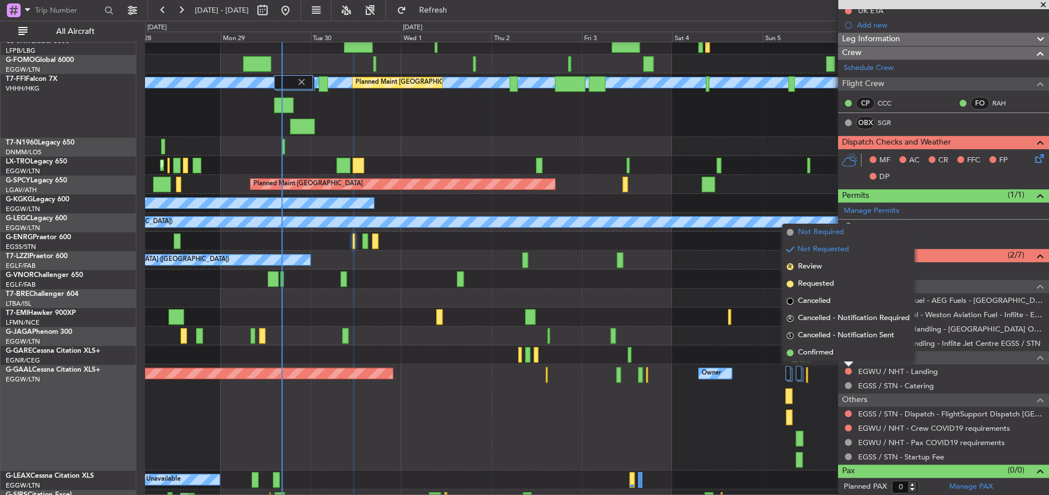
click at [815, 230] on span "Not Required" at bounding box center [821, 231] width 46 height 11
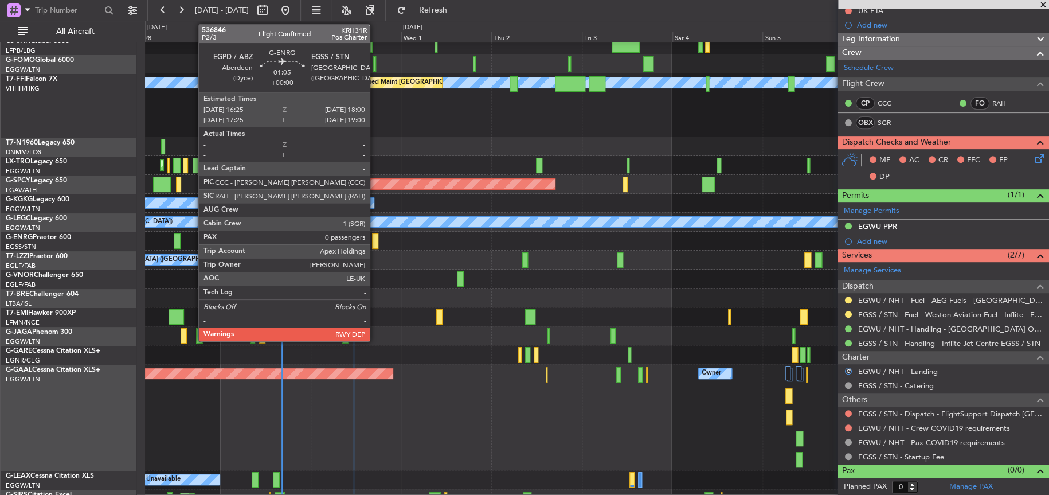
click at [375, 243] on div at bounding box center [375, 240] width 6 height 15
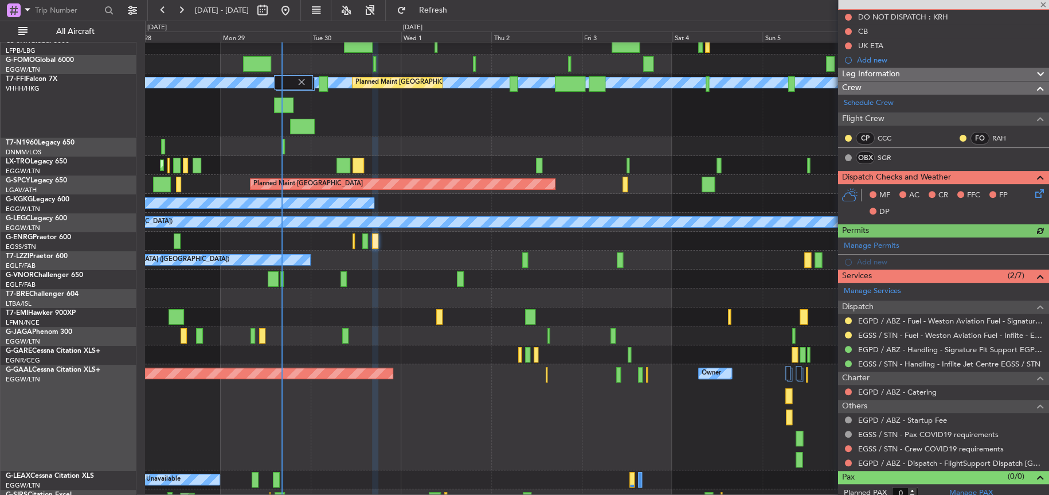
scroll to position [122, 0]
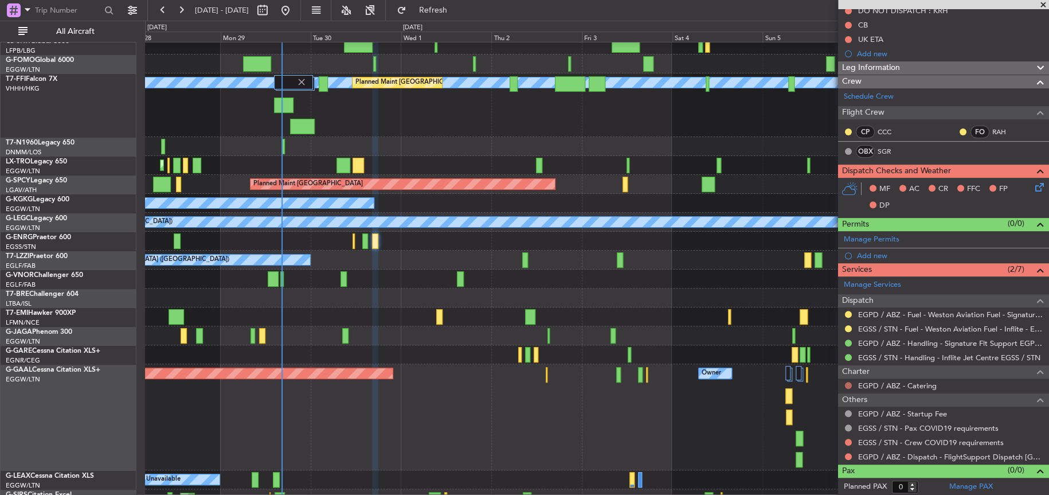
click at [850, 384] on button at bounding box center [848, 385] width 7 height 7
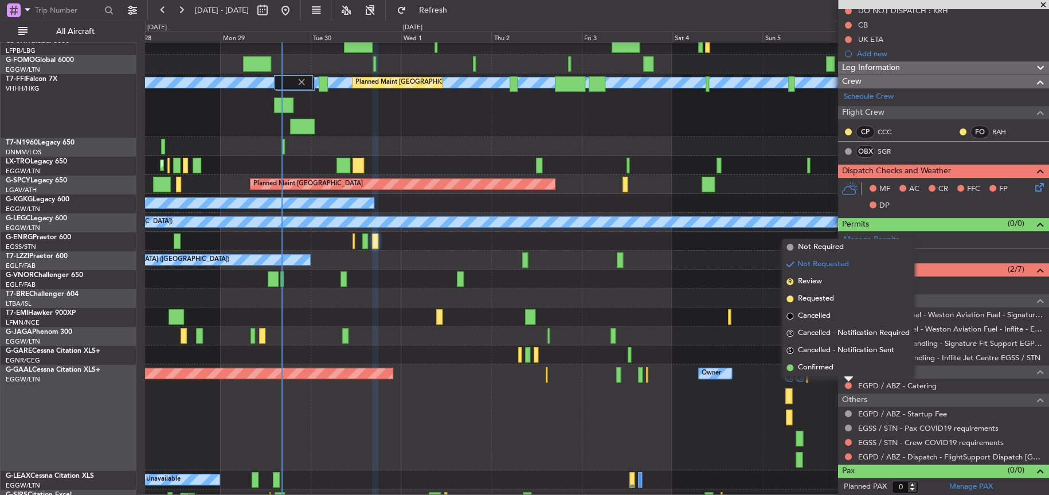
click at [827, 247] on span "Not Required" at bounding box center [821, 246] width 46 height 11
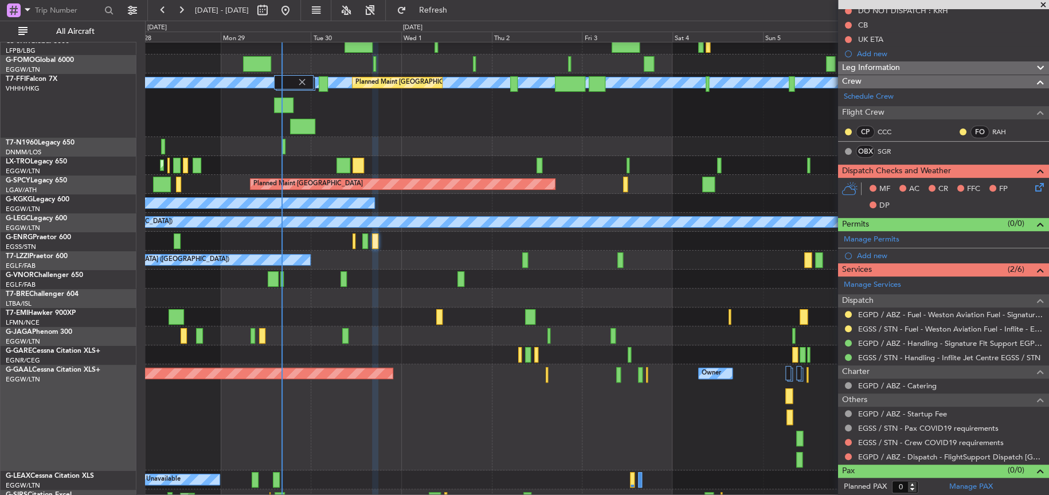
click at [483, 275] on div "Planned Maint [GEOGRAPHIC_DATA] ([GEOGRAPHIC_DATA])" at bounding box center [597, 278] width 904 height 19
click at [519, 319] on div at bounding box center [597, 316] width 904 height 19
click at [655, 309] on div at bounding box center [597, 316] width 904 height 19
click at [525, 294] on div at bounding box center [597, 297] width 904 height 19
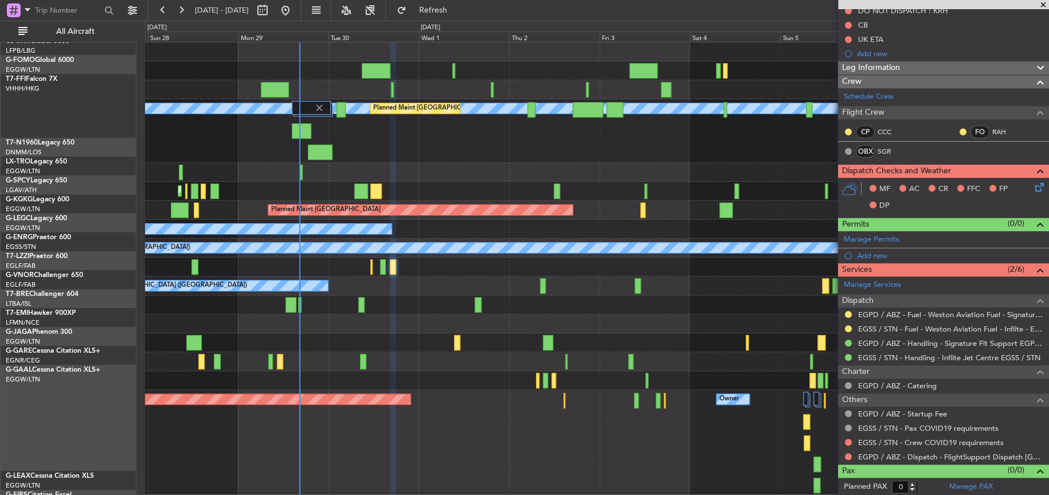
scroll to position [0, 0]
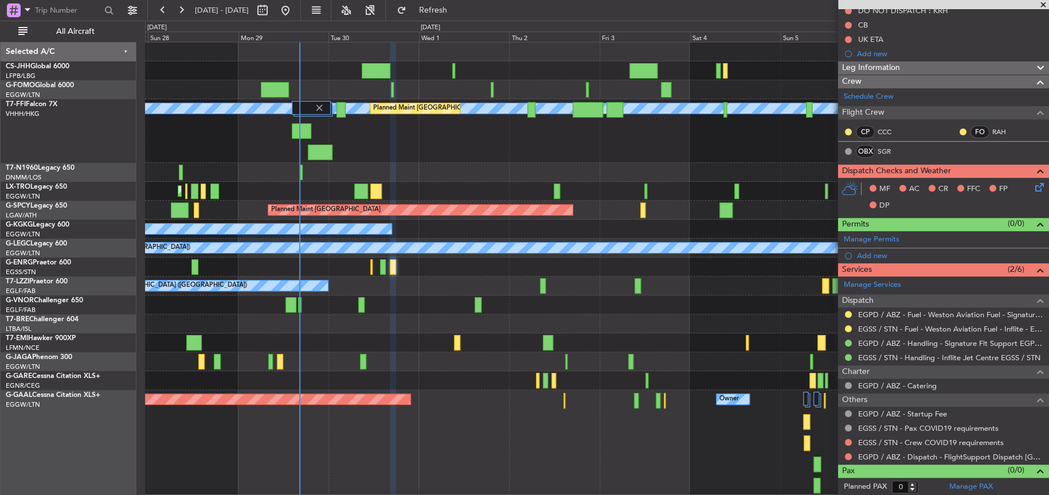
click at [399, 161] on div "MEL MEL Planned Maint Beijing (Beijing Capital) Planned Maint Geneva (Cointrin)" at bounding box center [596, 131] width 903 height 64
click at [390, 311] on div "Planned Maint [GEOGRAPHIC_DATA] ([GEOGRAPHIC_DATA])" at bounding box center [596, 304] width 903 height 19
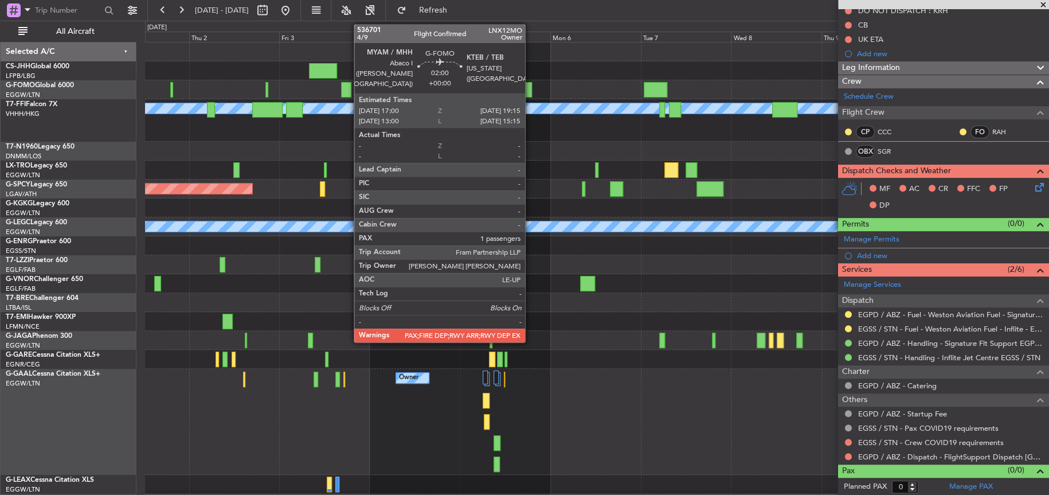
click at [527, 91] on div at bounding box center [527, 89] width 9 height 15
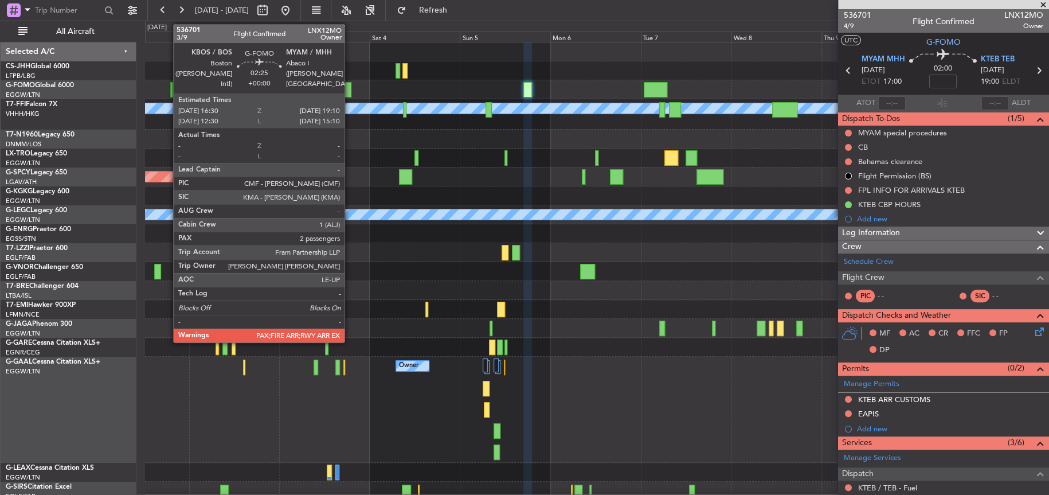
click at [350, 85] on div at bounding box center [346, 89] width 10 height 15
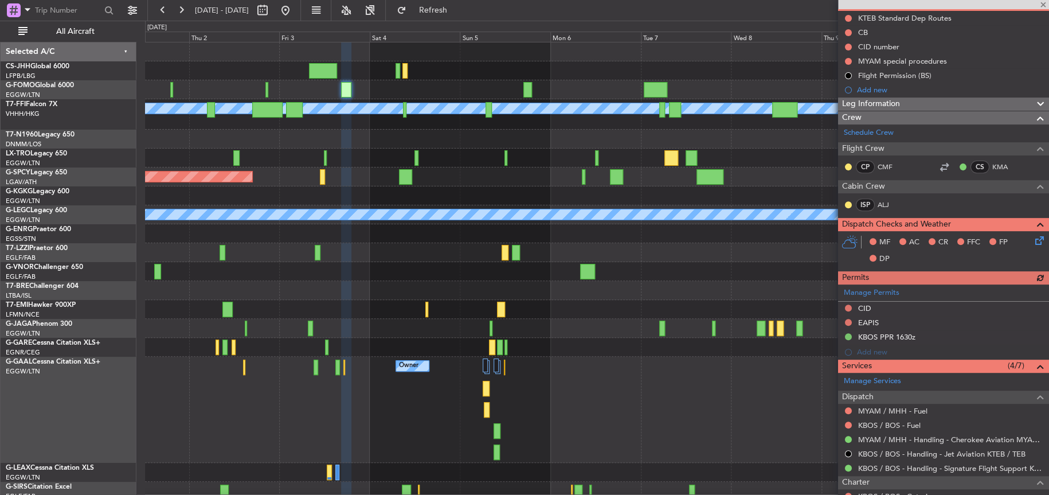
scroll to position [276, 0]
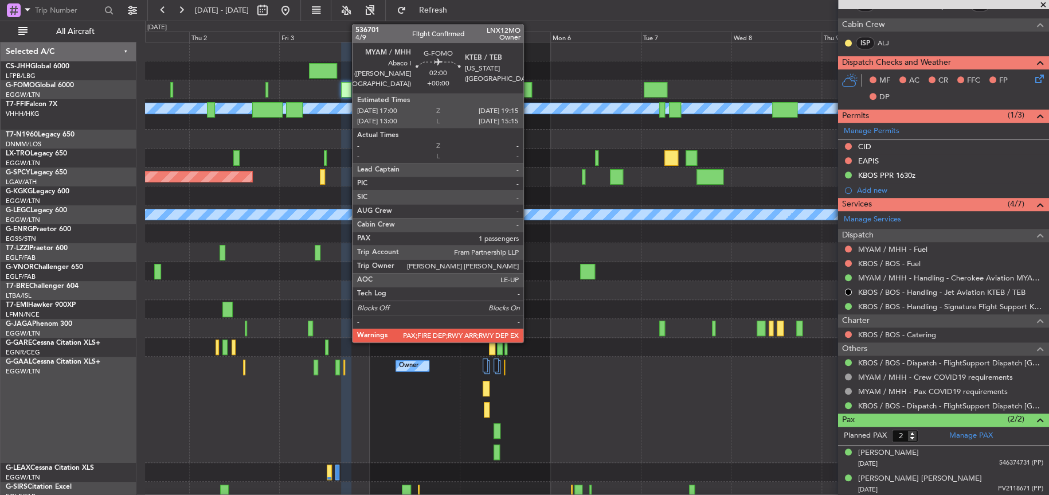
click at [532, 90] on div at bounding box center [597, 89] width 904 height 19
click at [526, 87] on div at bounding box center [527, 89] width 9 height 15
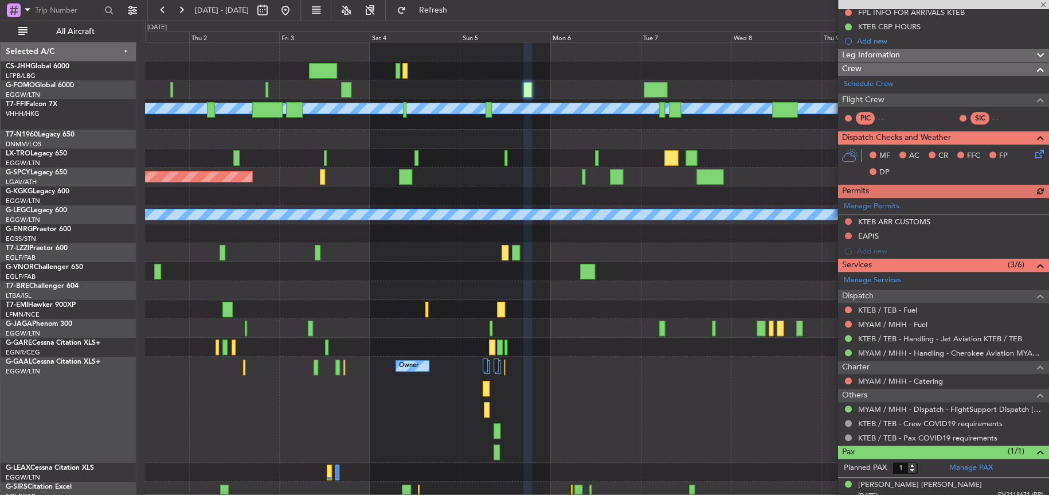
scroll to position [184, 0]
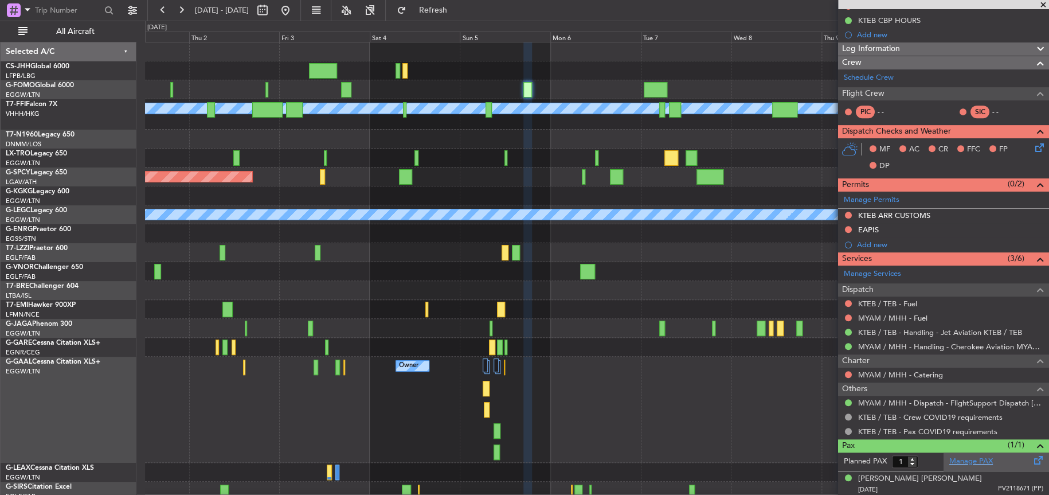
click at [979, 458] on link "Manage PAX" at bounding box center [971, 461] width 44 height 11
type input "4"
click at [634, 393] on div "Owner Owner Owner Planned Maint Dusseldorf" at bounding box center [596, 410] width 903 height 106
